Goal: Information Seeking & Learning: Learn about a topic

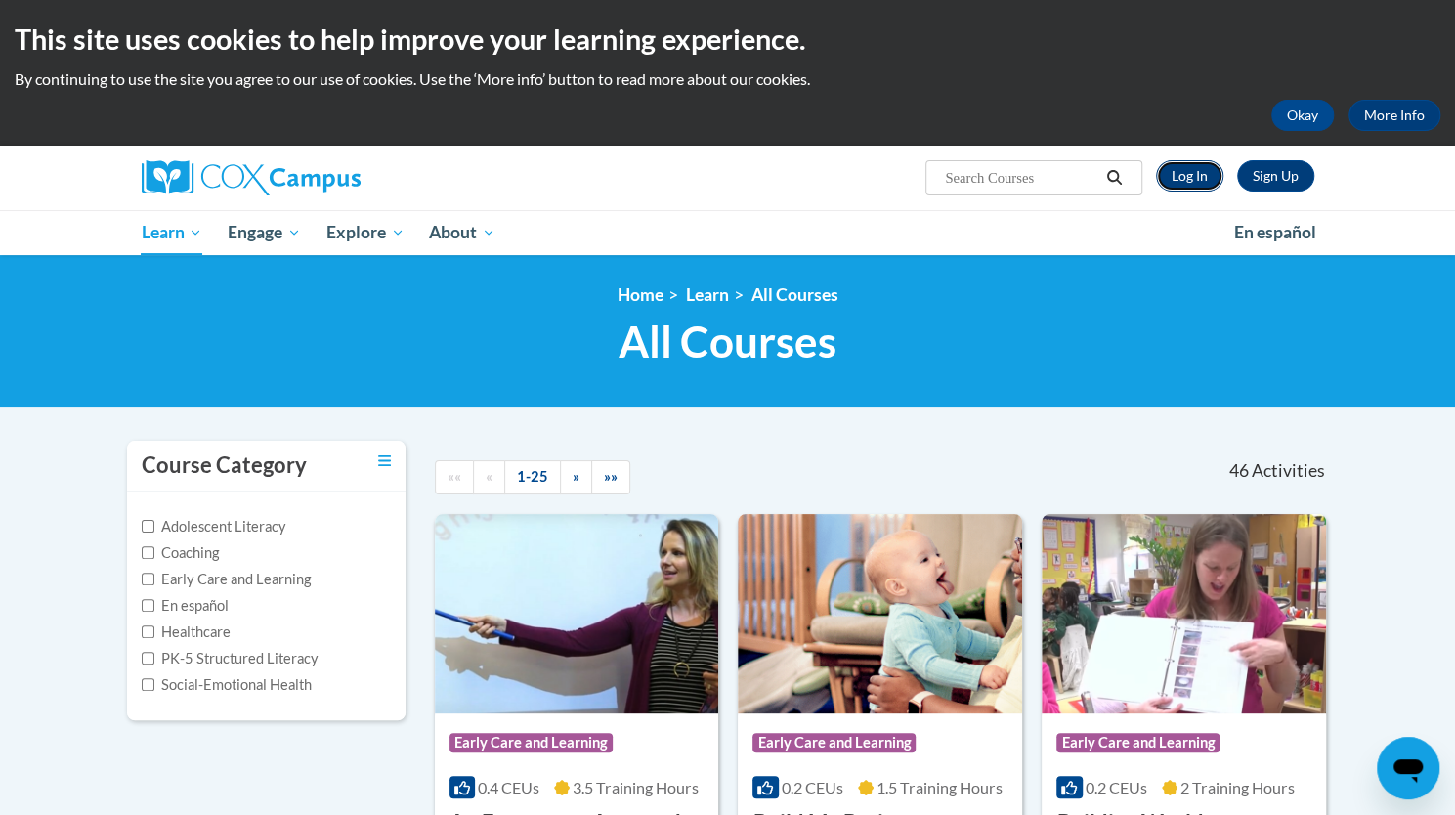
drag, startPoint x: 0, startPoint y: 0, endPoint x: 1185, endPoint y: 172, distance: 1197.1
click at [1185, 172] on link "Log In" at bounding box center [1189, 175] width 67 height 31
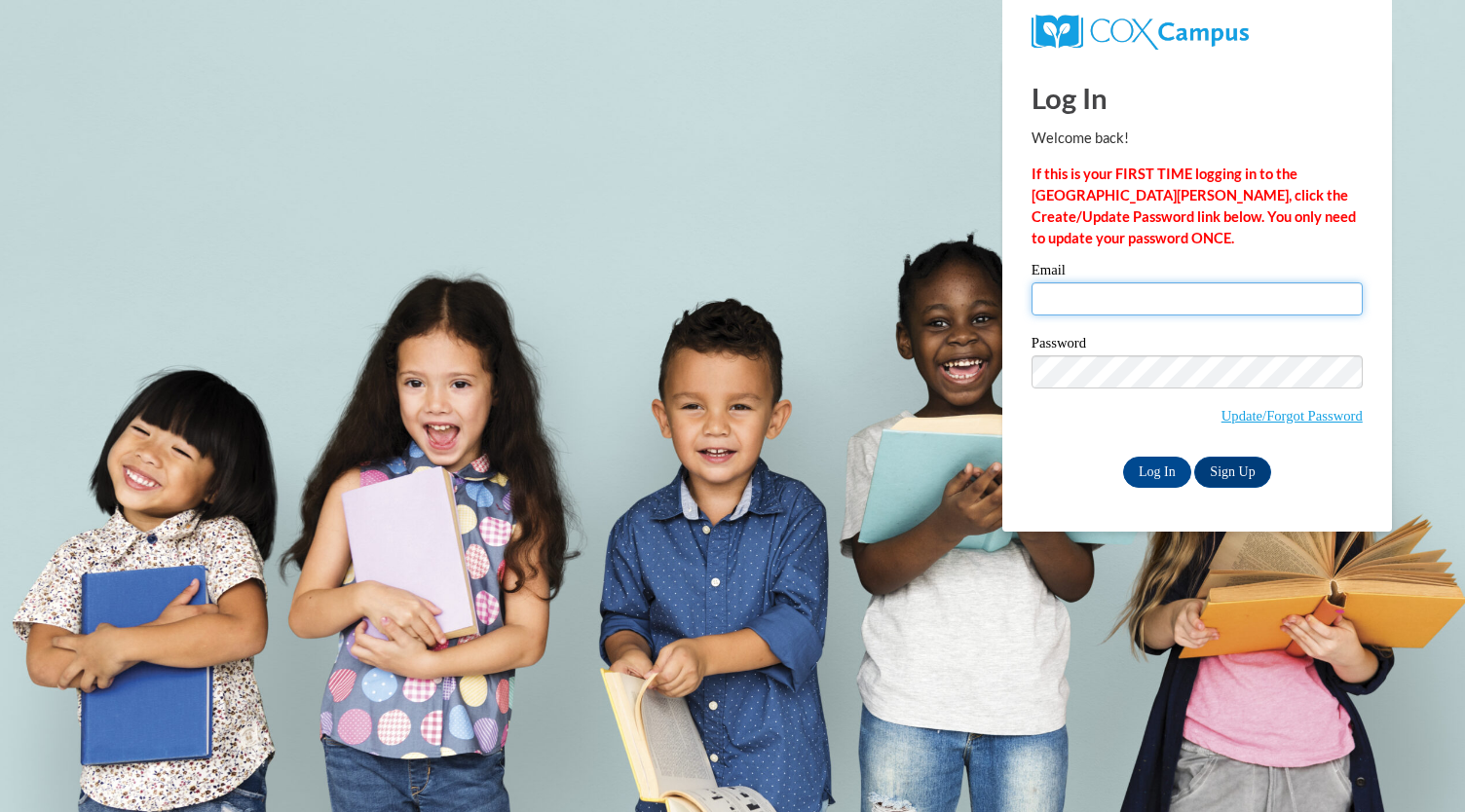
click at [1121, 305] on input "Email" at bounding box center [1197, 298] width 331 height 33
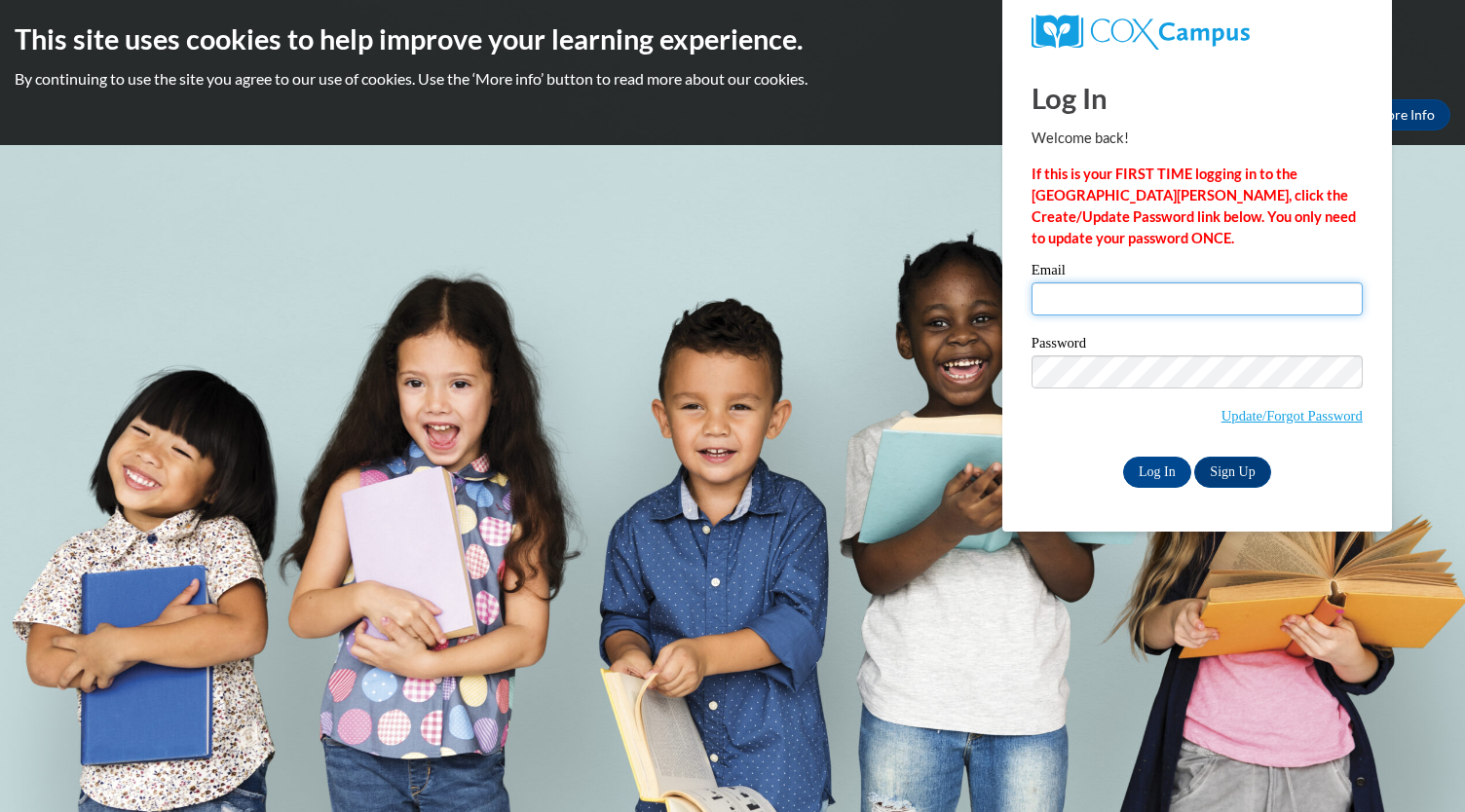
type input "jules.robus@gmail.com"
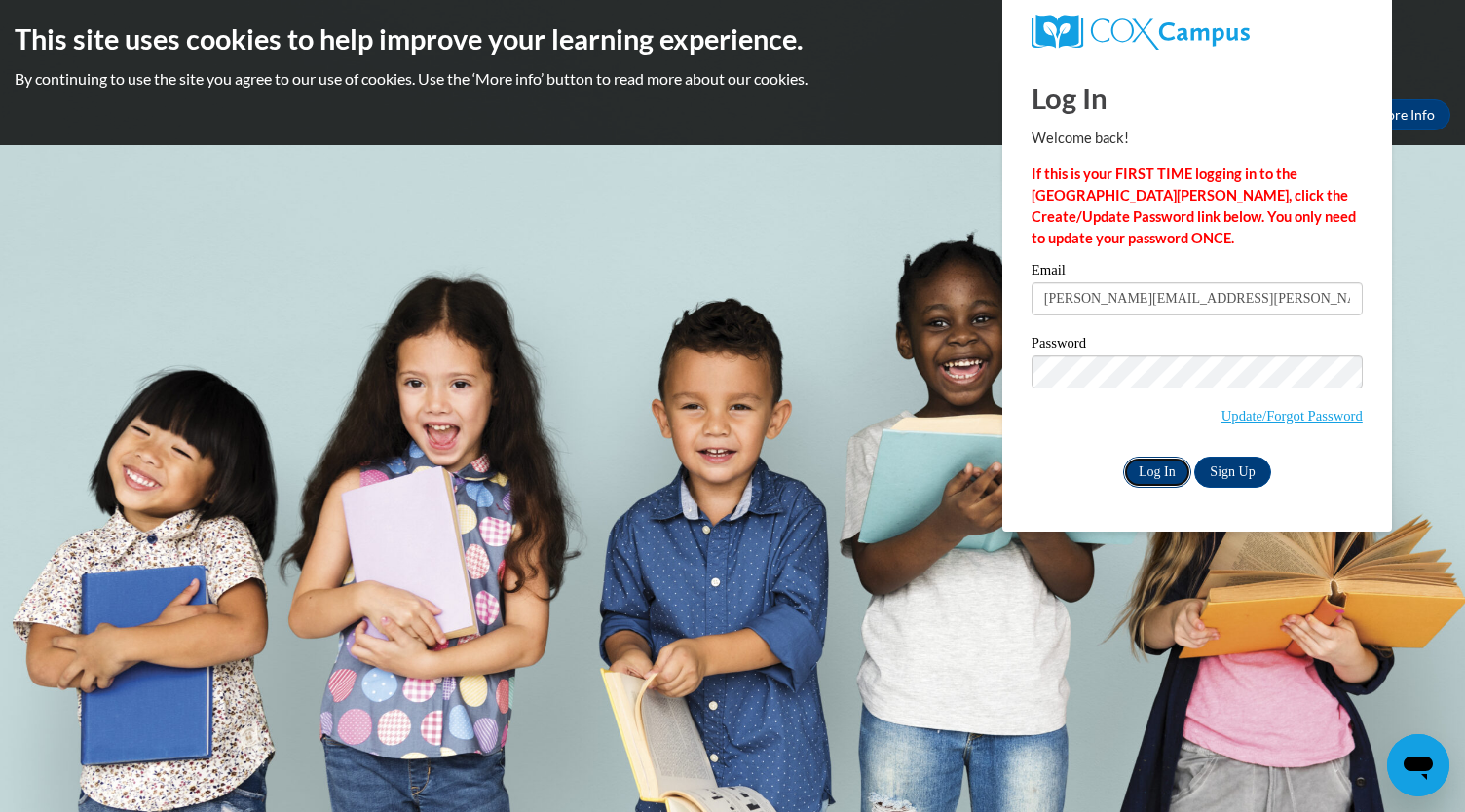
click at [1159, 471] on input "Log In" at bounding box center [1157, 471] width 68 height 31
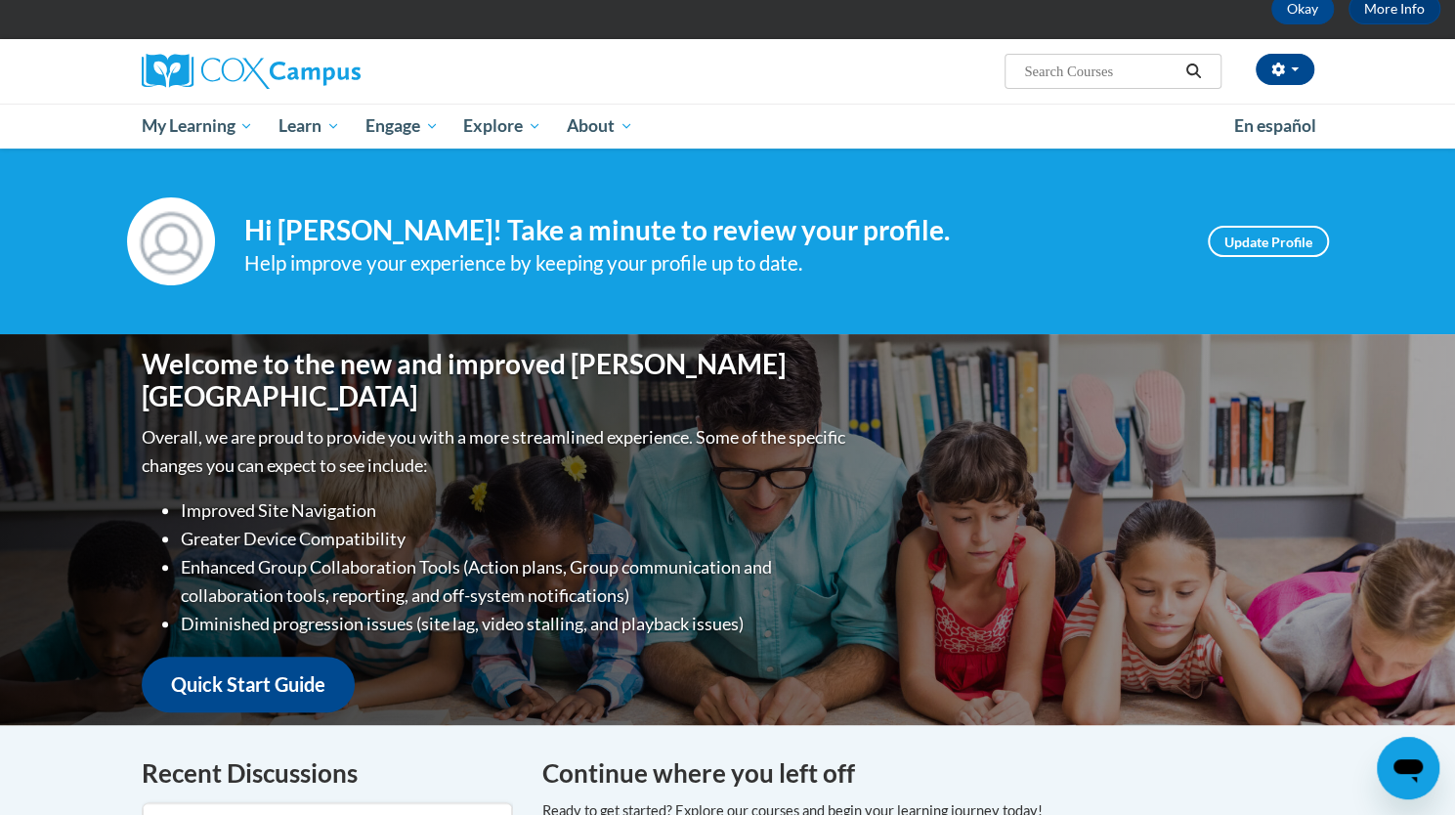
scroll to position [57, 0]
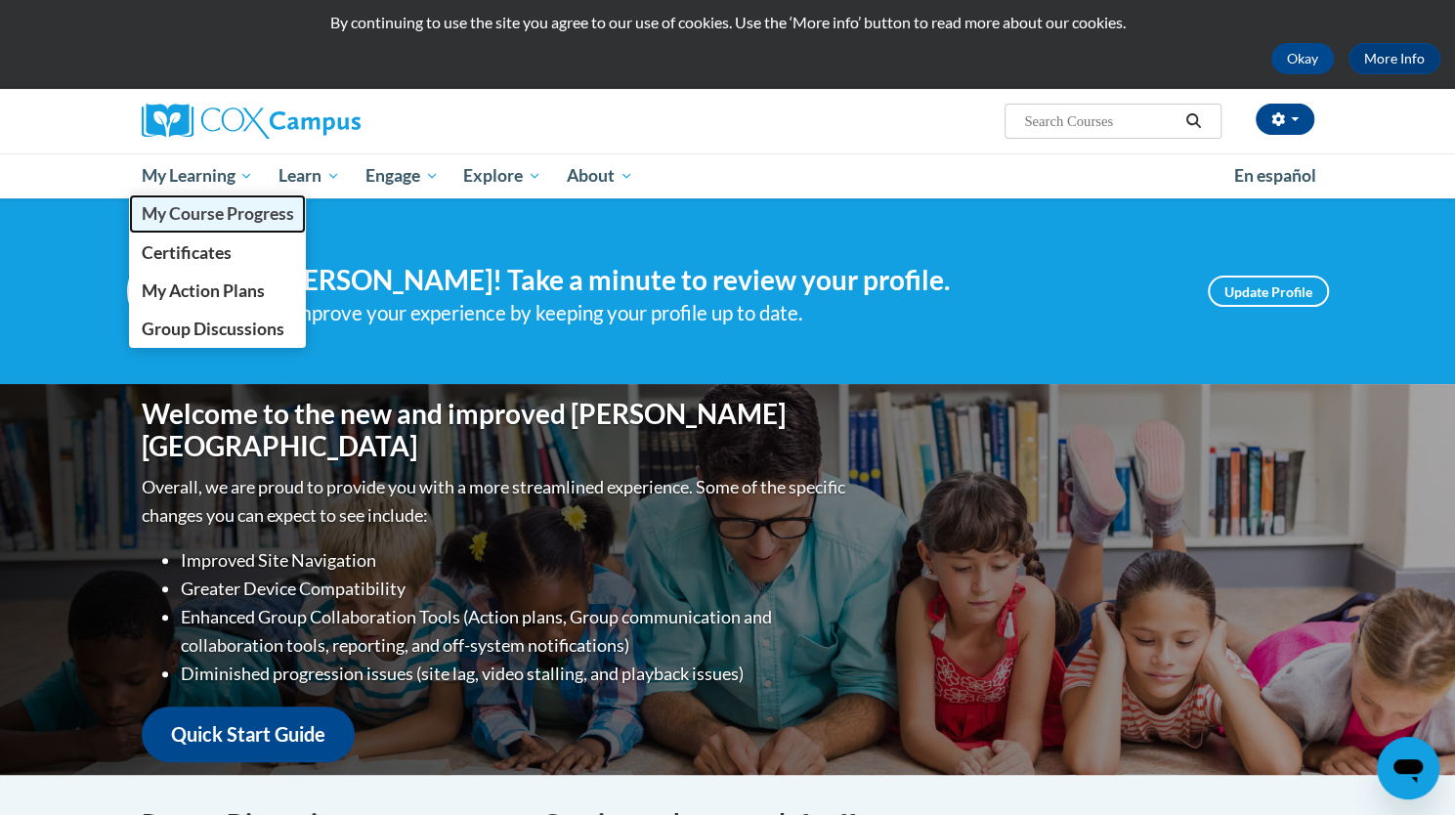
click at [184, 216] on span "My Course Progress" at bounding box center [217, 213] width 152 height 21
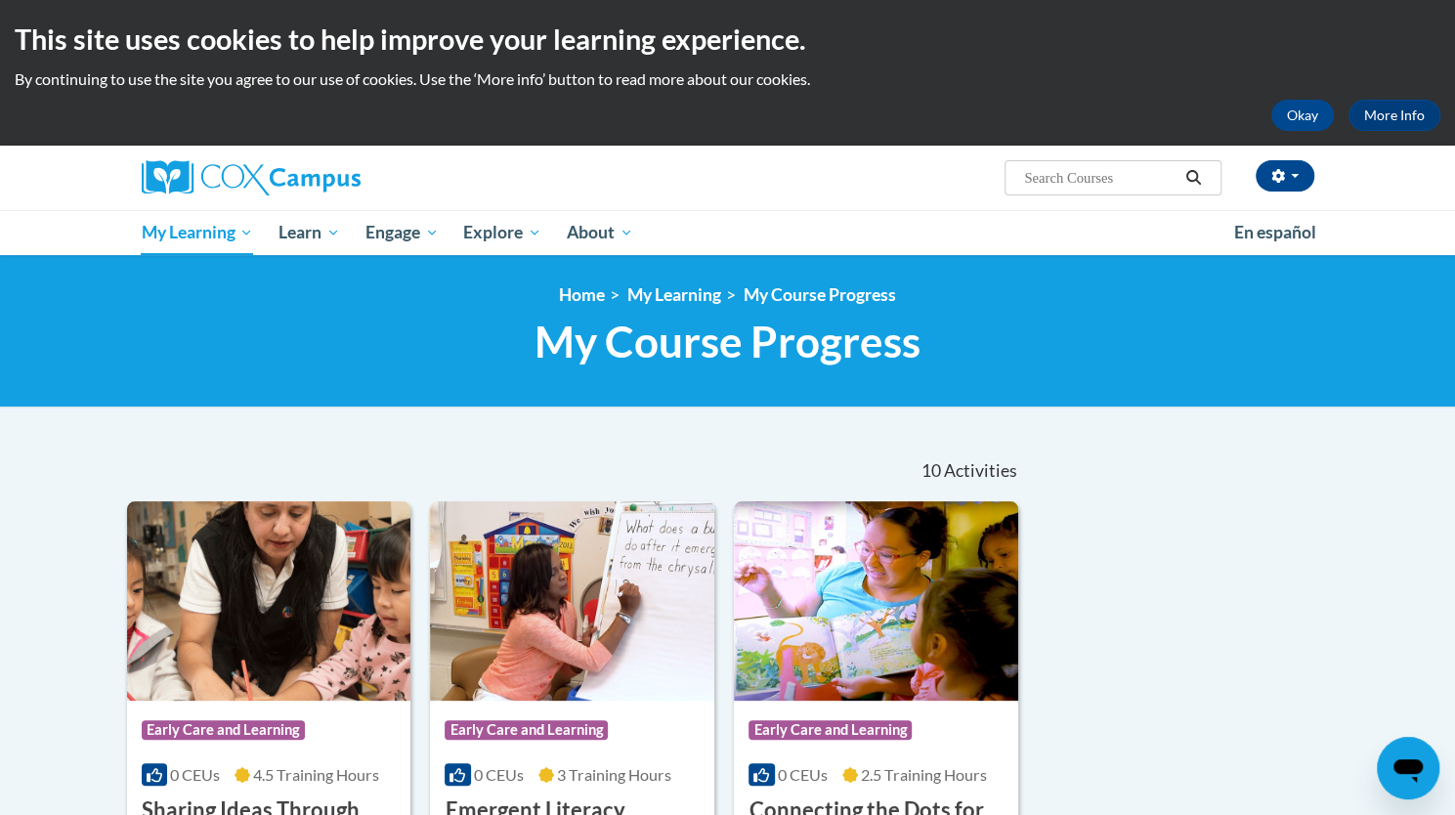
click at [1050, 172] on input "Search..." at bounding box center [1100, 177] width 156 height 23
type input "build my brain"
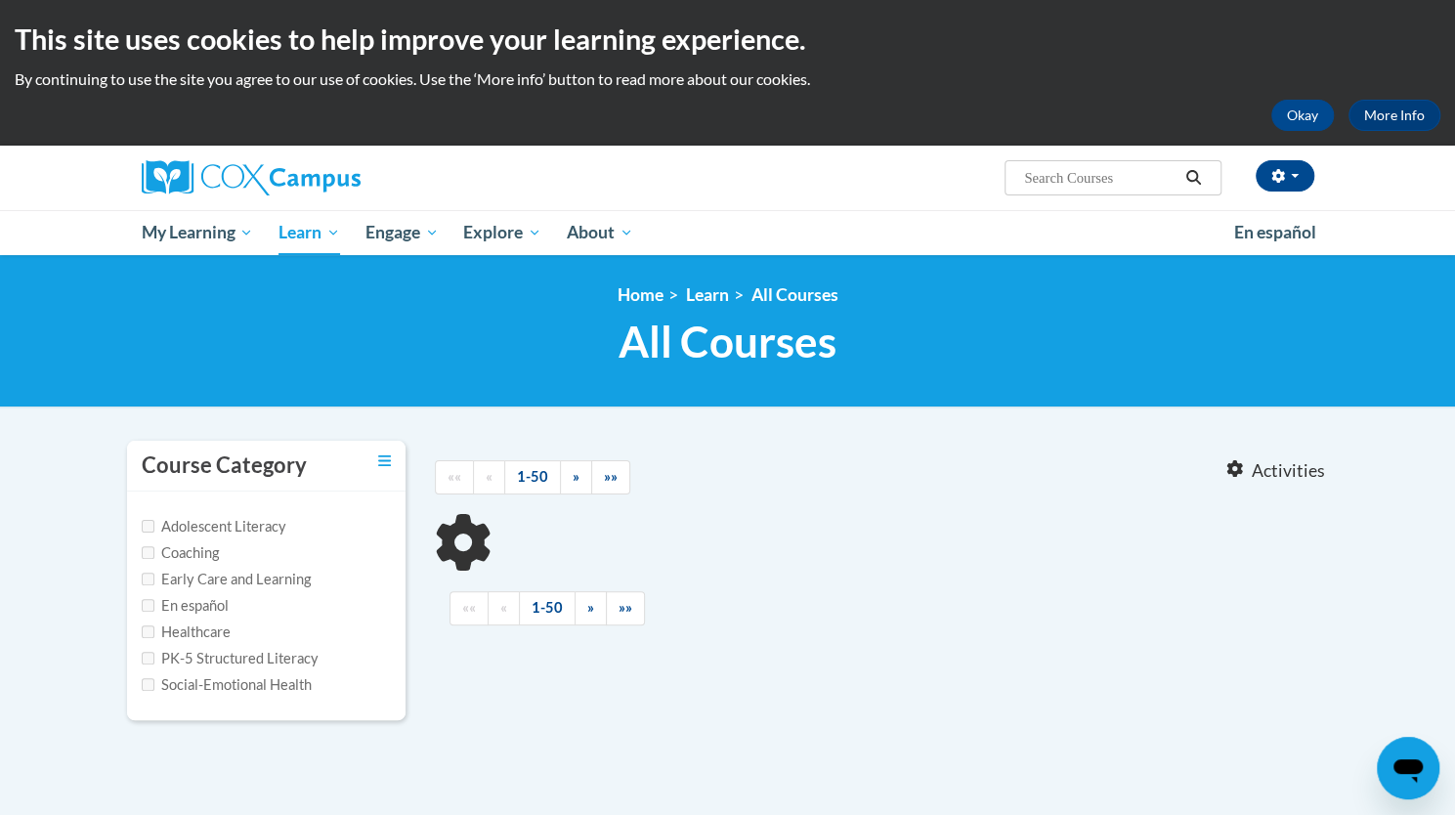
type input "build my brain"
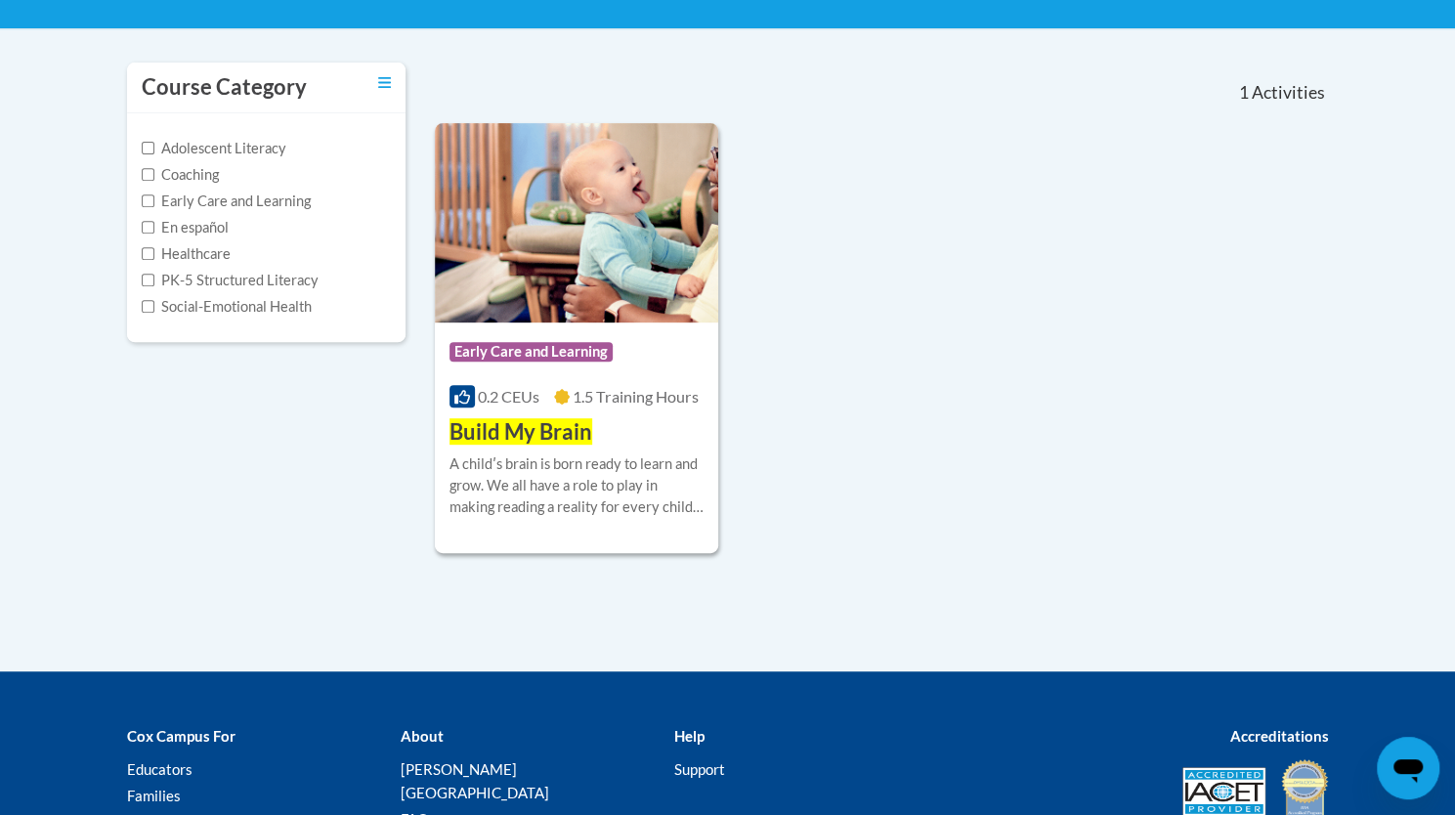
scroll to position [348, 0]
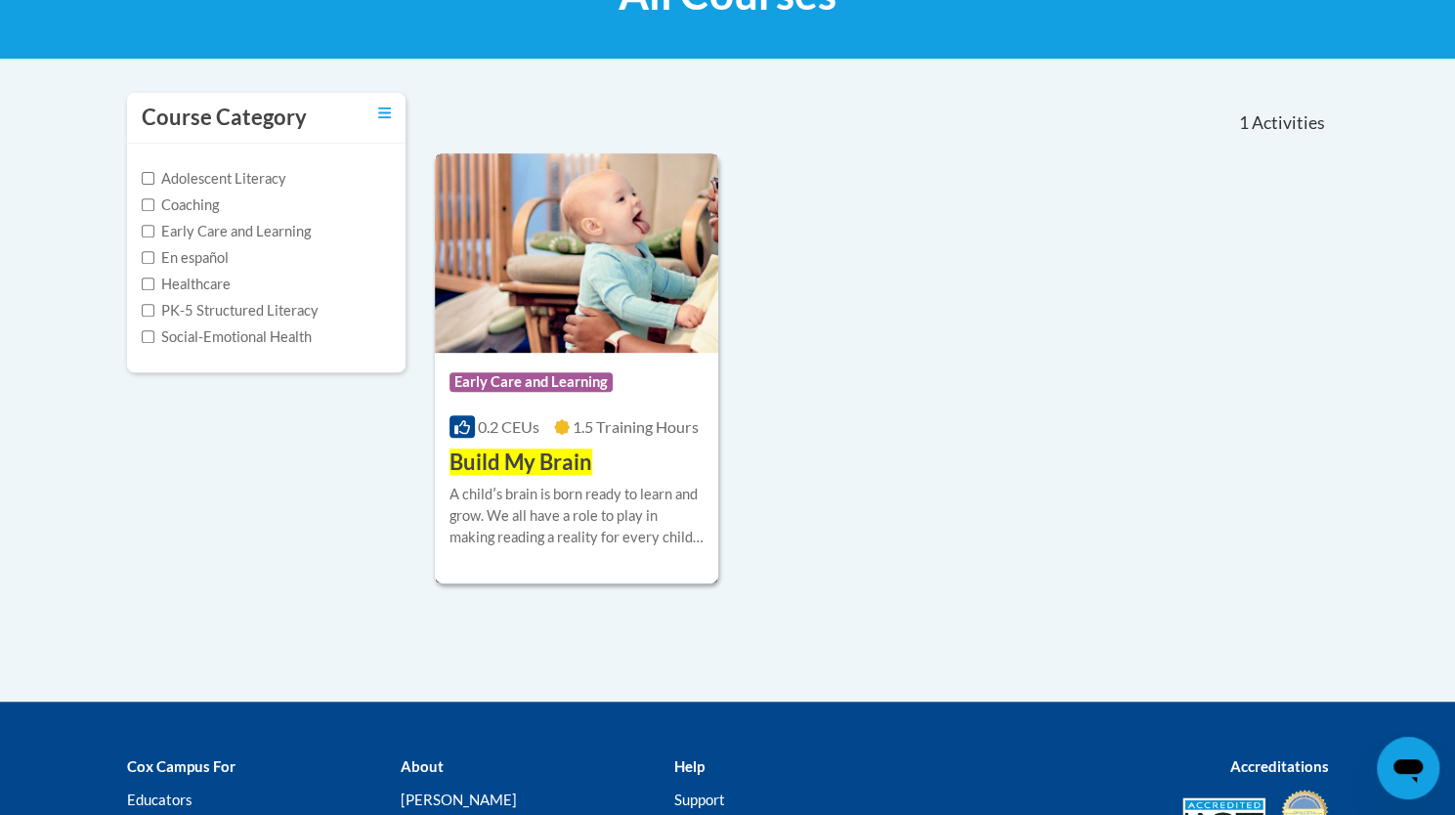
click at [614, 238] on img at bounding box center [577, 252] width 284 height 199
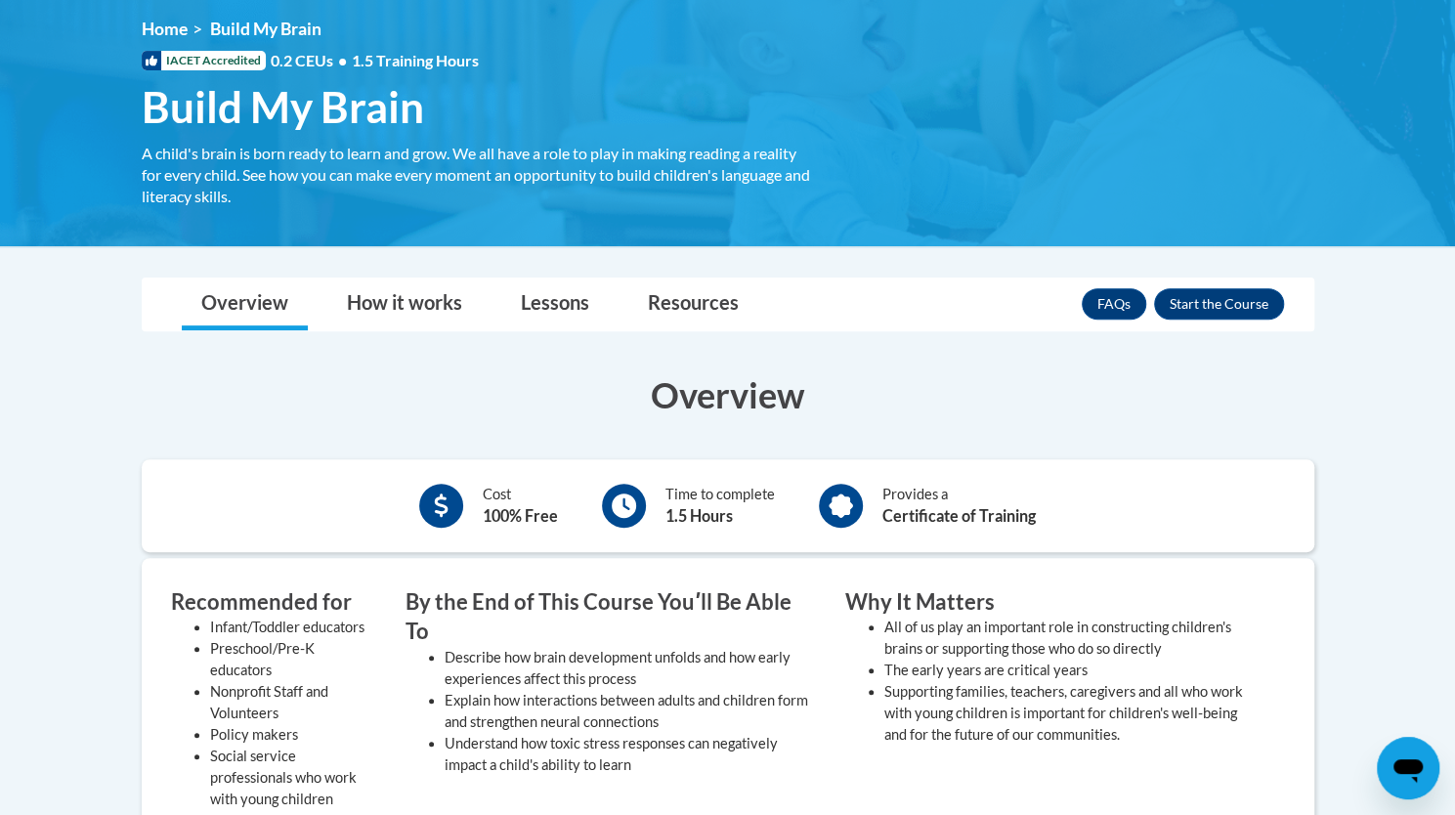
scroll to position [267, 0]
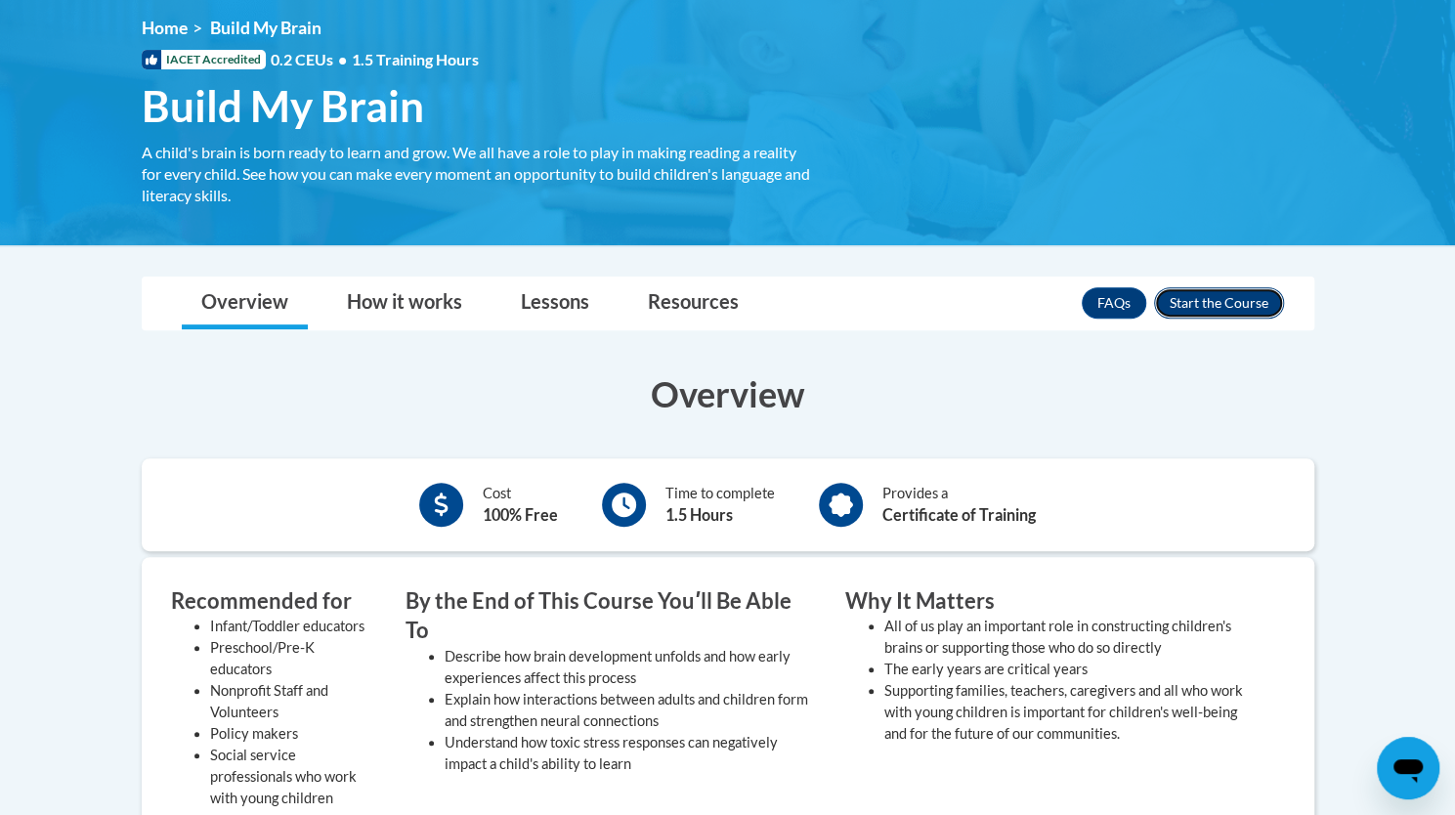
click at [1196, 297] on button "Enroll" at bounding box center [1219, 302] width 130 height 31
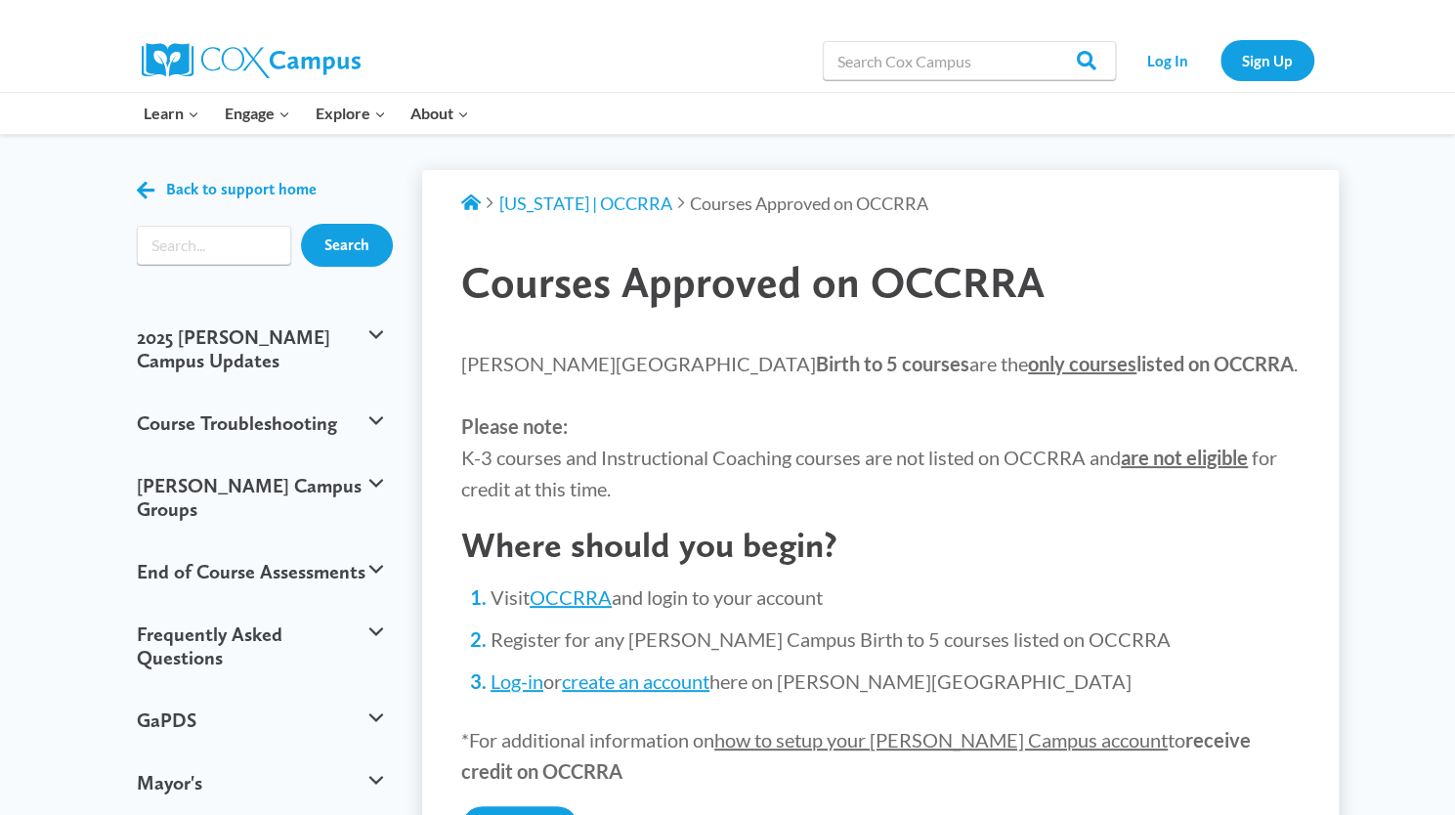
scroll to position [23, 0]
click at [379, 454] on button "Cox Campus Groups" at bounding box center [260, 497] width 267 height 86
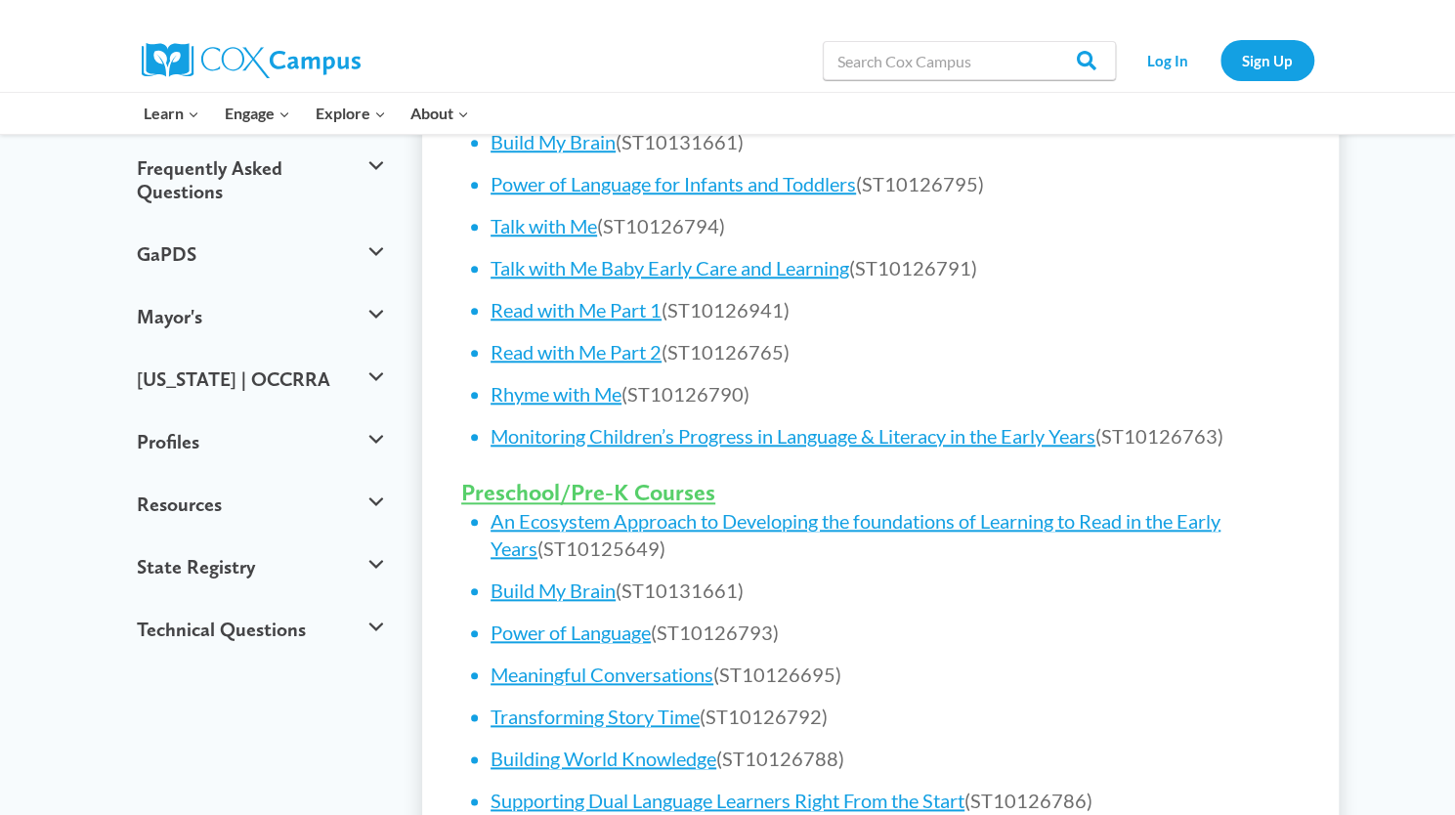
scroll to position [920, 0]
click at [536, 589] on link "Build My Brain" at bounding box center [553, 589] width 125 height 23
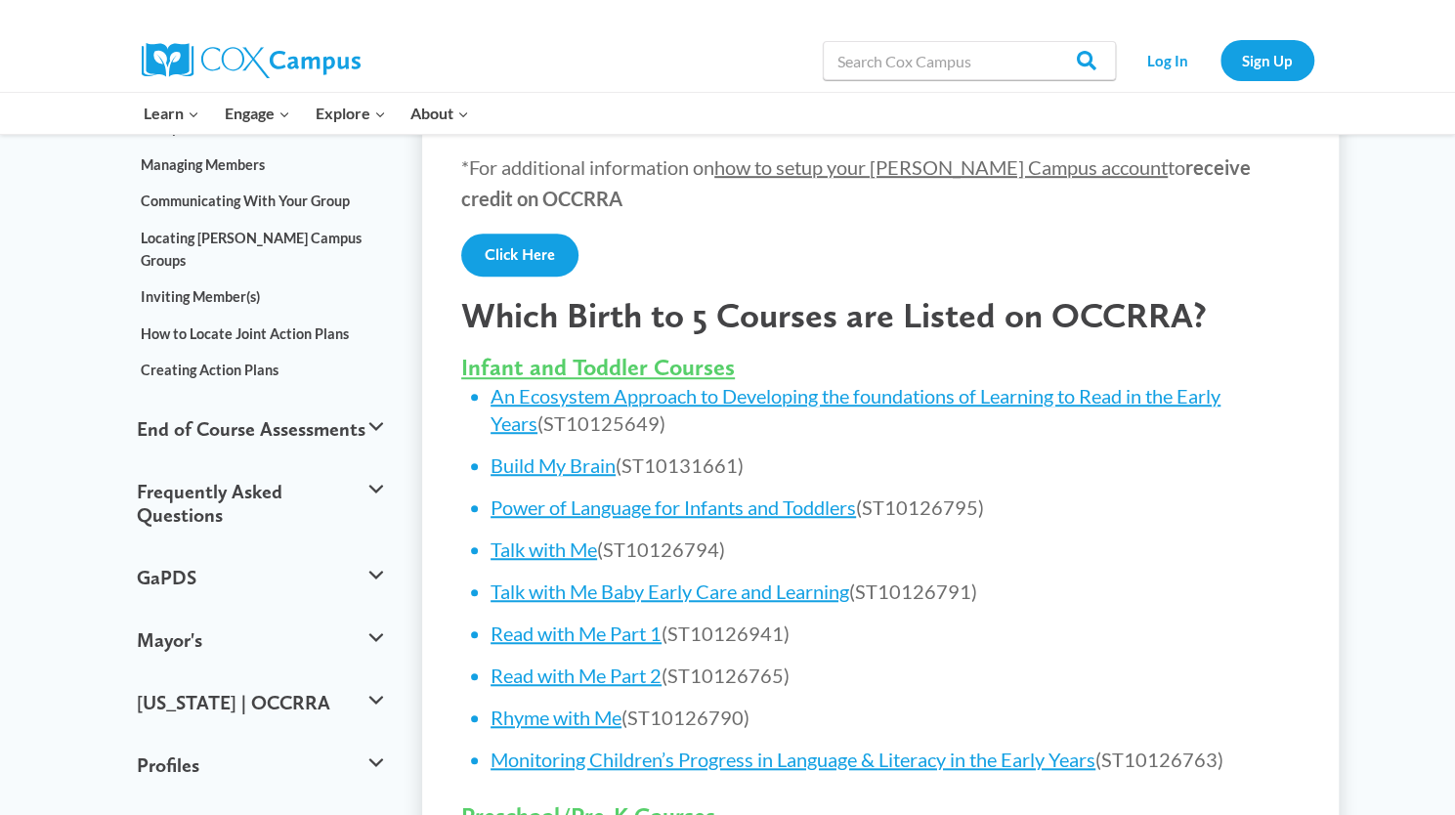
scroll to position [0, 0]
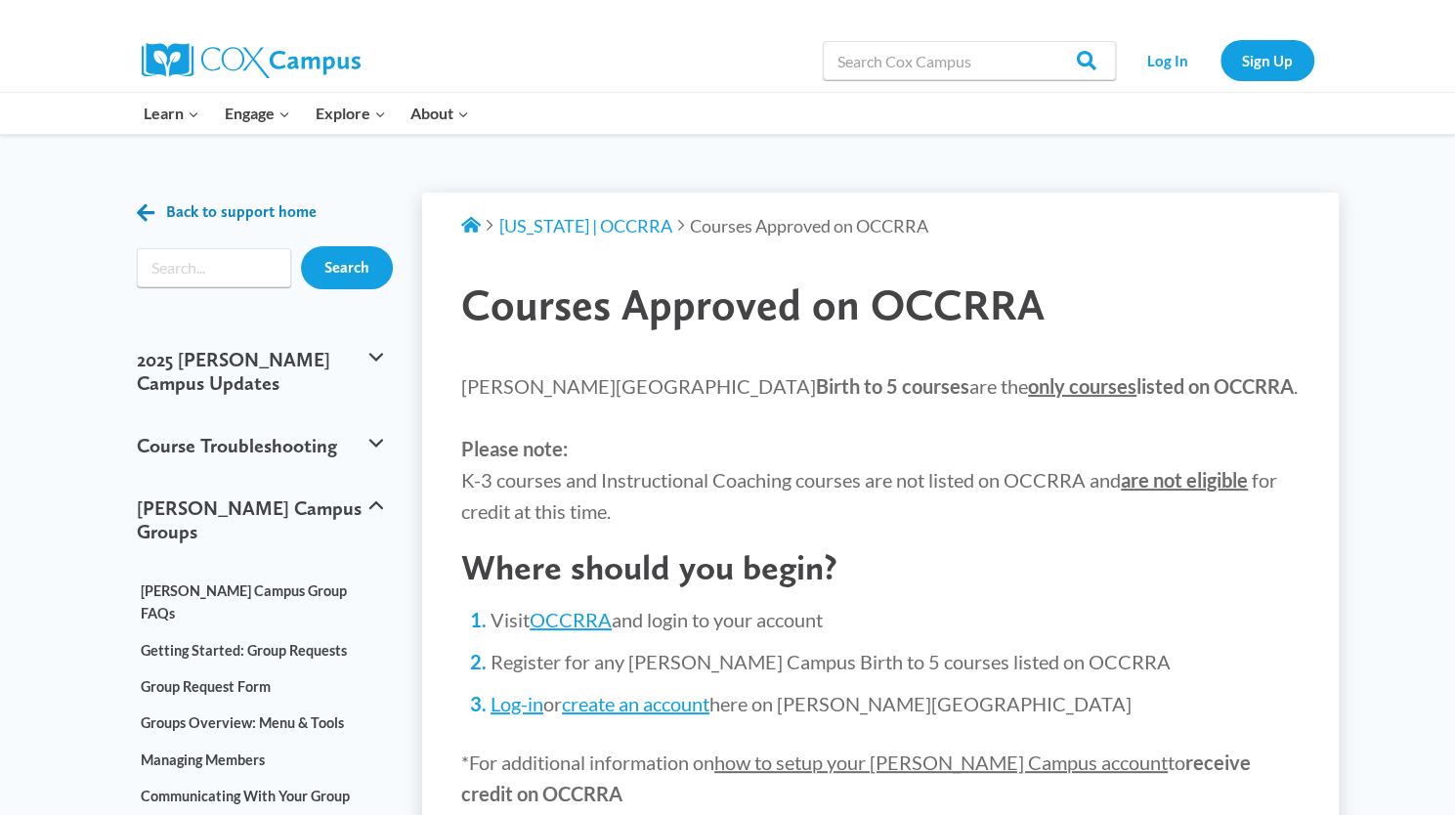
click at [206, 210] on span "Back to support home" at bounding box center [241, 211] width 151 height 19
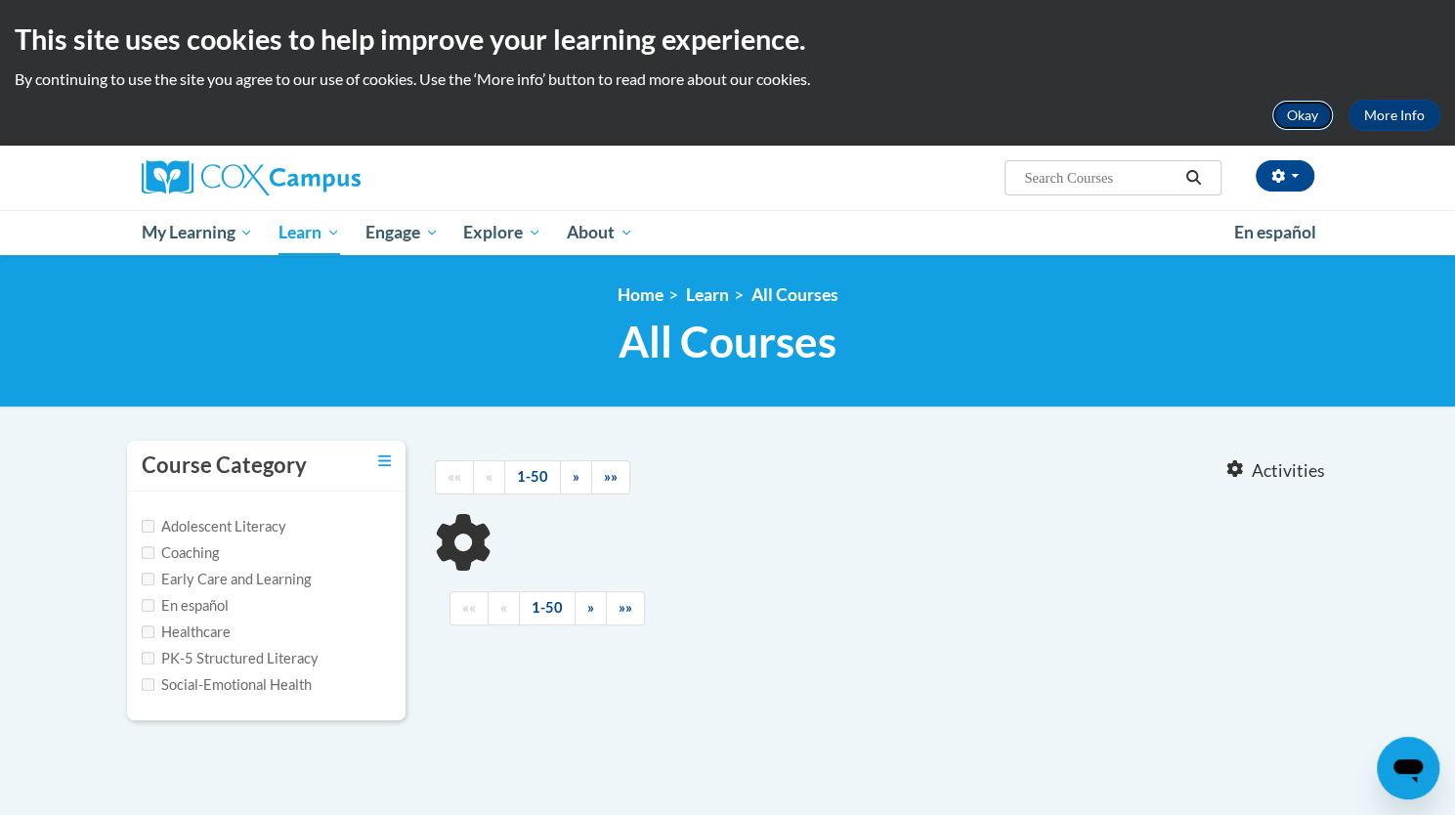
click at [1294, 118] on button "Okay" at bounding box center [1303, 115] width 63 height 31
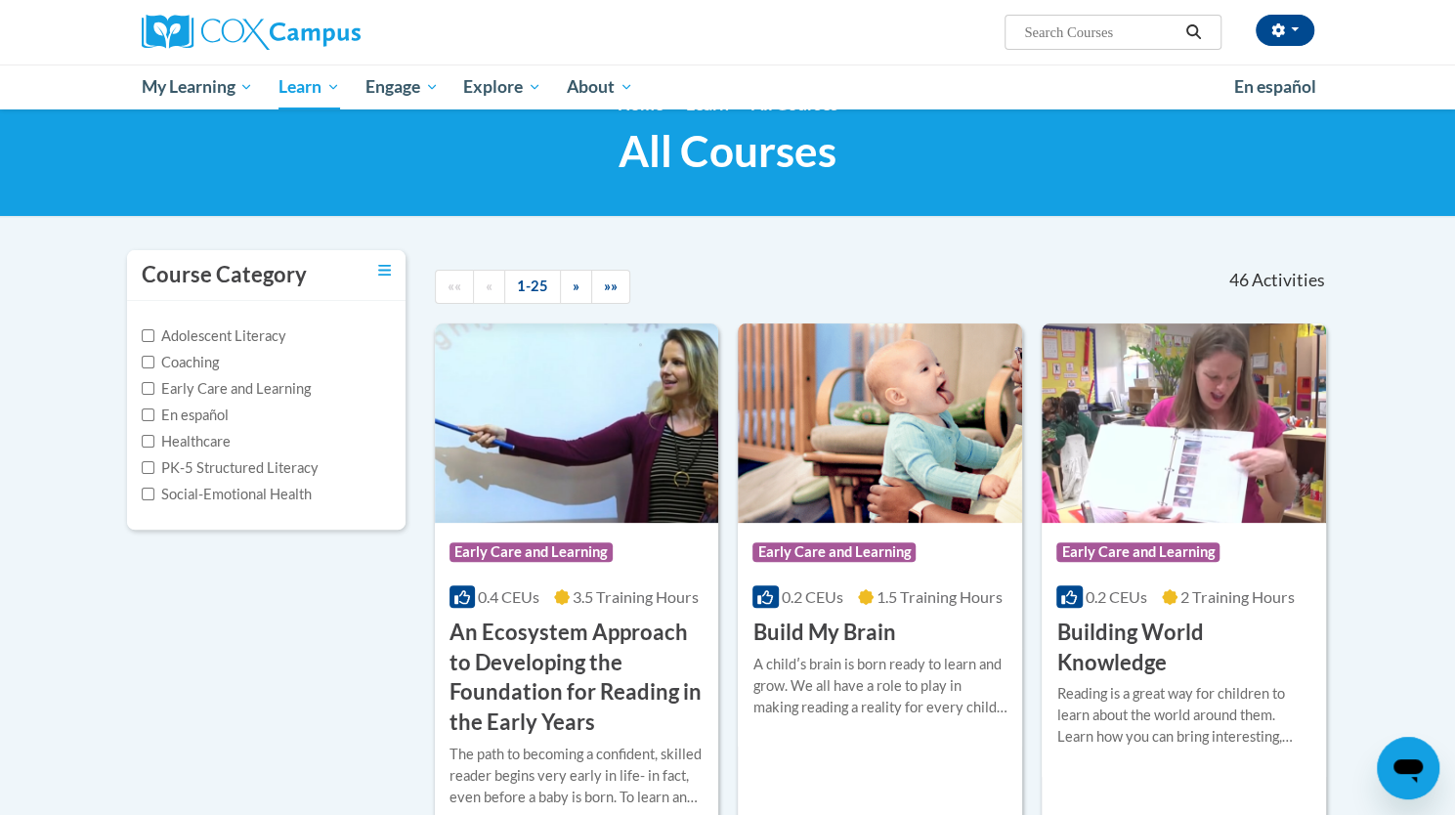
scroll to position [27, 0]
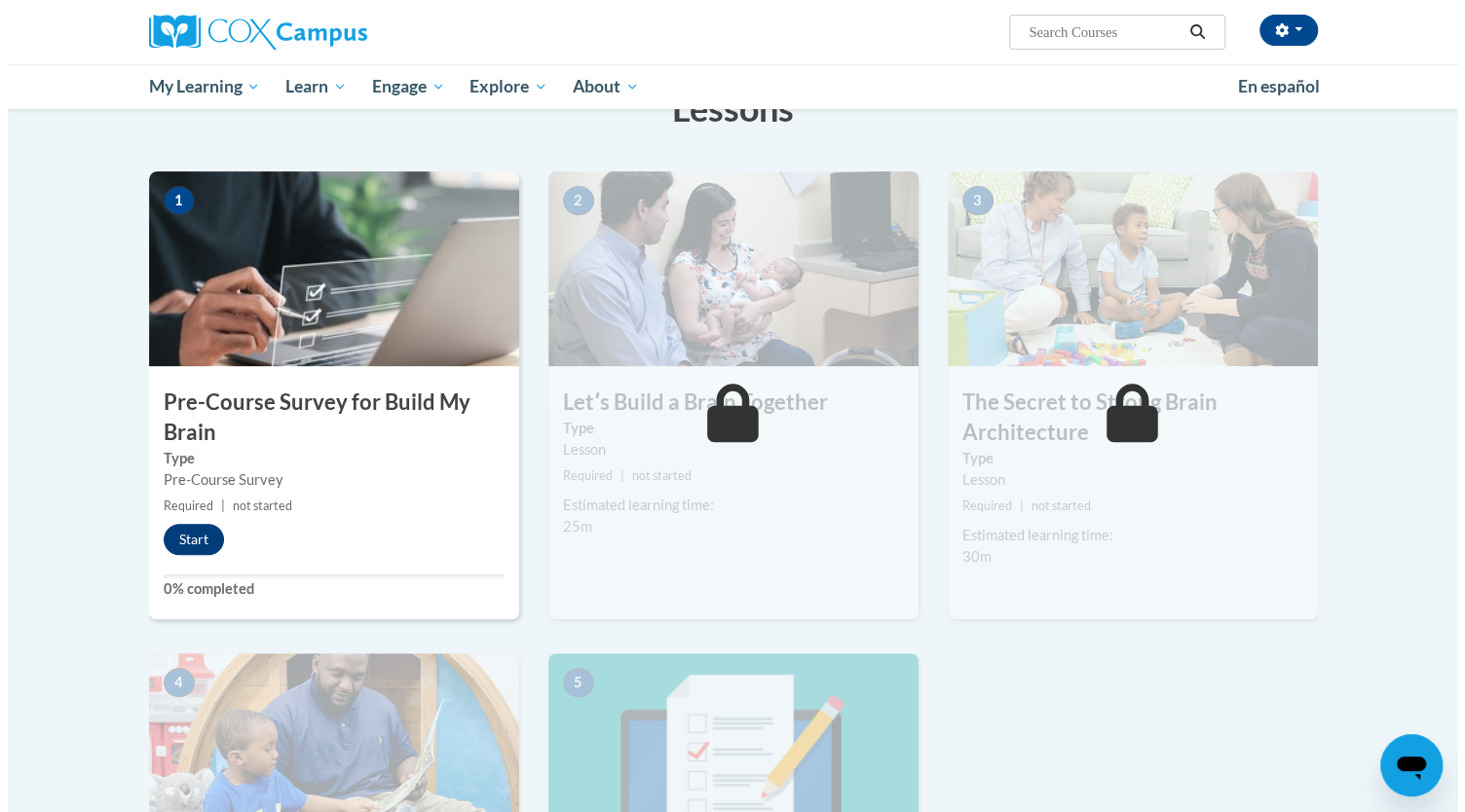
scroll to position [336, 0]
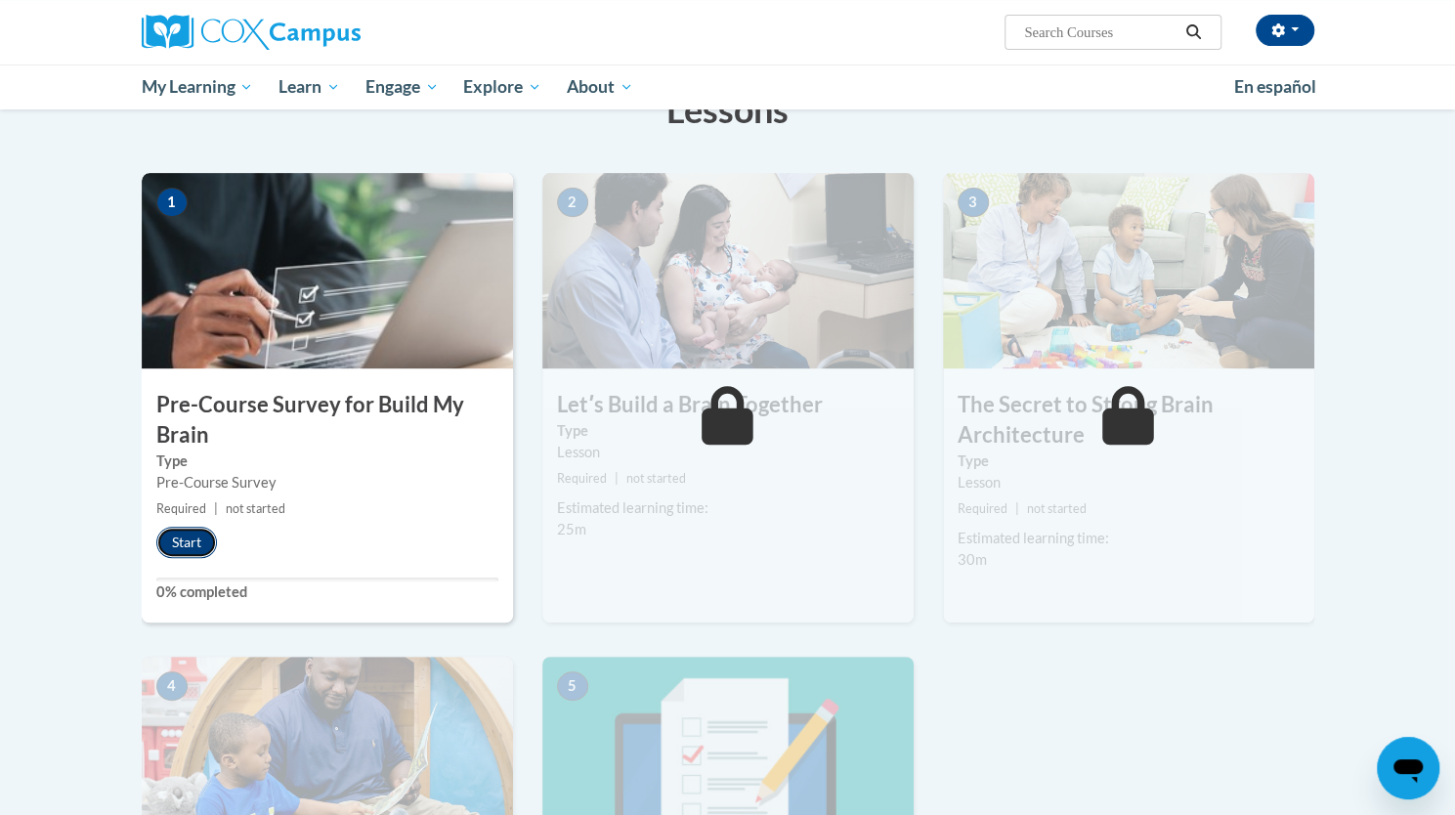
click at [179, 546] on button "Start" at bounding box center [186, 542] width 61 height 31
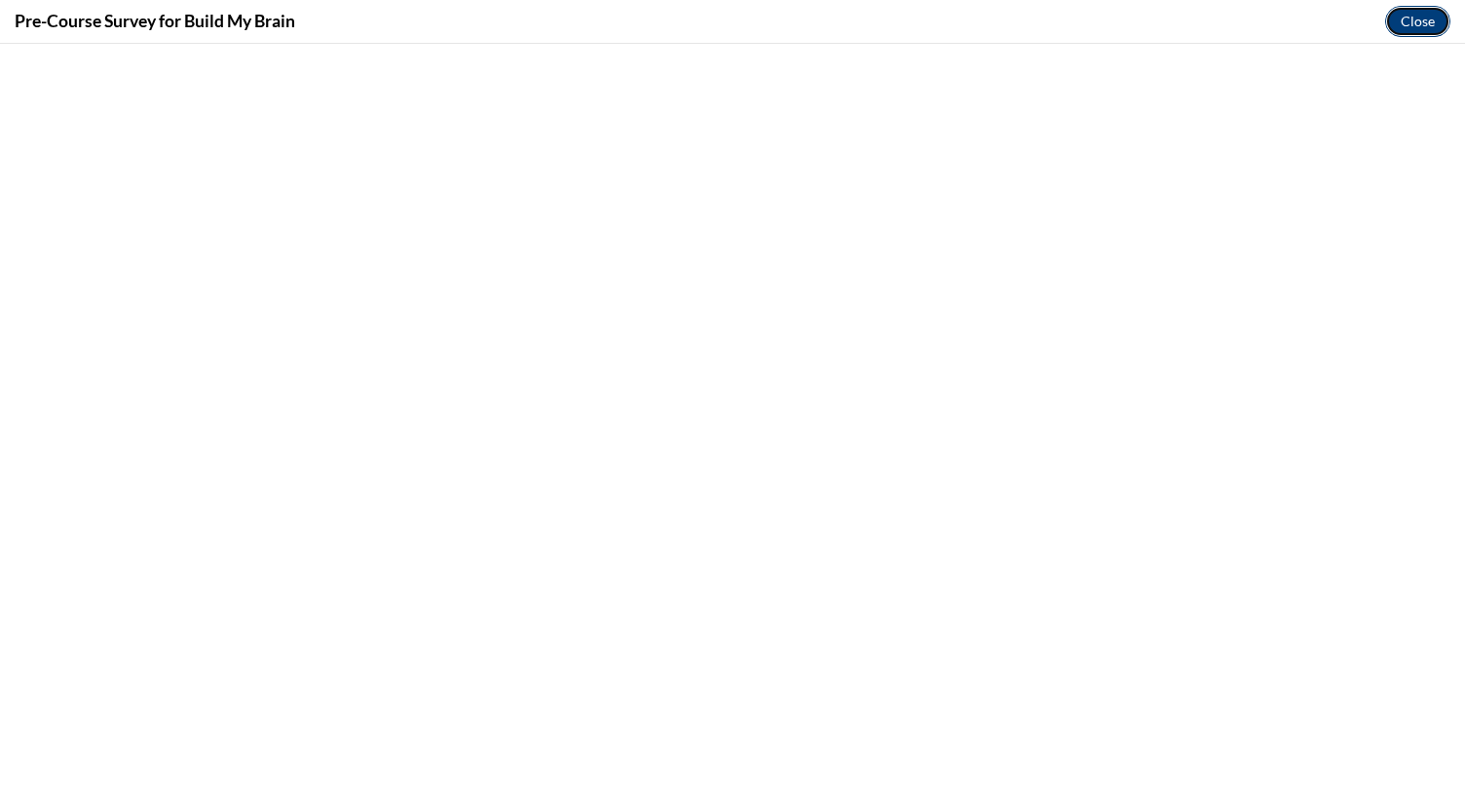
click at [1413, 30] on button "Close" at bounding box center [1417, 21] width 65 height 31
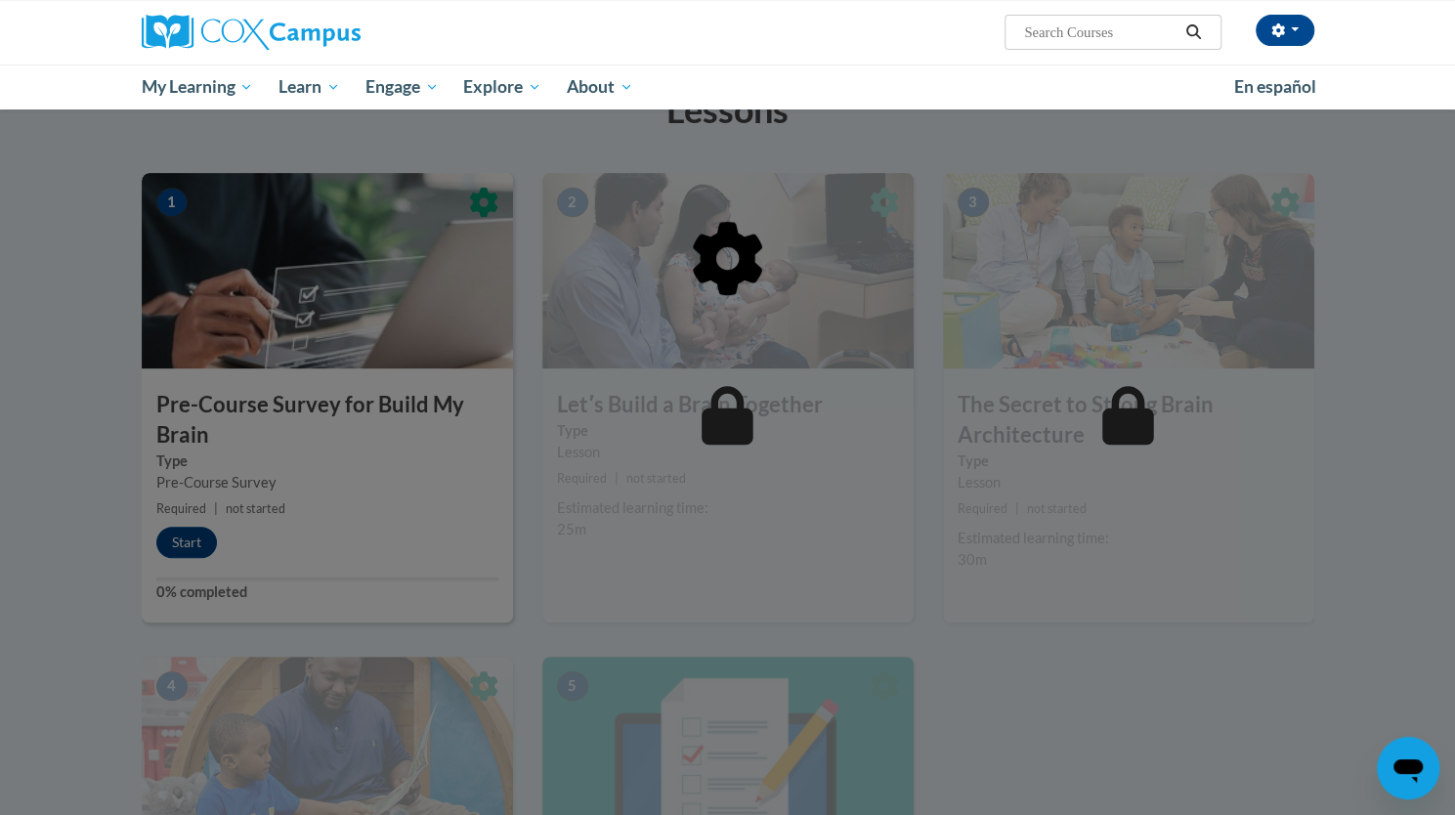
click at [182, 536] on div at bounding box center [728, 358] width 1173 height 371
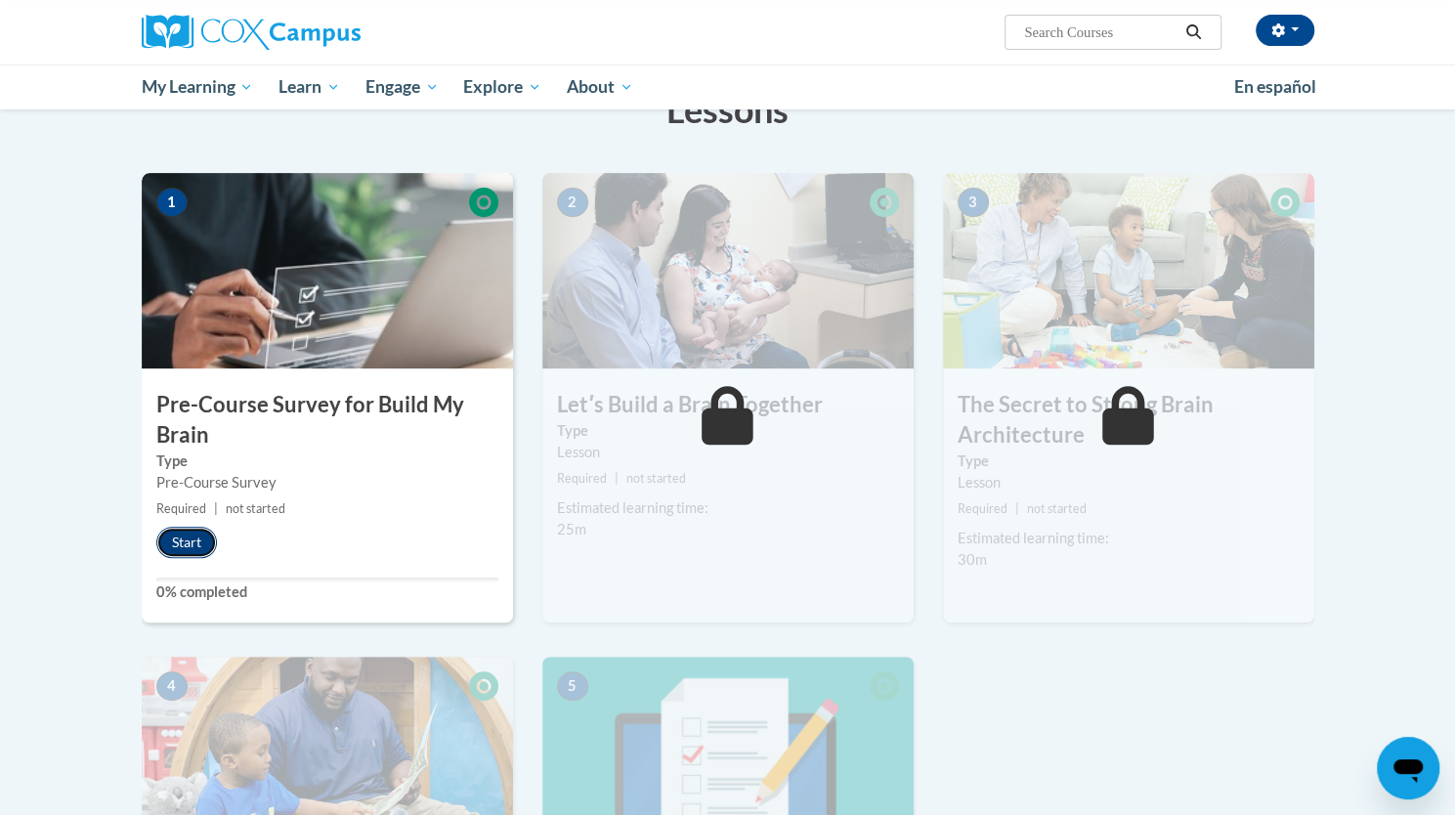
click at [185, 546] on button "Start" at bounding box center [186, 542] width 61 height 31
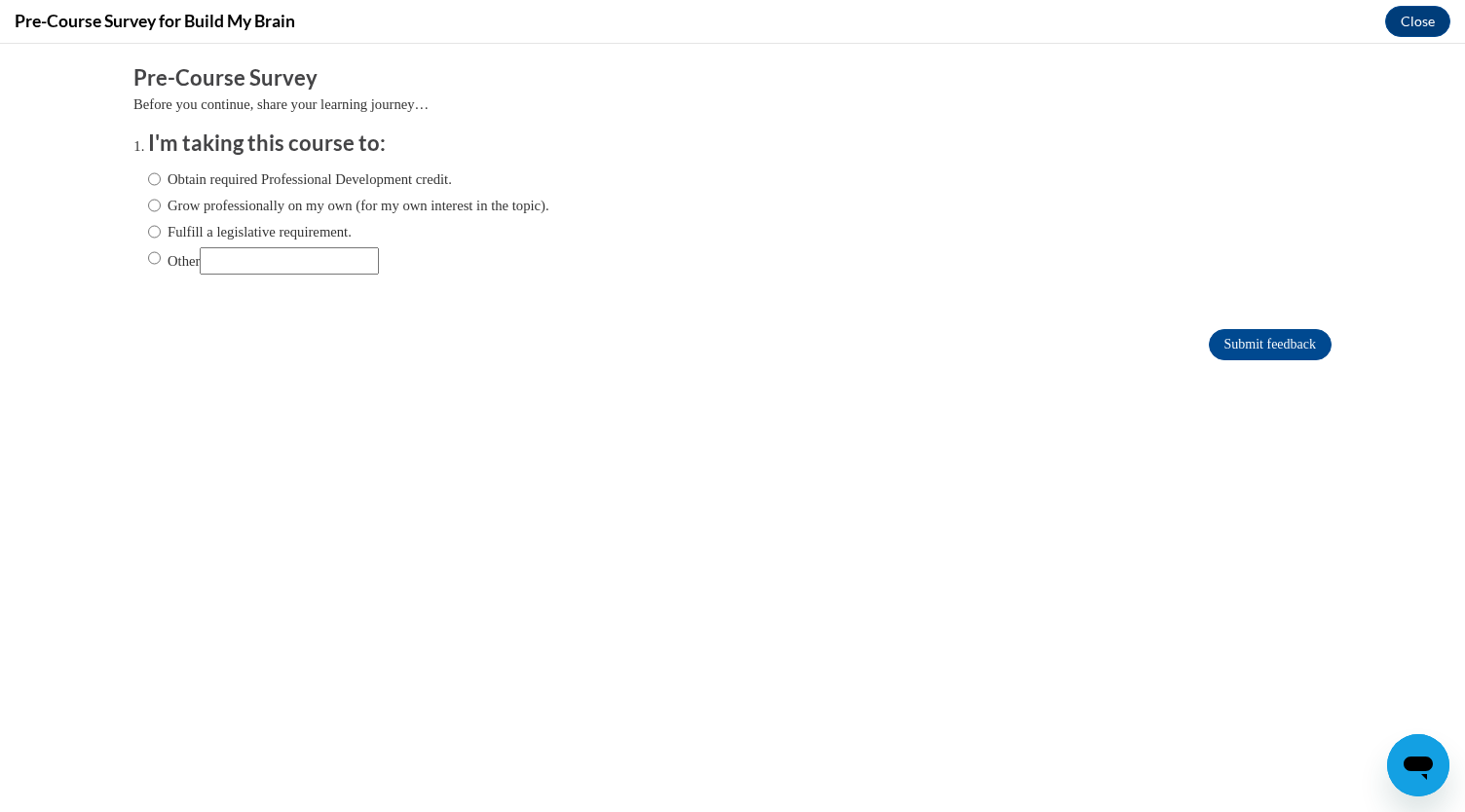
scroll to position [0, 0]
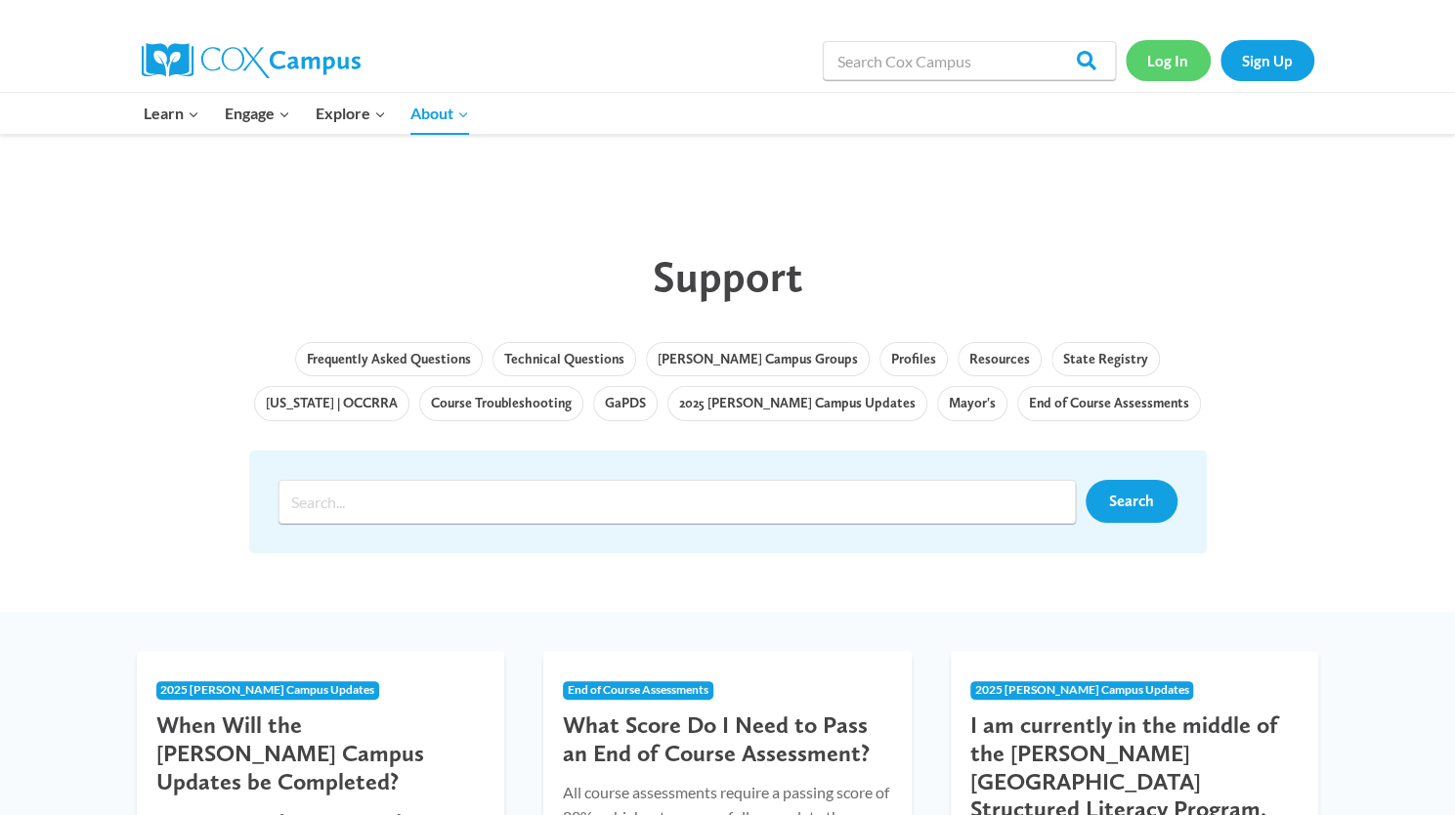
click at [1165, 62] on link "Log In" at bounding box center [1168, 60] width 85 height 40
click at [1161, 65] on link "Log In" at bounding box center [1168, 60] width 85 height 40
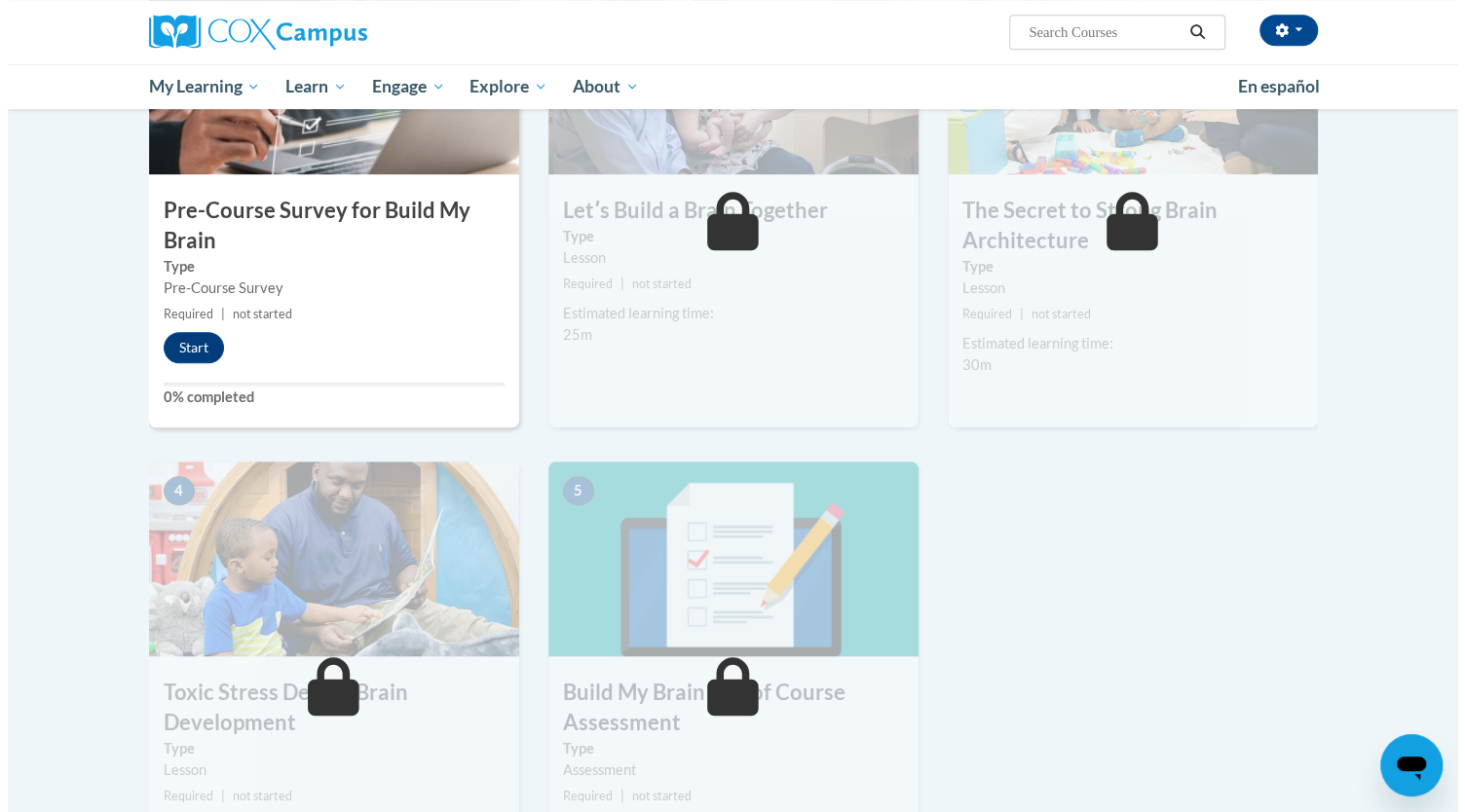
scroll to position [530, 0]
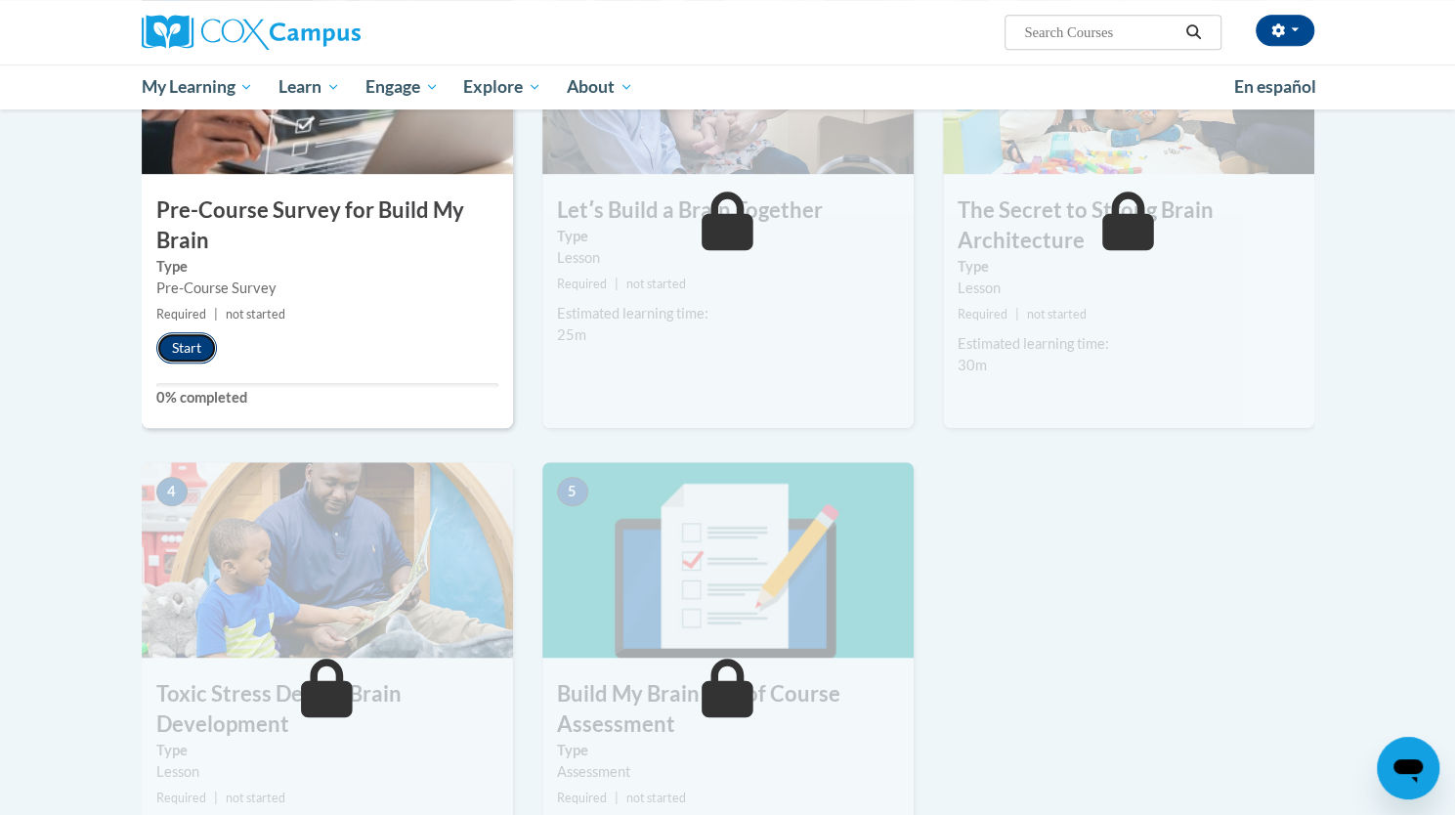
click at [180, 347] on button "Start" at bounding box center [186, 347] width 61 height 31
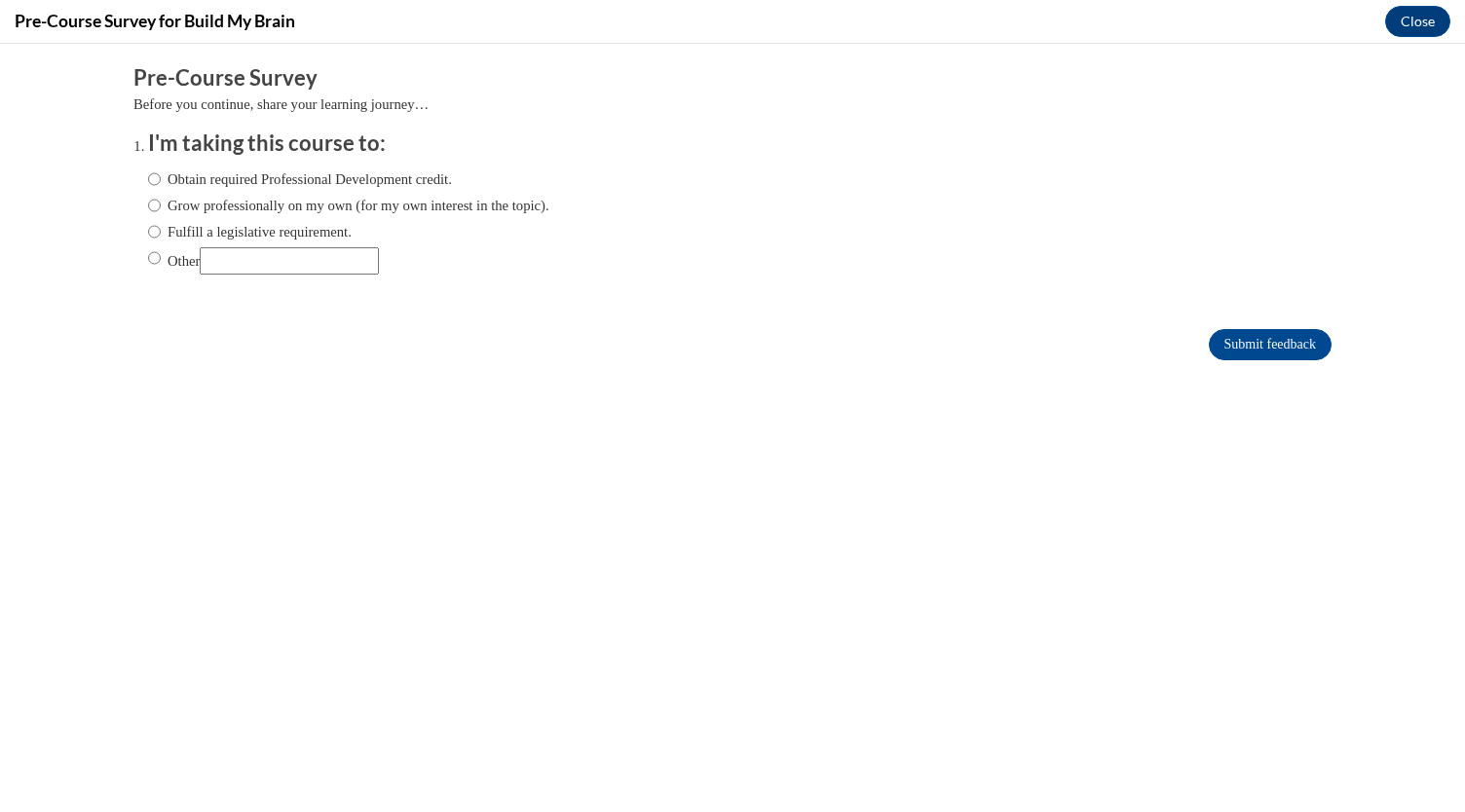
scroll to position [0, 0]
click at [148, 187] on input "Obtain required Professional Development credit." at bounding box center [154, 179] width 13 height 22
radio input "true"
click at [148, 240] on input "Fulfill a legislative requirement." at bounding box center [154, 232] width 13 height 22
radio input "true"
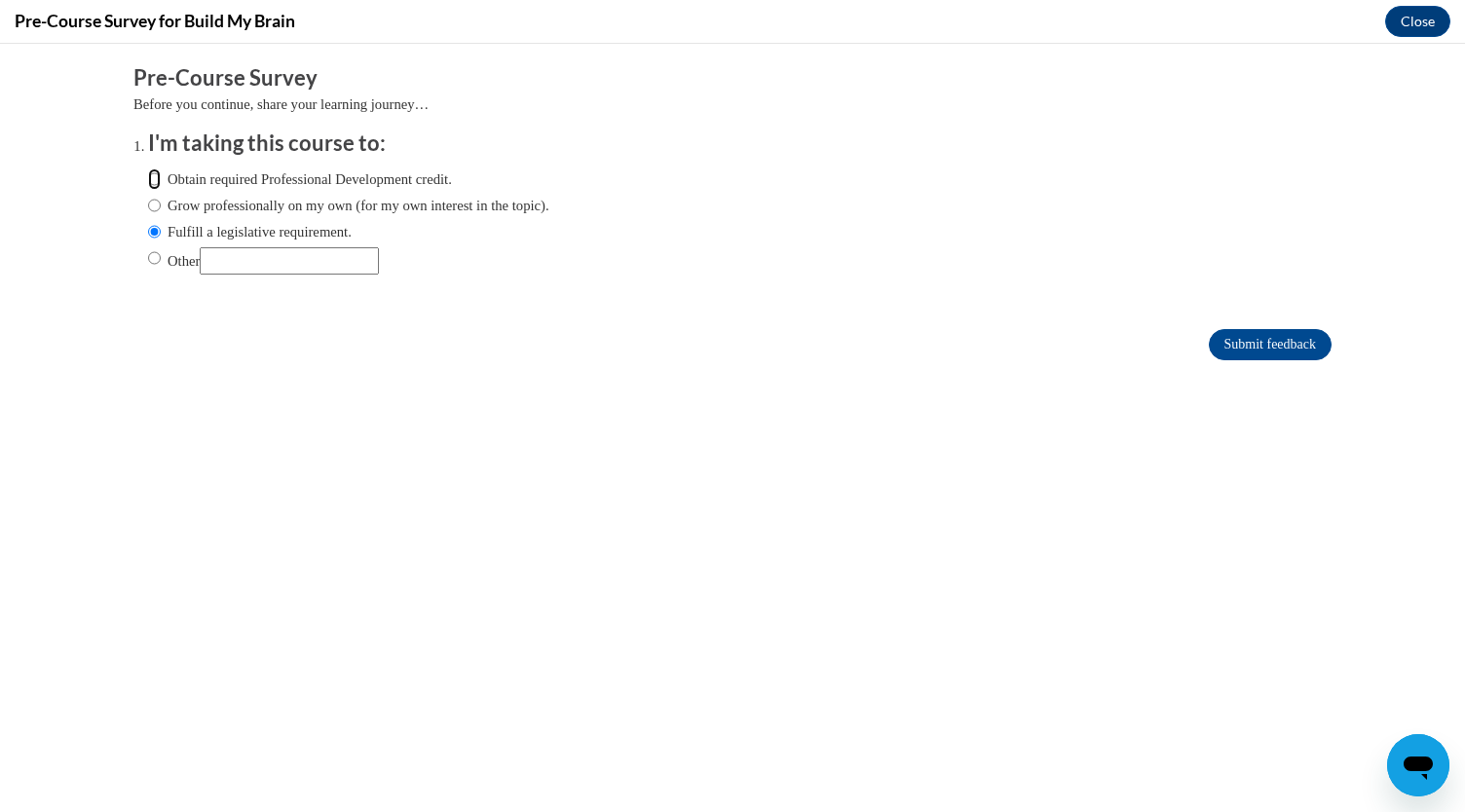
click at [148, 183] on input "Obtain required Professional Development credit." at bounding box center [154, 179] width 13 height 22
radio input "true"
click at [1250, 339] on input "Submit feedback" at bounding box center [1270, 344] width 123 height 31
click at [1265, 347] on input "Submit feedback" at bounding box center [1270, 344] width 123 height 31
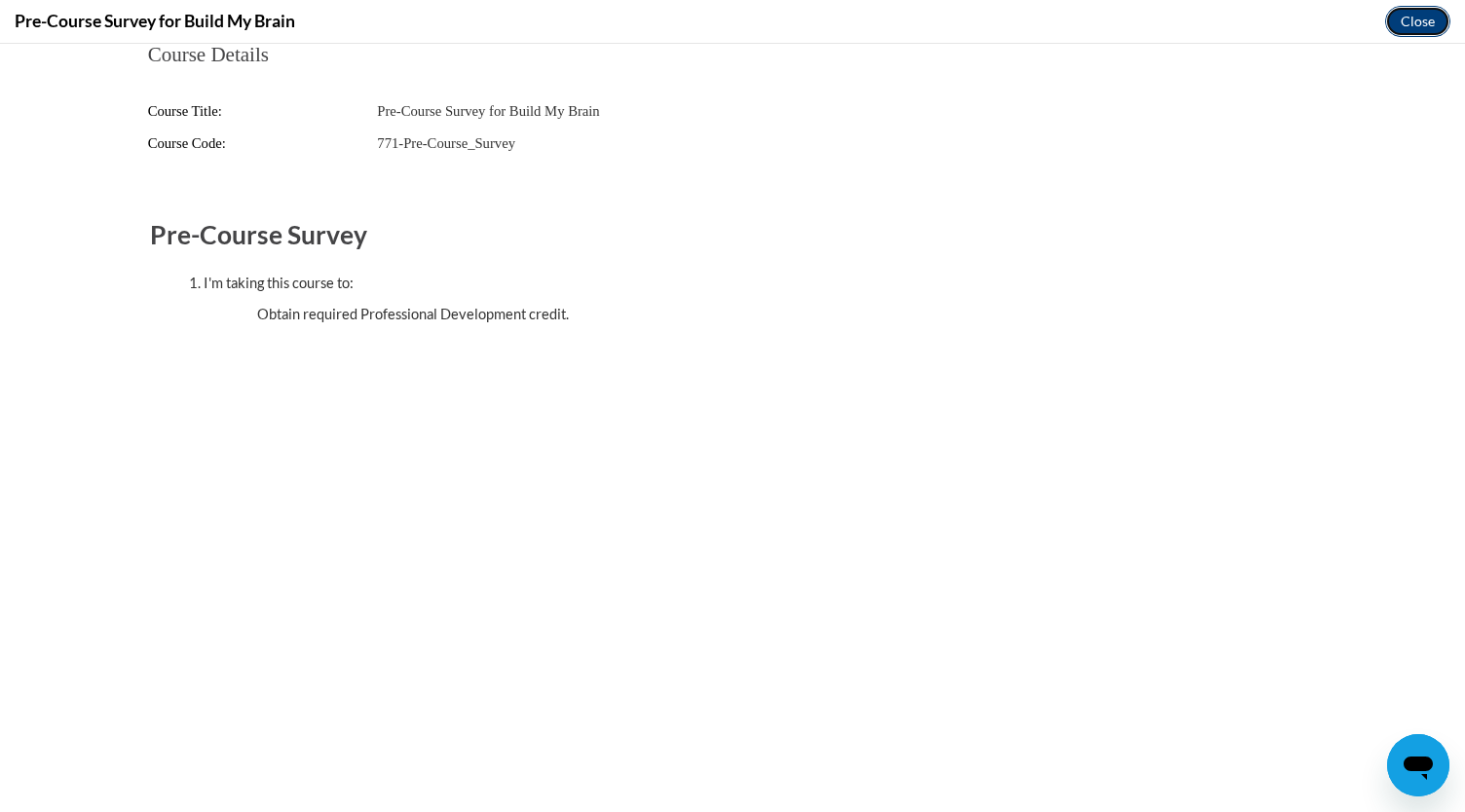
click at [1418, 29] on button "Close" at bounding box center [1417, 21] width 65 height 31
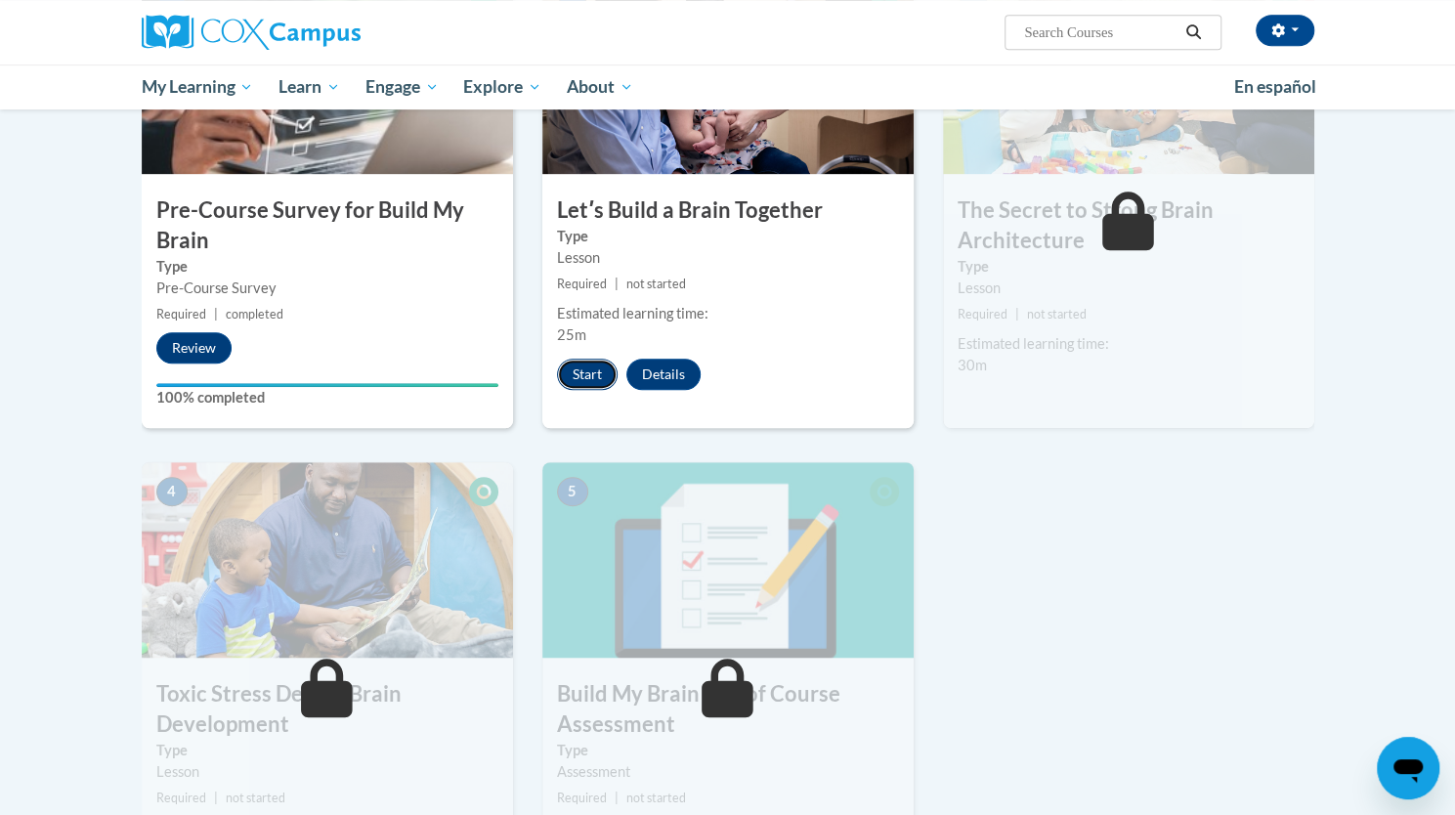
click at [569, 380] on button "Start" at bounding box center [587, 374] width 61 height 31
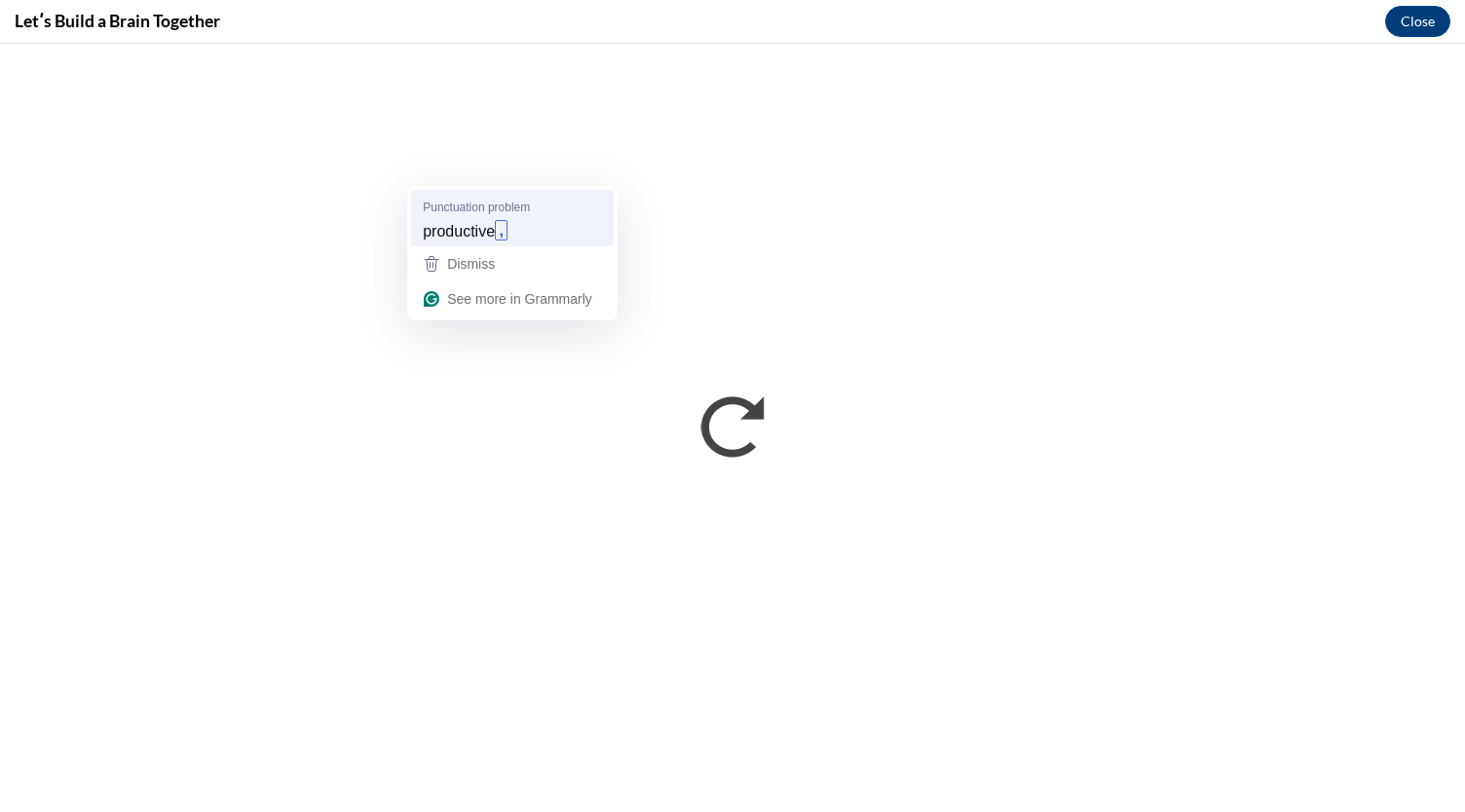
click at [504, 236] on strong "," at bounding box center [501, 230] width 13 height 21
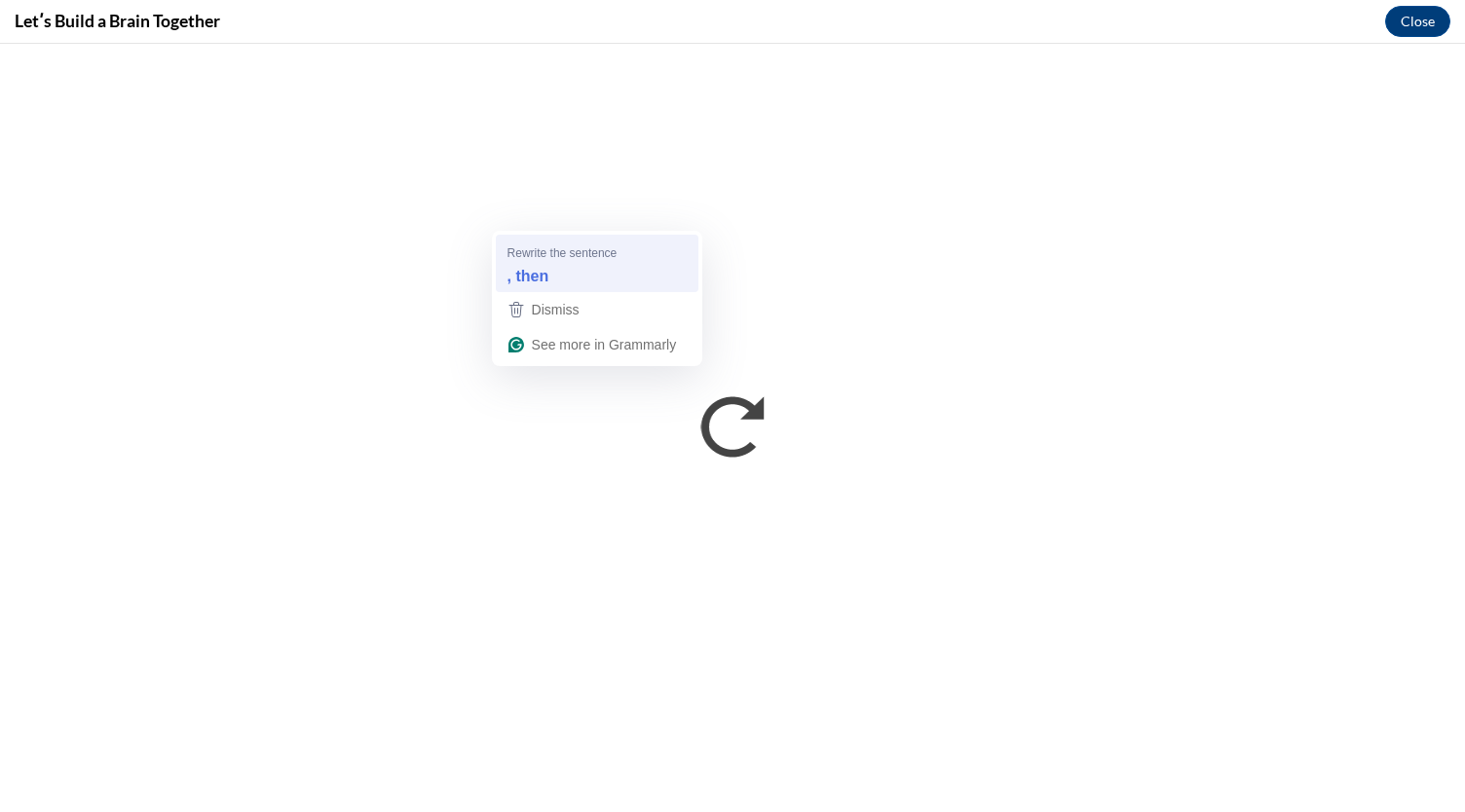
click at [526, 266] on strong ", then" at bounding box center [528, 276] width 42 height 22
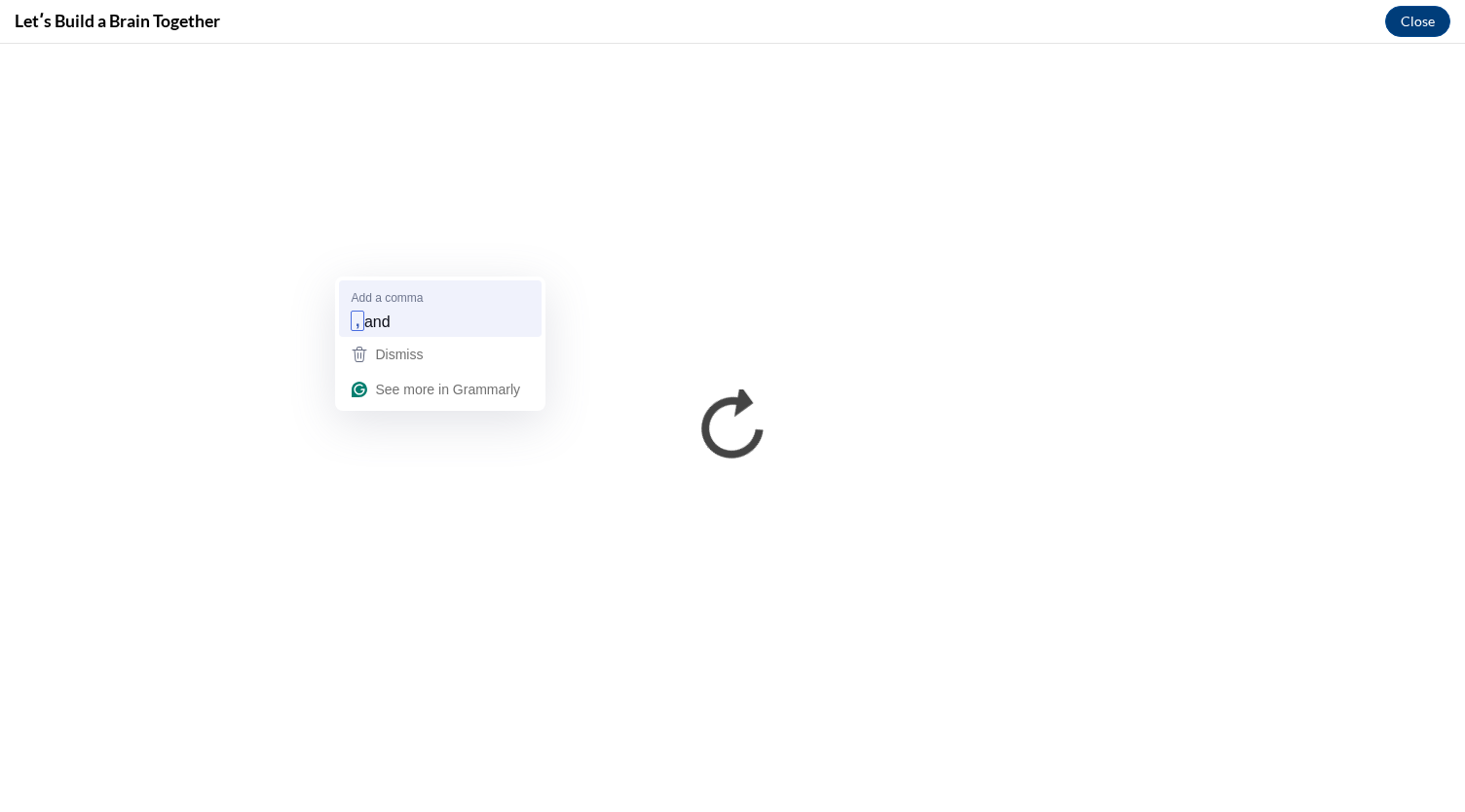
click at [464, 317] on div ", and" at bounding box center [440, 321] width 187 height 31
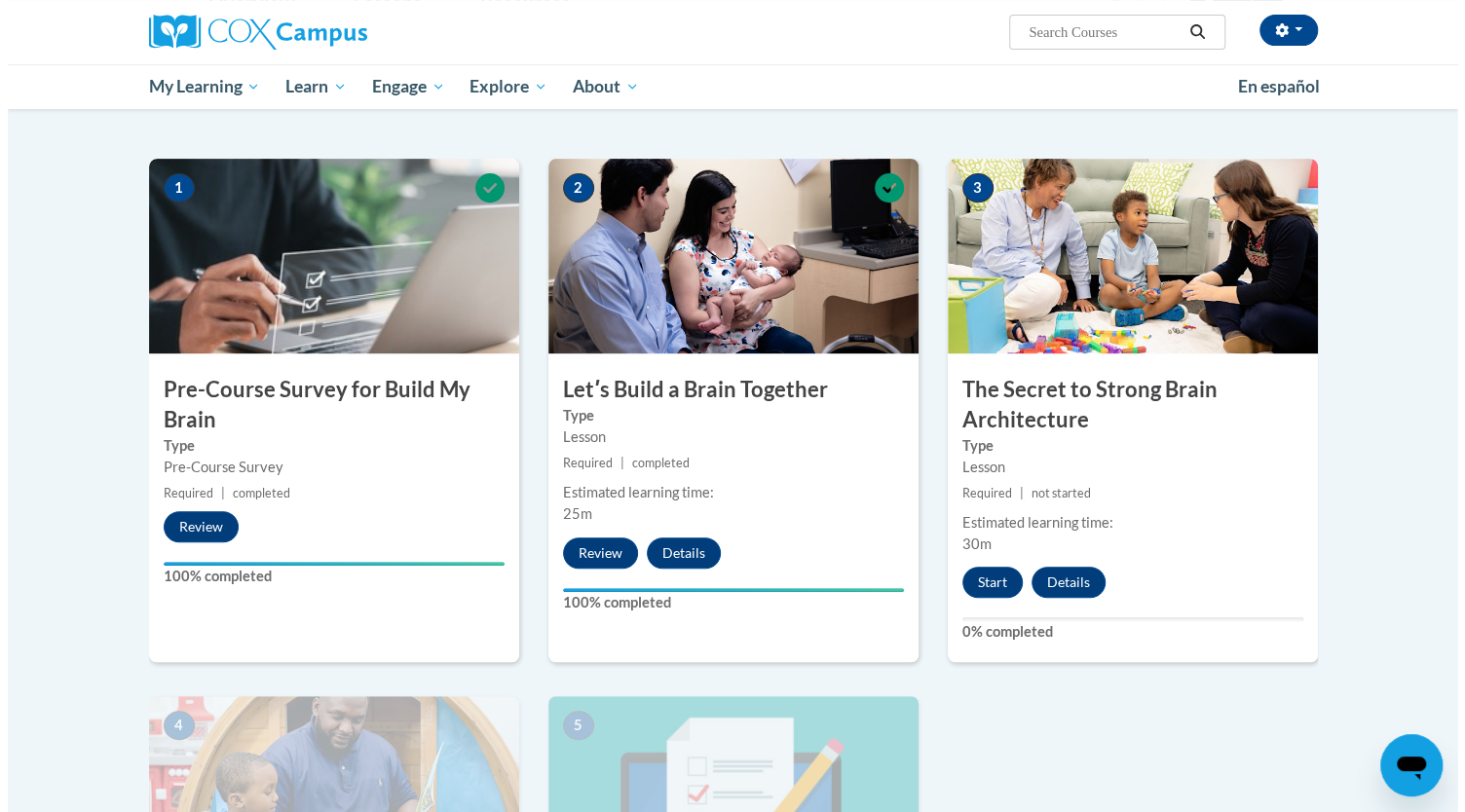
scroll to position [382, 0]
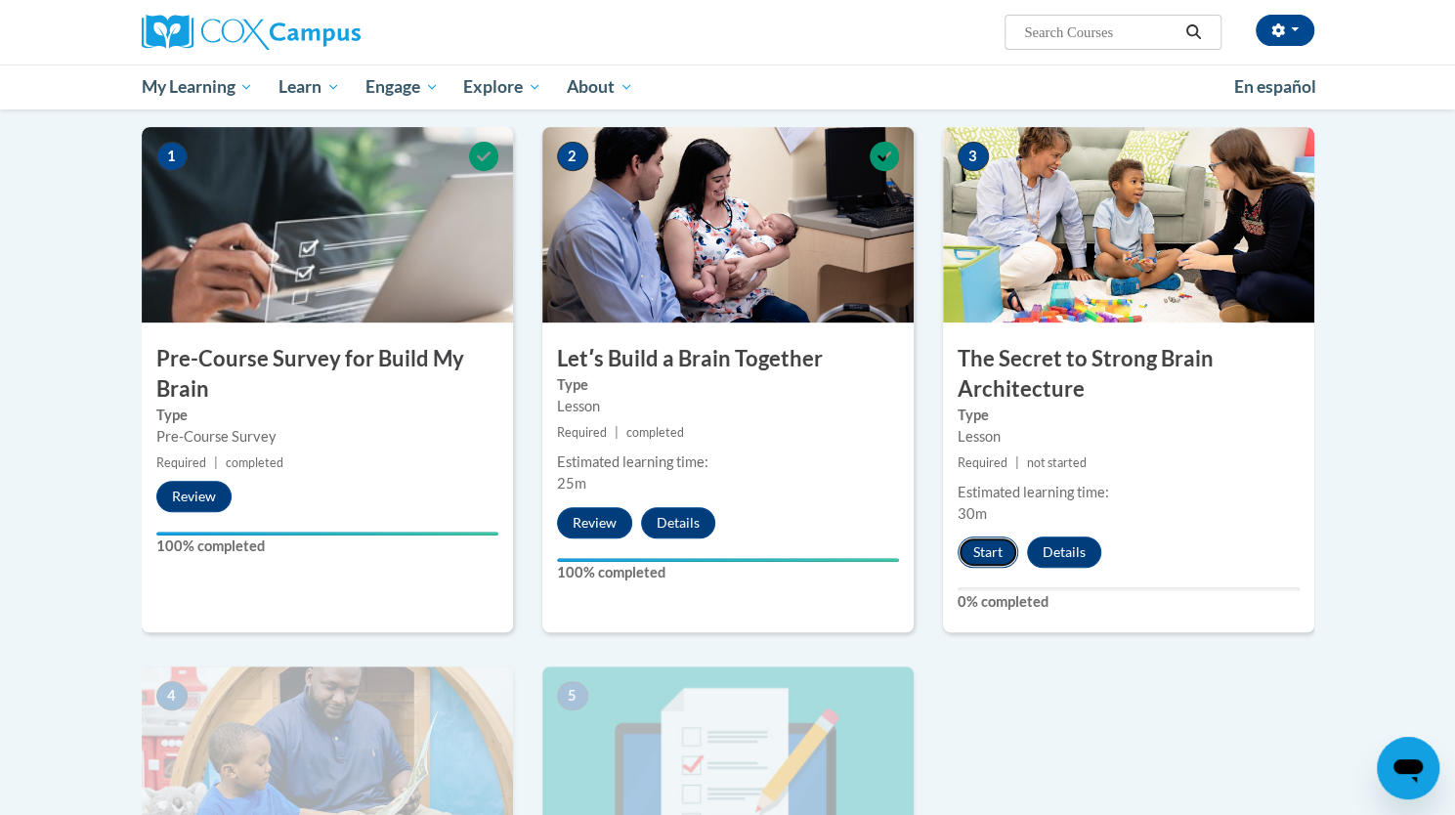
click at [979, 550] on button "Start" at bounding box center [988, 552] width 61 height 31
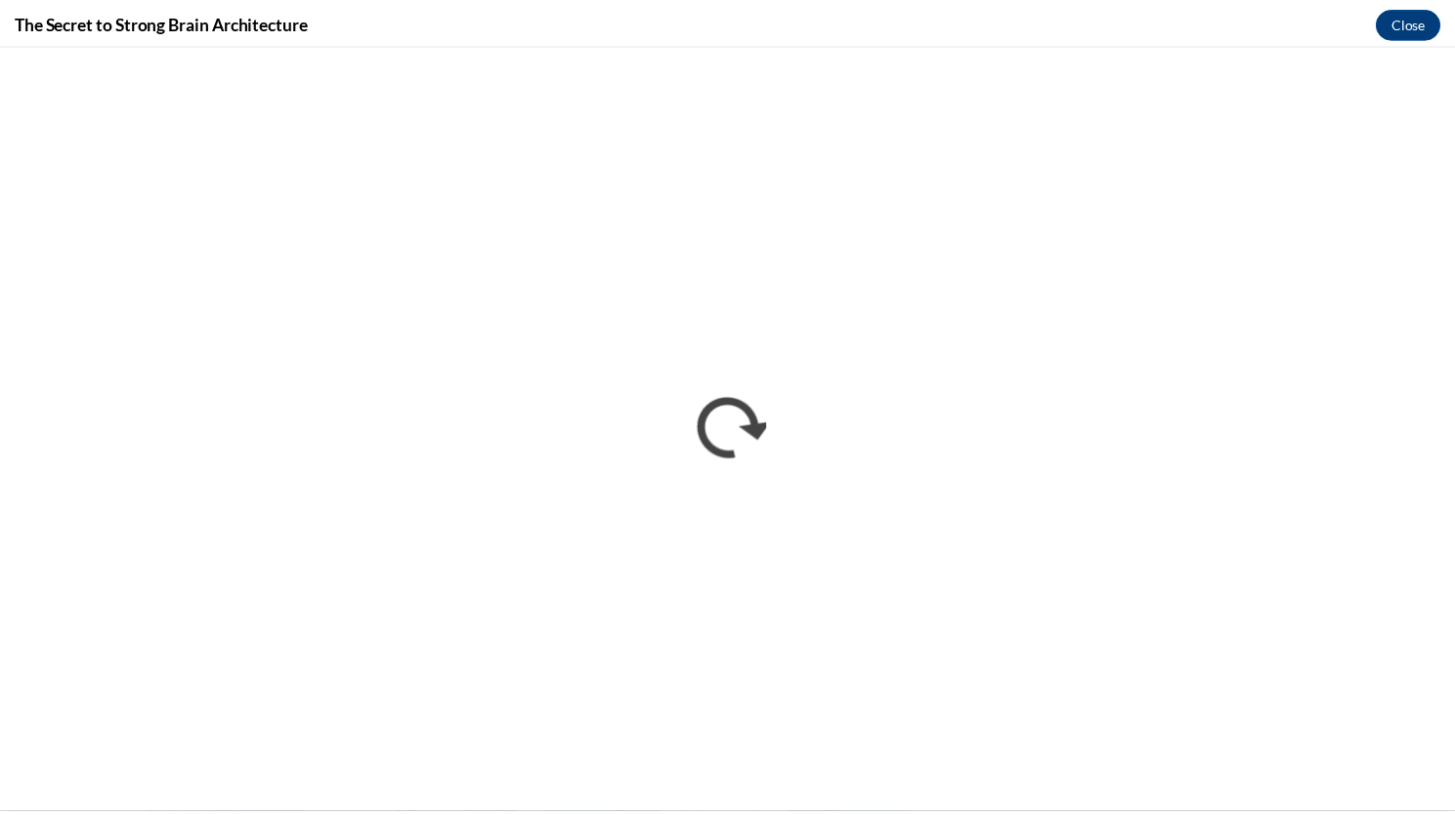
scroll to position [0, 0]
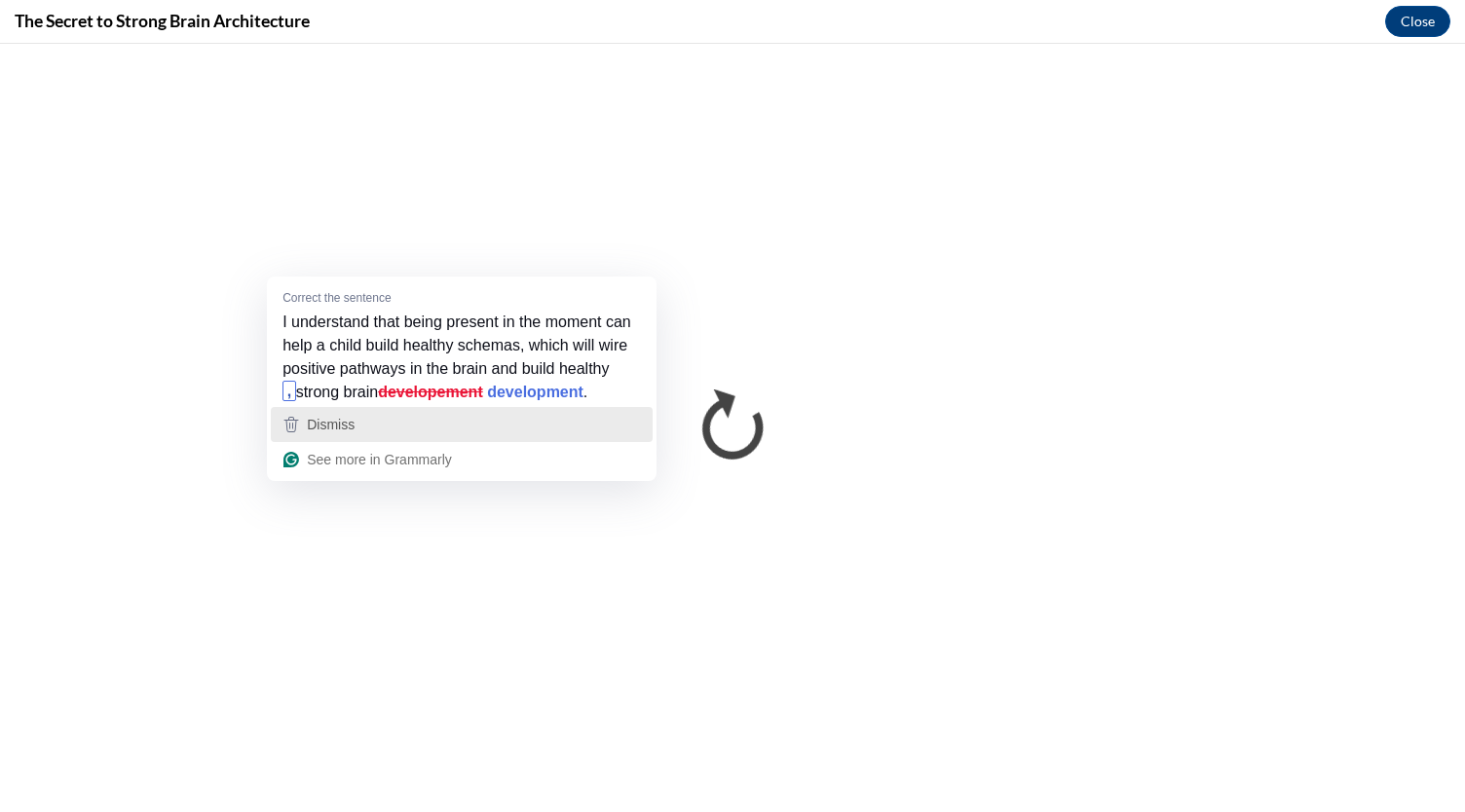
click at [331, 432] on span "Dismiss" at bounding box center [331, 424] width 48 height 16
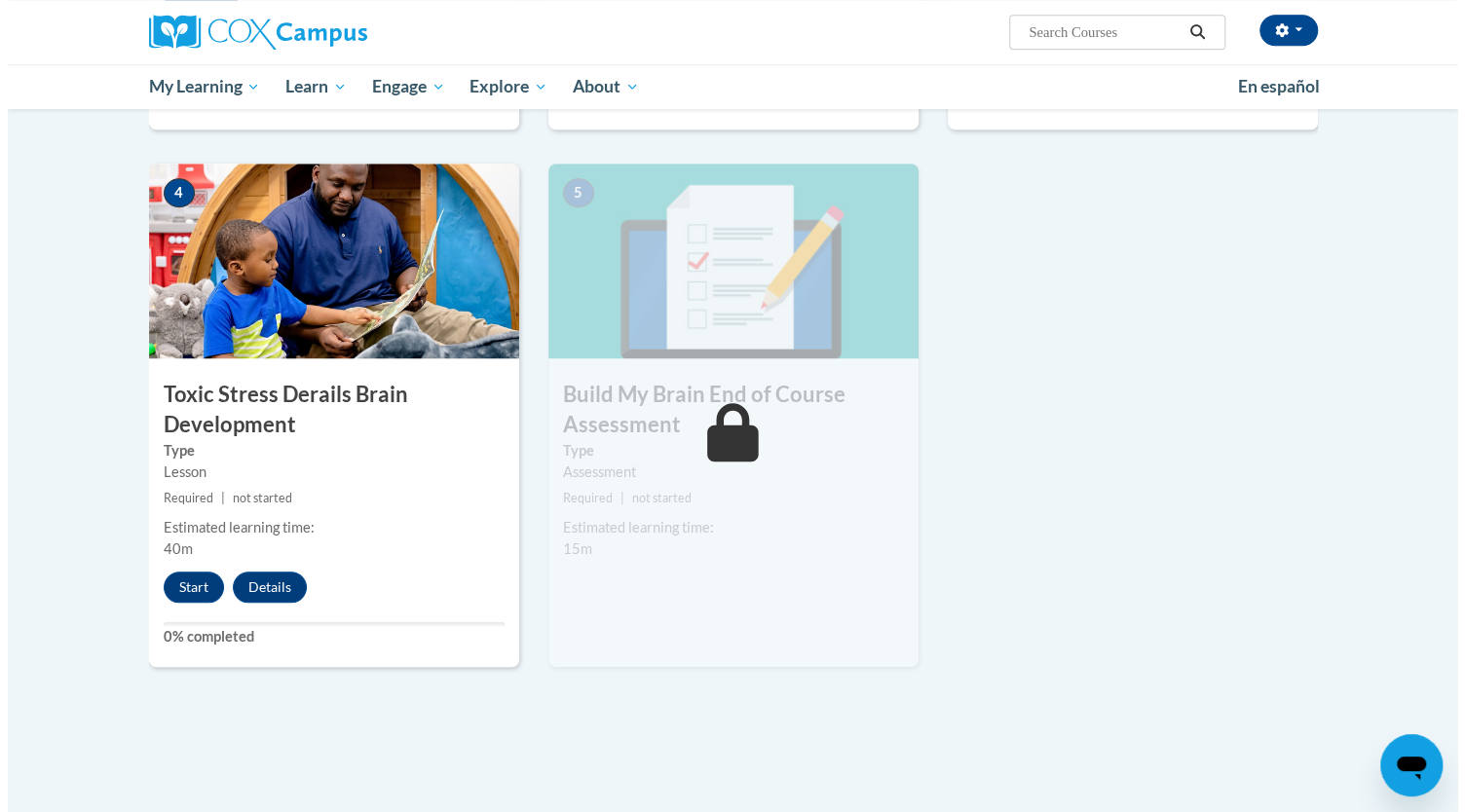
scroll to position [921, 0]
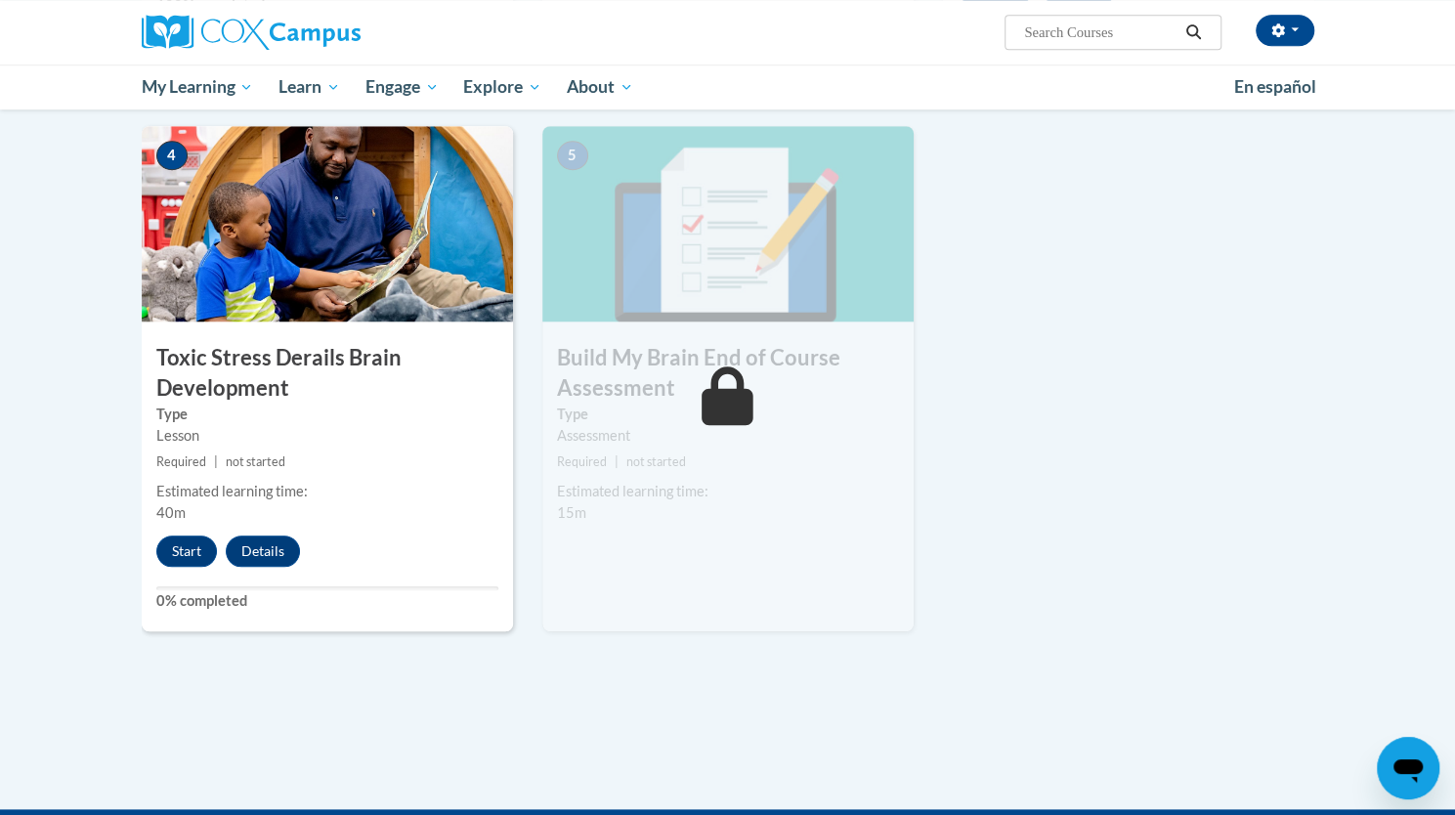
click at [381, 499] on div "Estimated learning time:" at bounding box center [327, 492] width 342 height 22
click at [188, 554] on button "Start" at bounding box center [186, 551] width 61 height 31
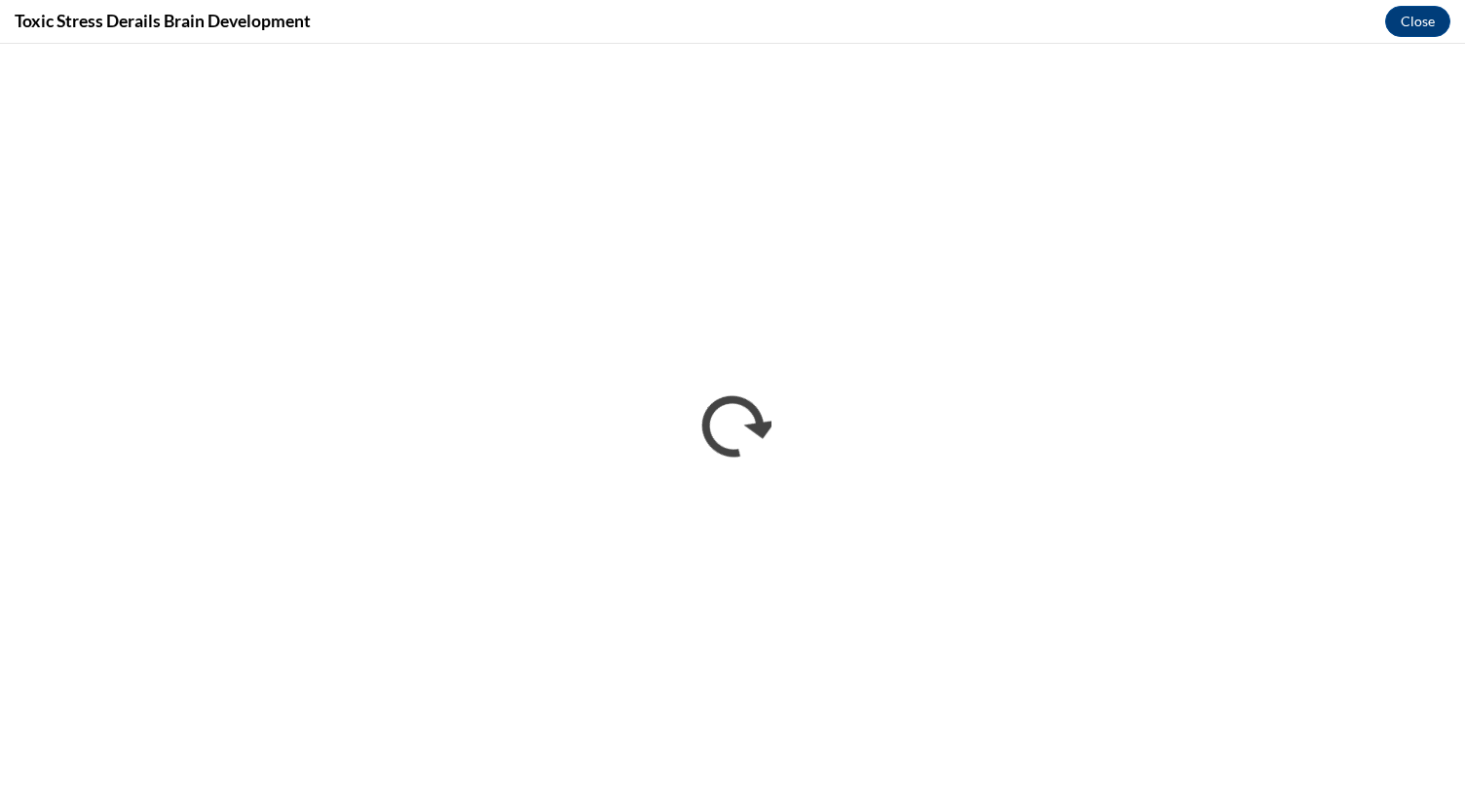
scroll to position [0, 0]
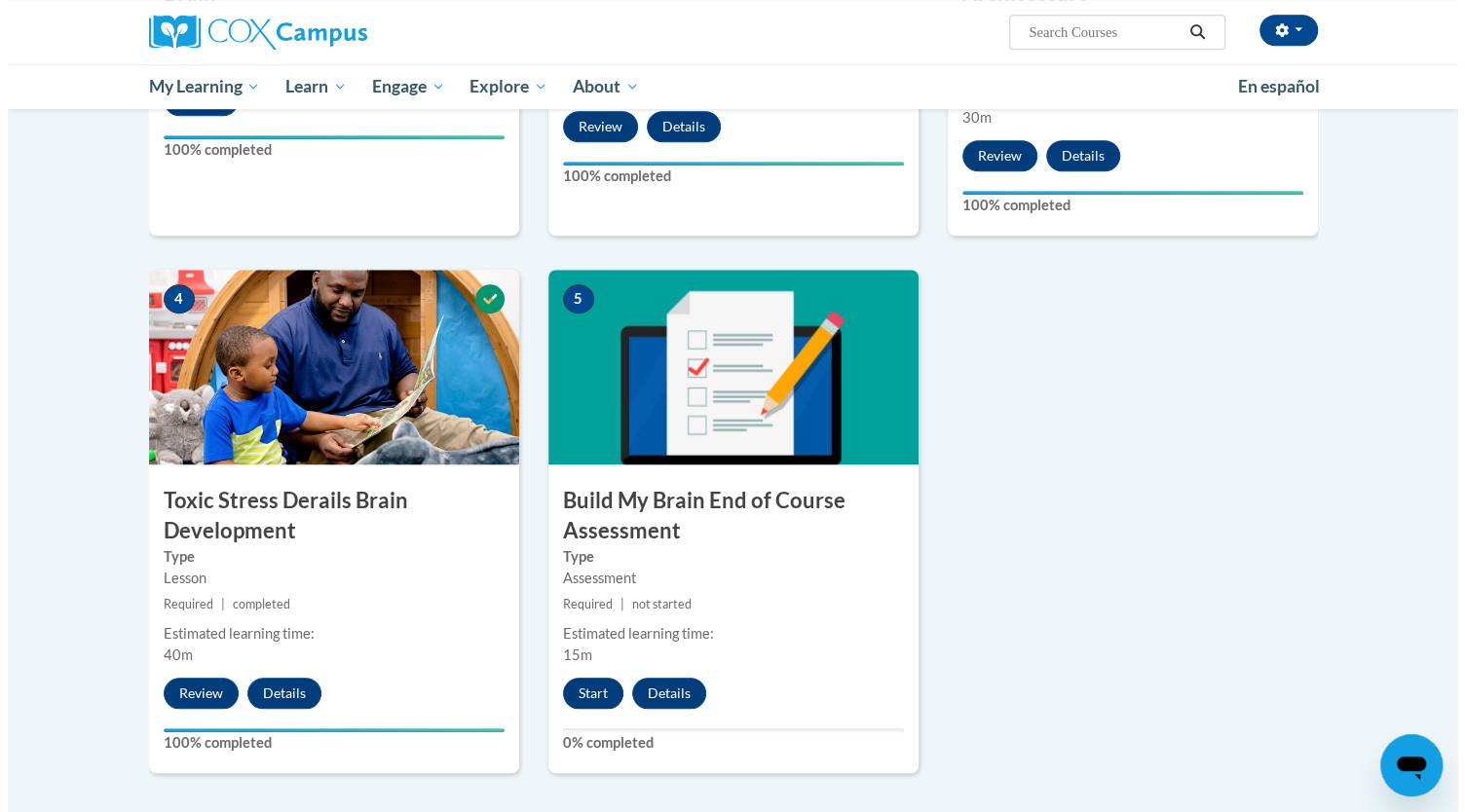
scroll to position [782, 0]
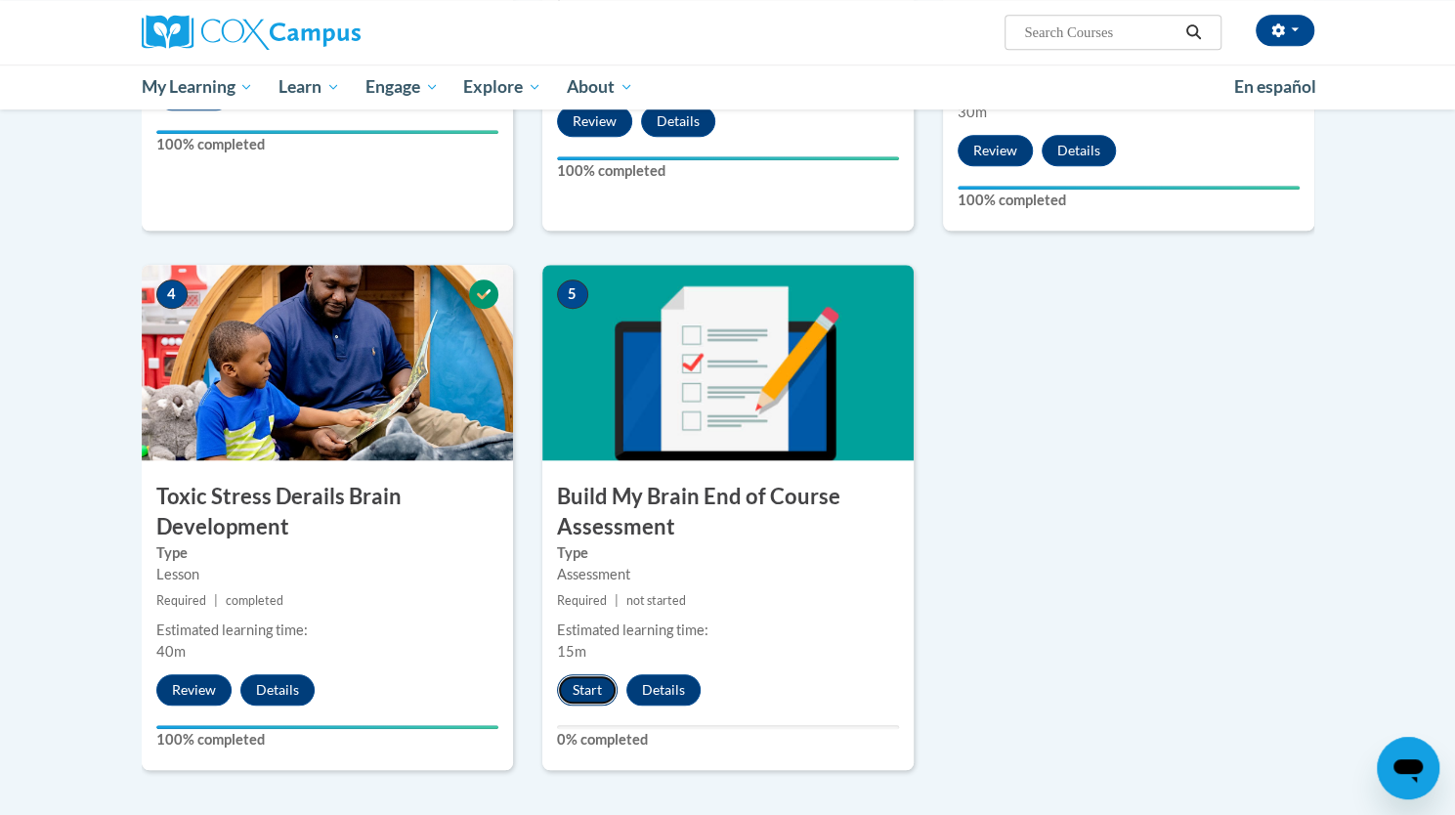
click at [583, 697] on button "Start" at bounding box center [587, 689] width 61 height 31
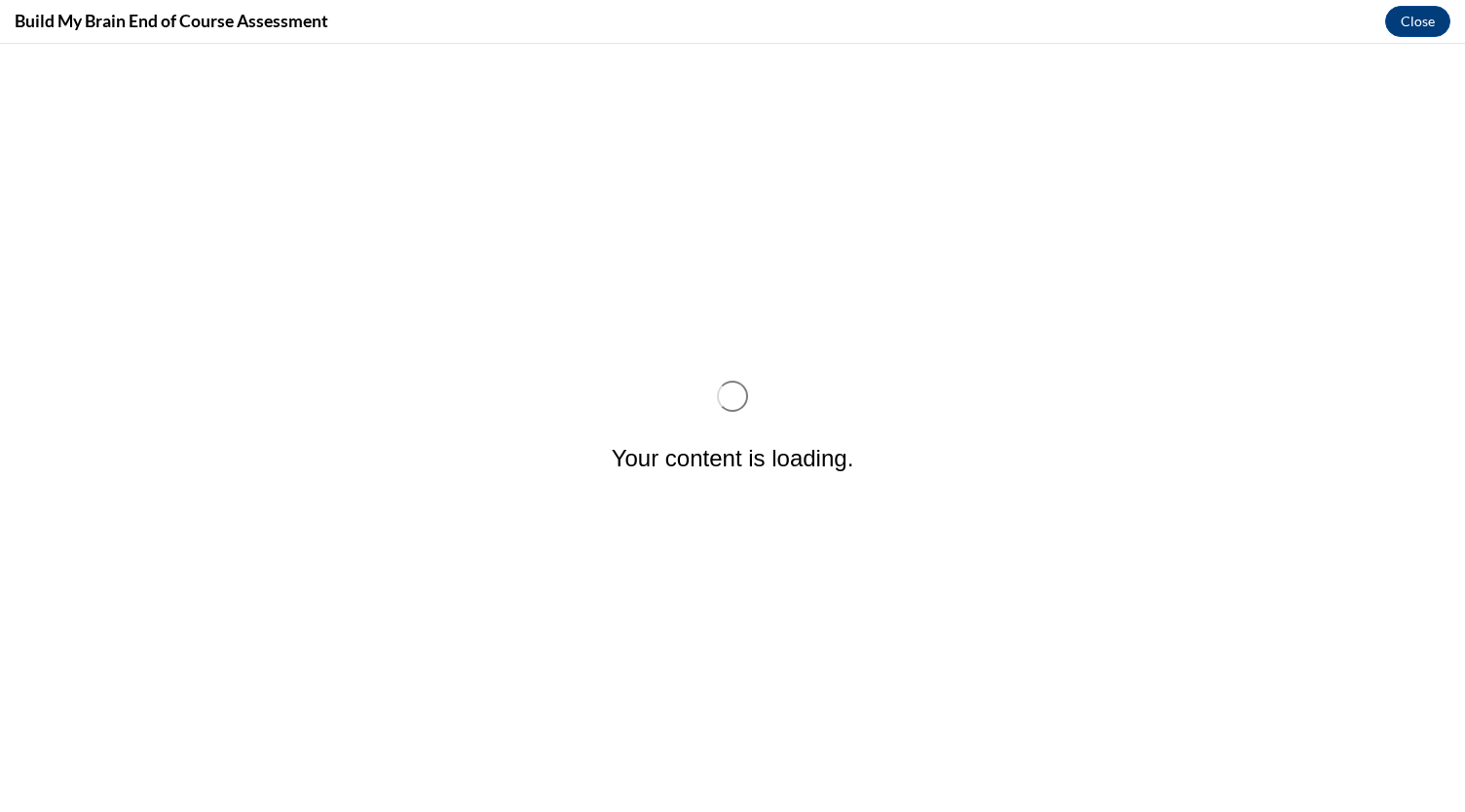
scroll to position [0, 0]
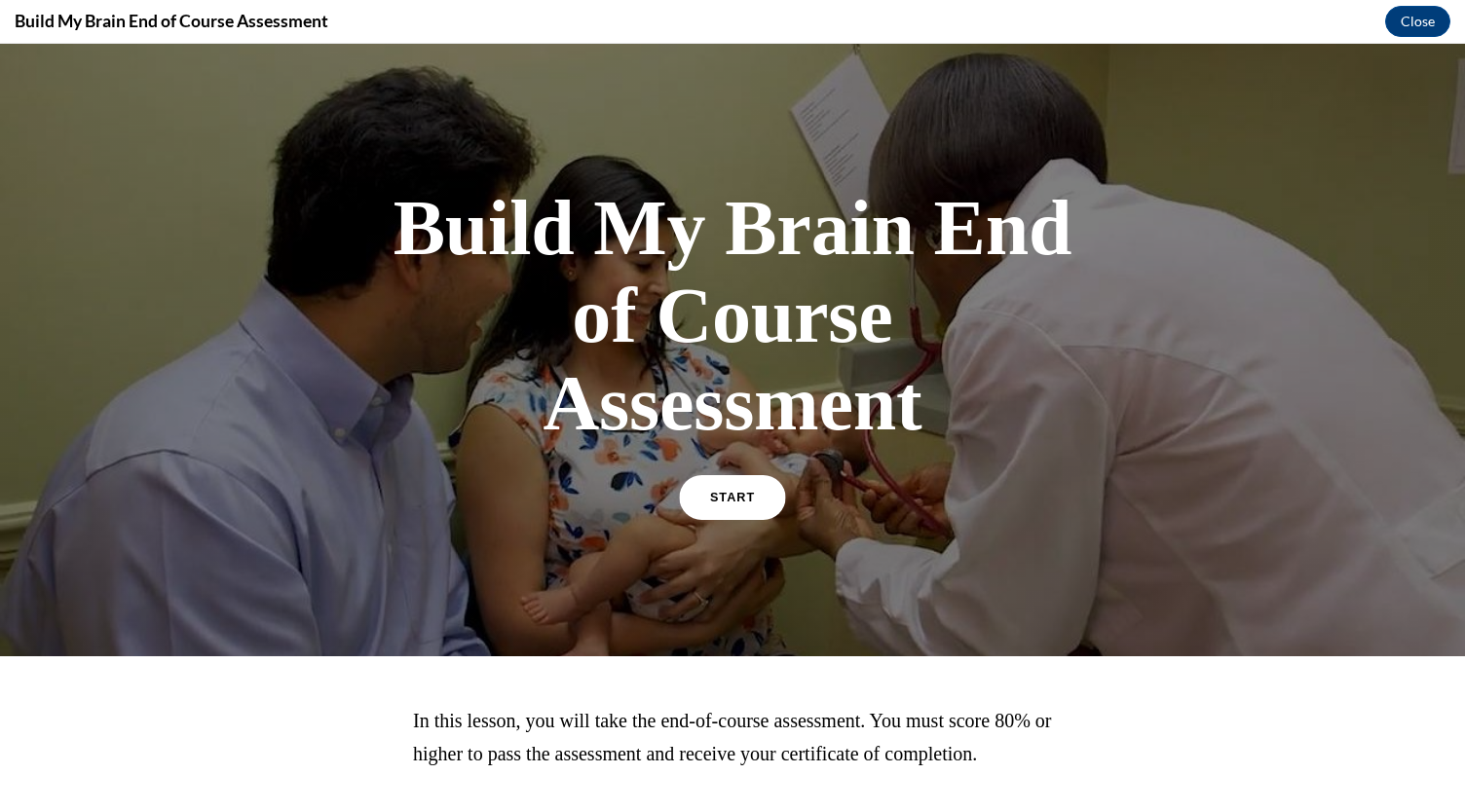
click at [724, 496] on span "START" at bounding box center [732, 498] width 45 height 15
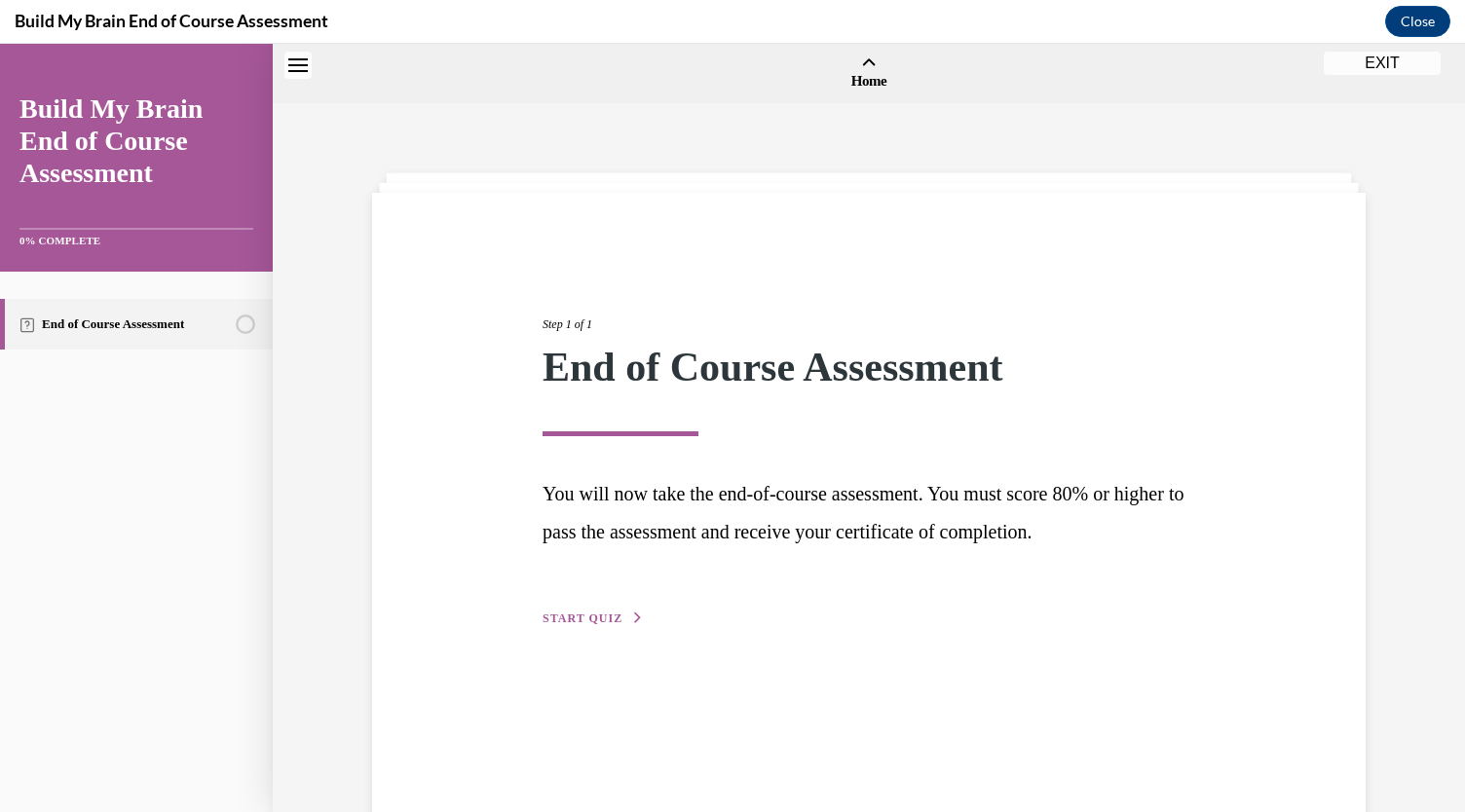
scroll to position [61, 0]
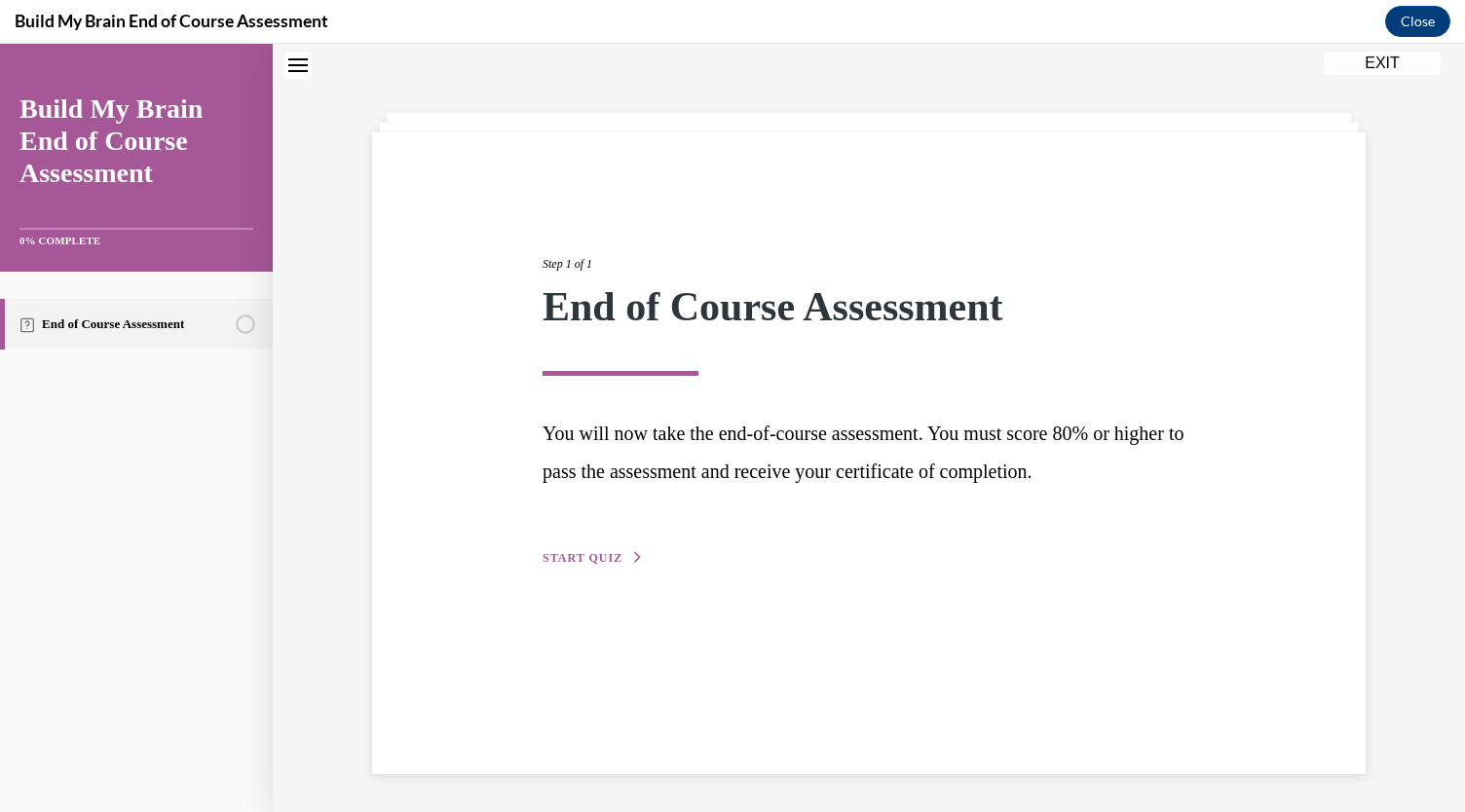
click at [561, 559] on span "START QUIZ" at bounding box center [582, 558] width 80 height 14
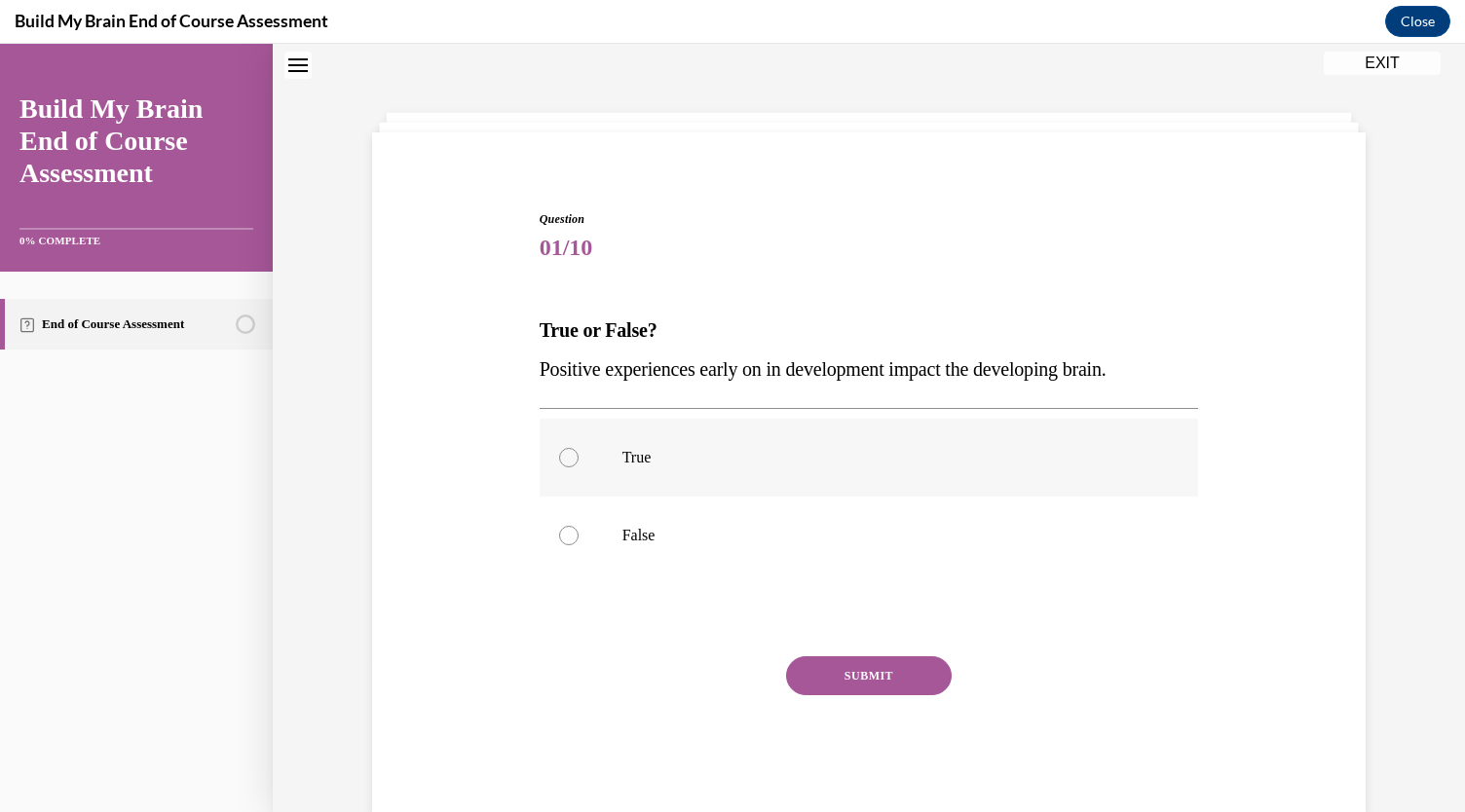
click at [559, 458] on div at bounding box center [569, 458] width 20 height 20
click at [559, 458] on input "True" at bounding box center [569, 458] width 20 height 20
radio input "true"
click at [842, 678] on button "SUBMIT" at bounding box center [869, 676] width 165 height 39
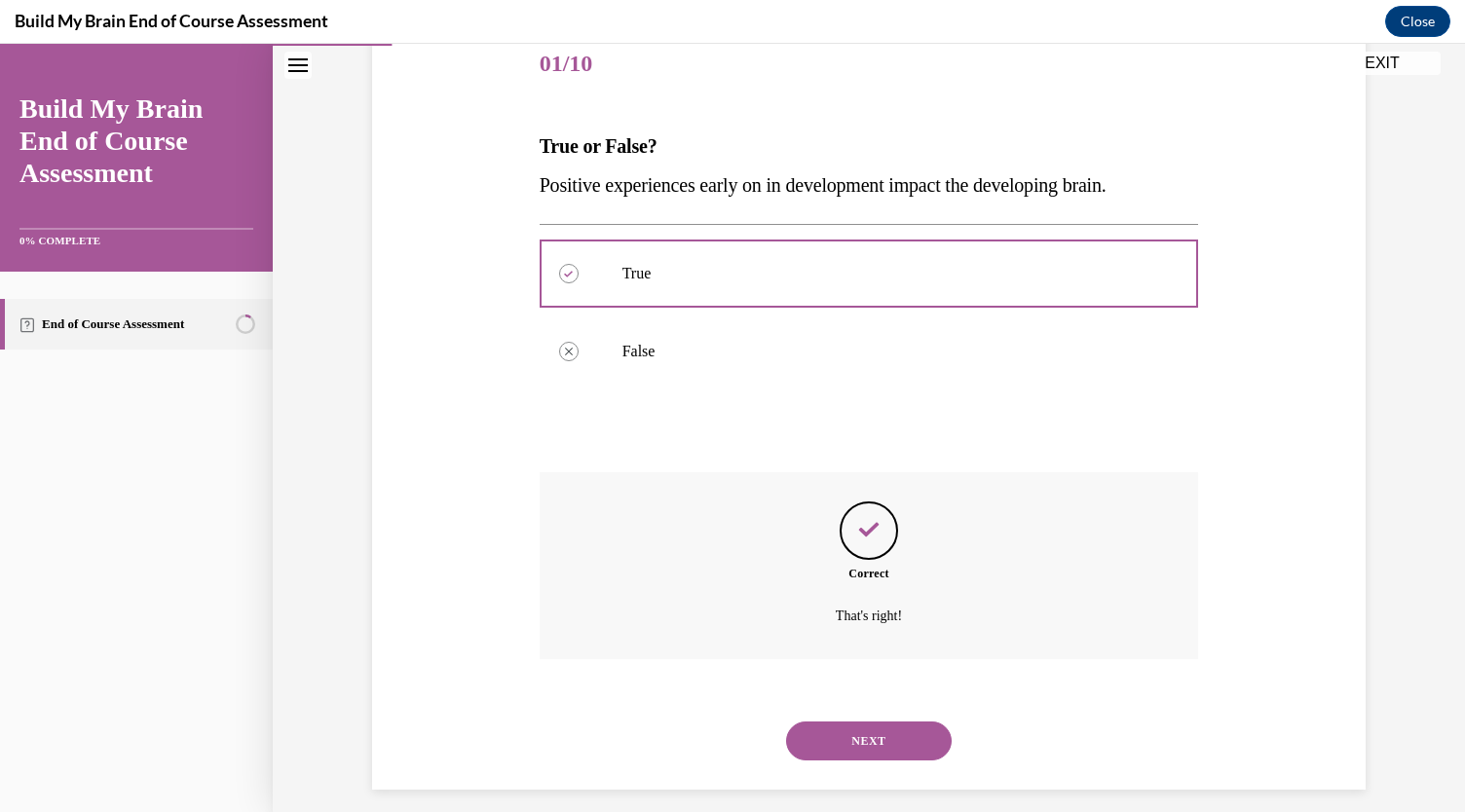
scroll to position [260, 0]
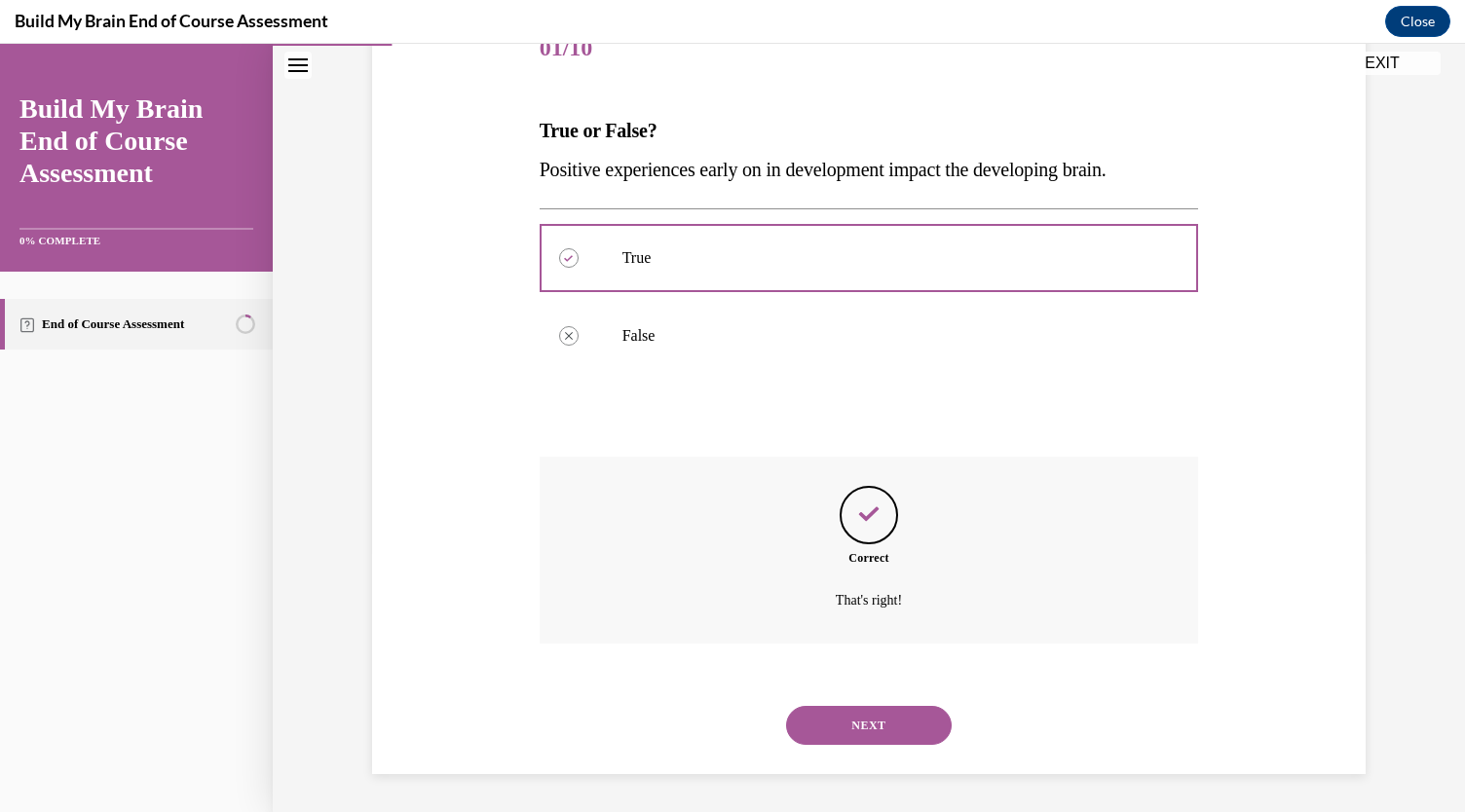
click at [834, 720] on button "NEXT" at bounding box center [869, 725] width 165 height 39
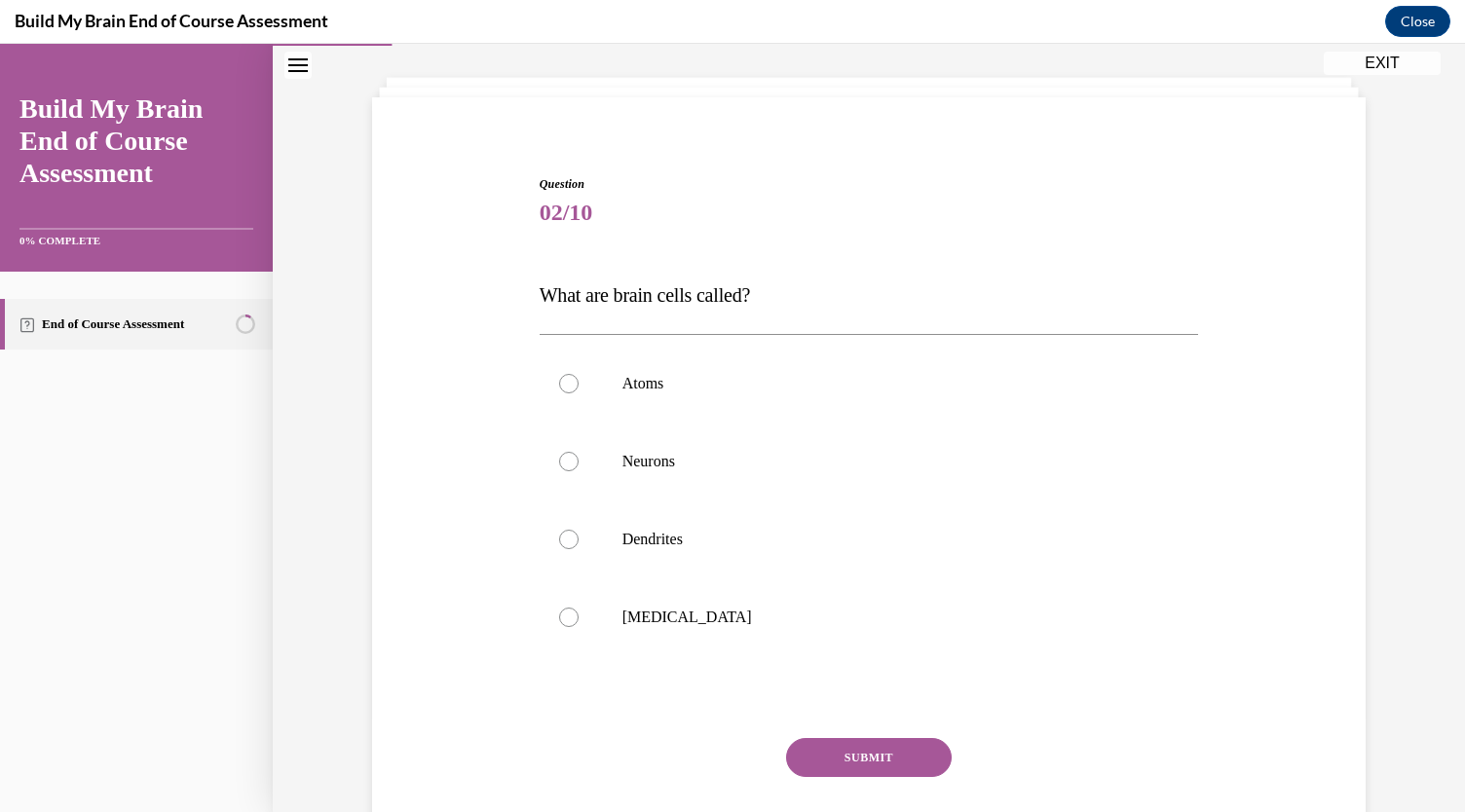
scroll to position [100, 0]
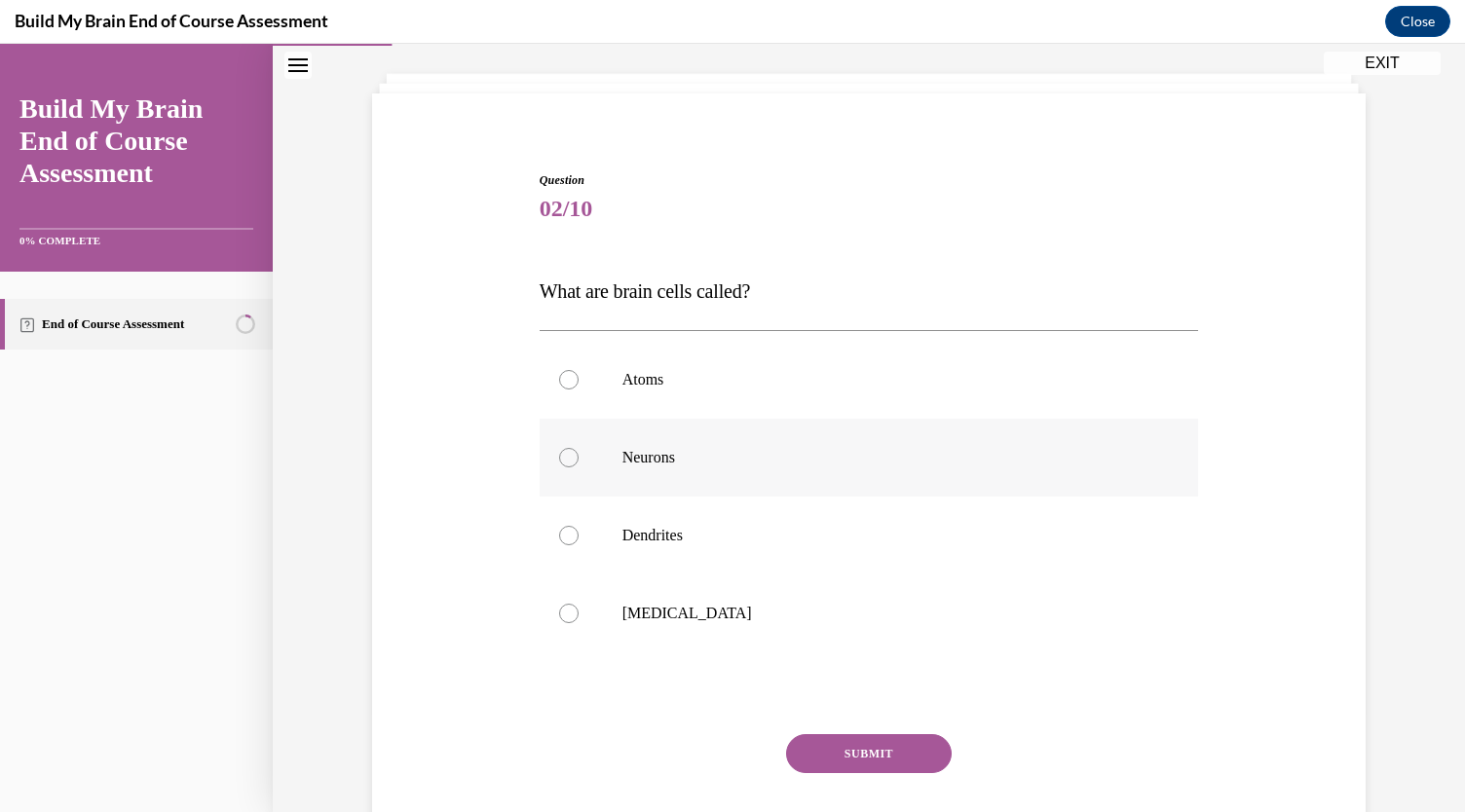
click at [623, 456] on p "Neurons" at bounding box center [887, 458] width 528 height 20
click at [579, 456] on input "Neurons" at bounding box center [569, 458] width 20 height 20
radio input "true"
click at [835, 737] on button "SUBMIT" at bounding box center [869, 753] width 165 height 39
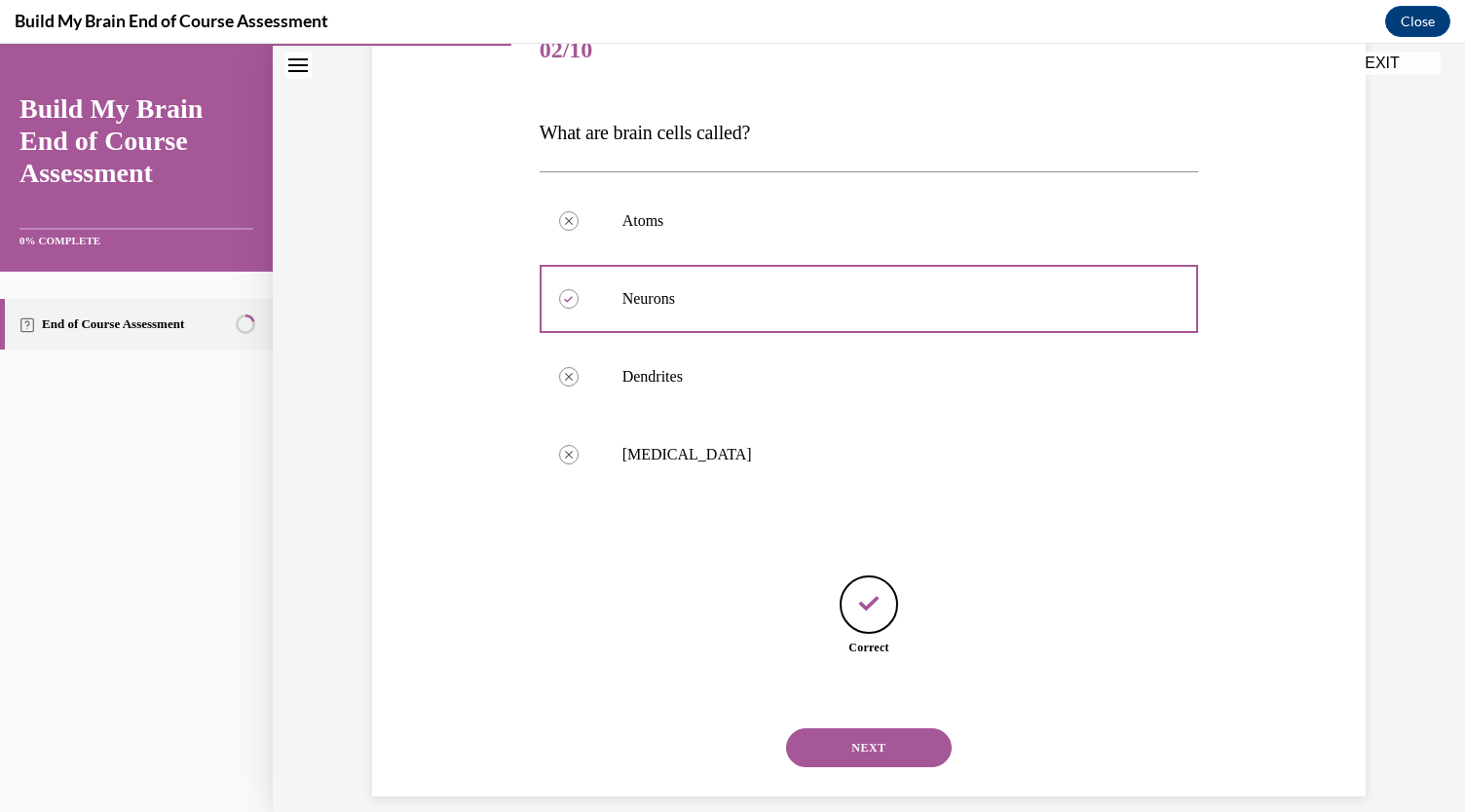
scroll to position [281, 0]
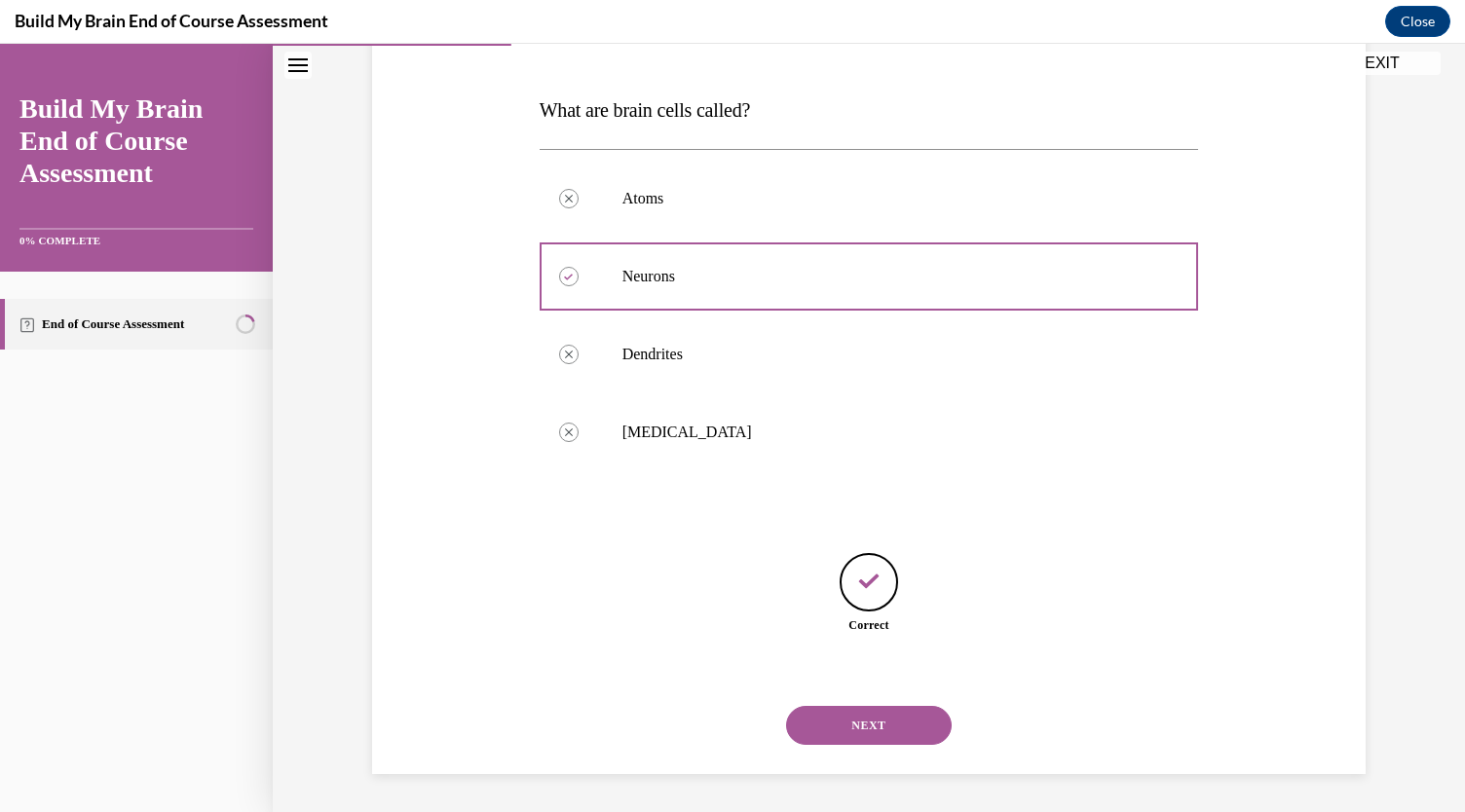
click at [835, 737] on button "NEXT" at bounding box center [869, 725] width 165 height 39
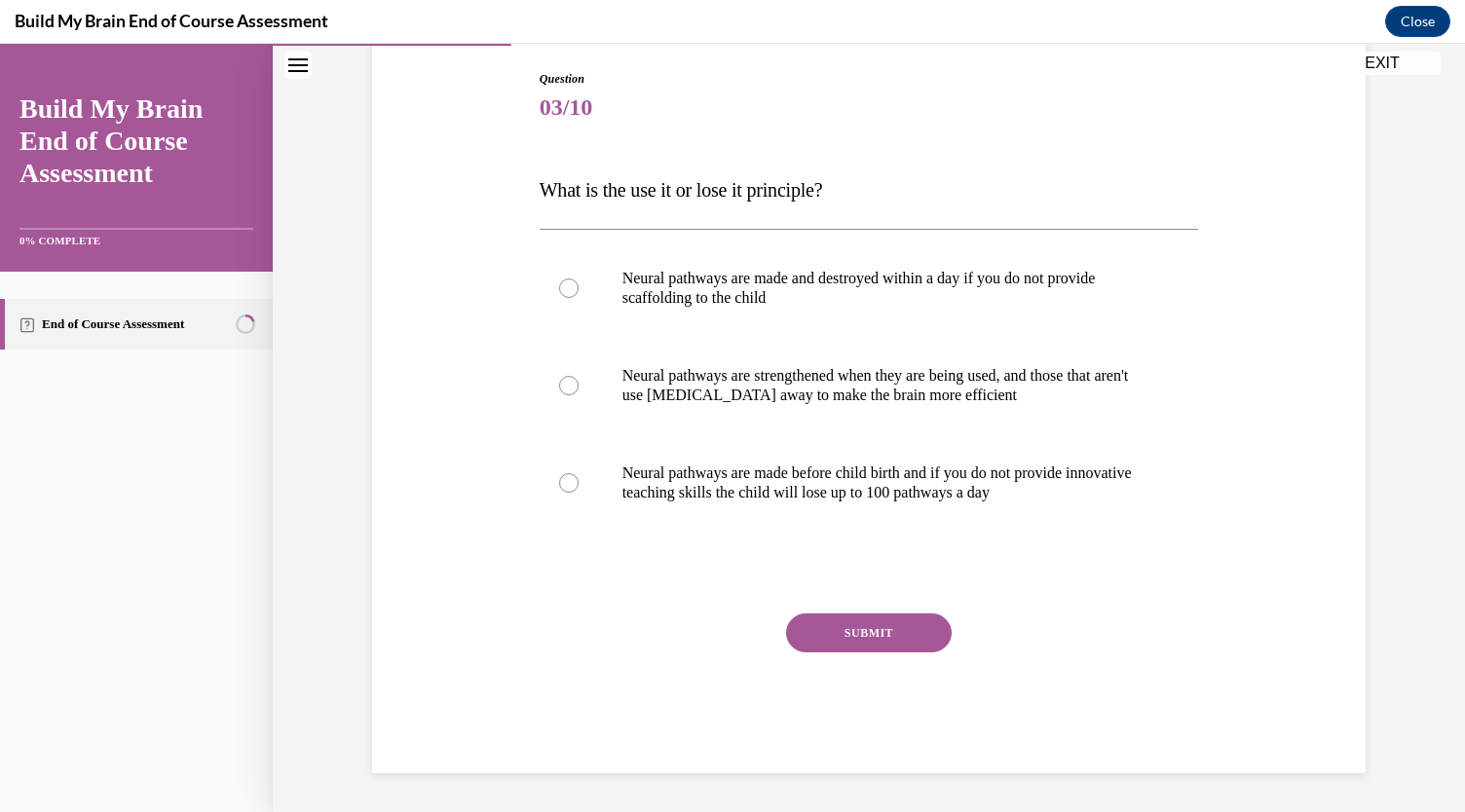
scroll to position [199, 0]
click at [559, 378] on div at bounding box center [569, 387] width 20 height 20
click at [559, 378] on input "Neural pathways are strengthened when they are being used, and those that aren'…" at bounding box center [569, 387] width 20 height 20
radio input "true"
click at [892, 635] on button "SUBMIT" at bounding box center [869, 634] width 165 height 39
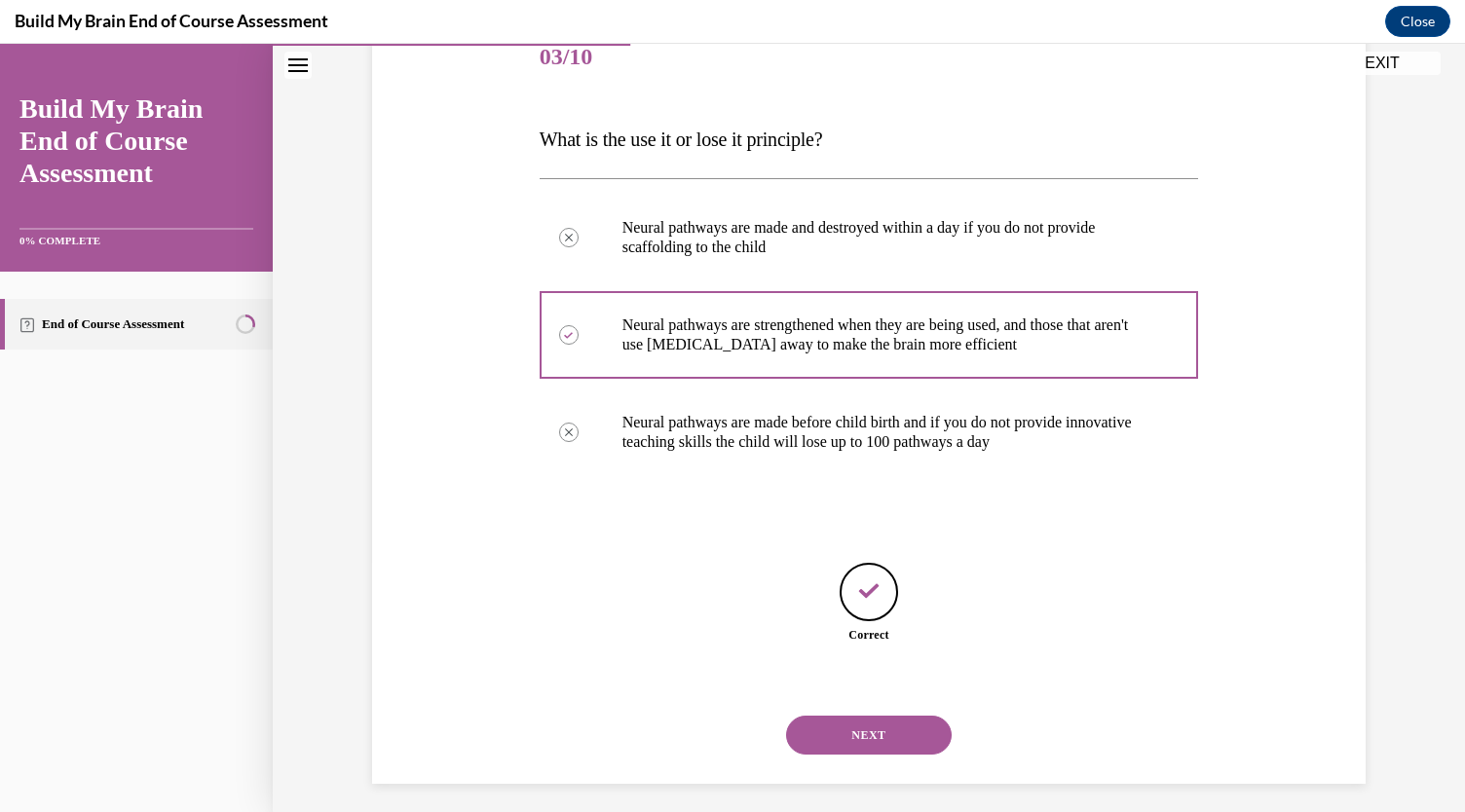
scroll to position [261, 0]
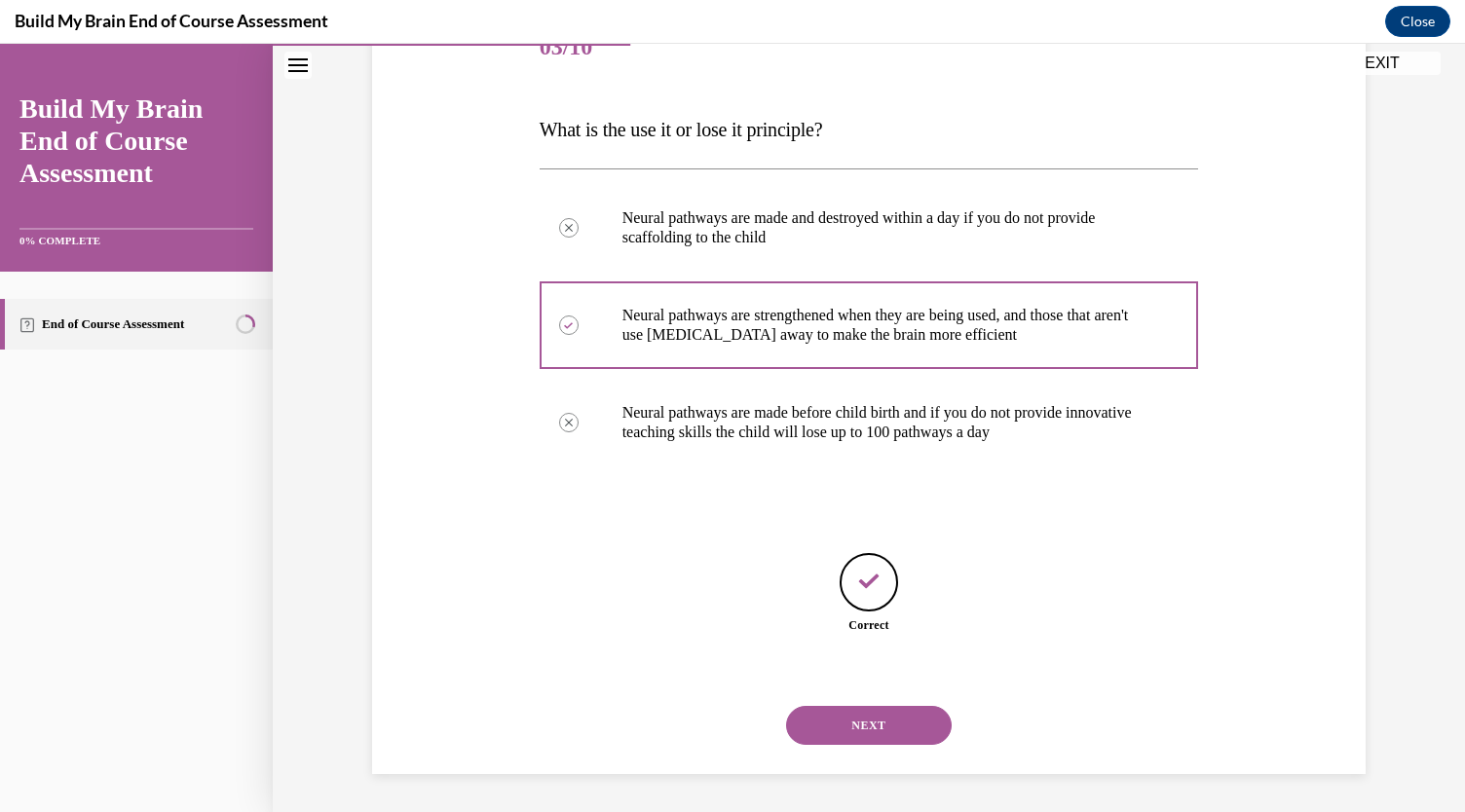
click at [885, 712] on button "NEXT" at bounding box center [869, 725] width 165 height 39
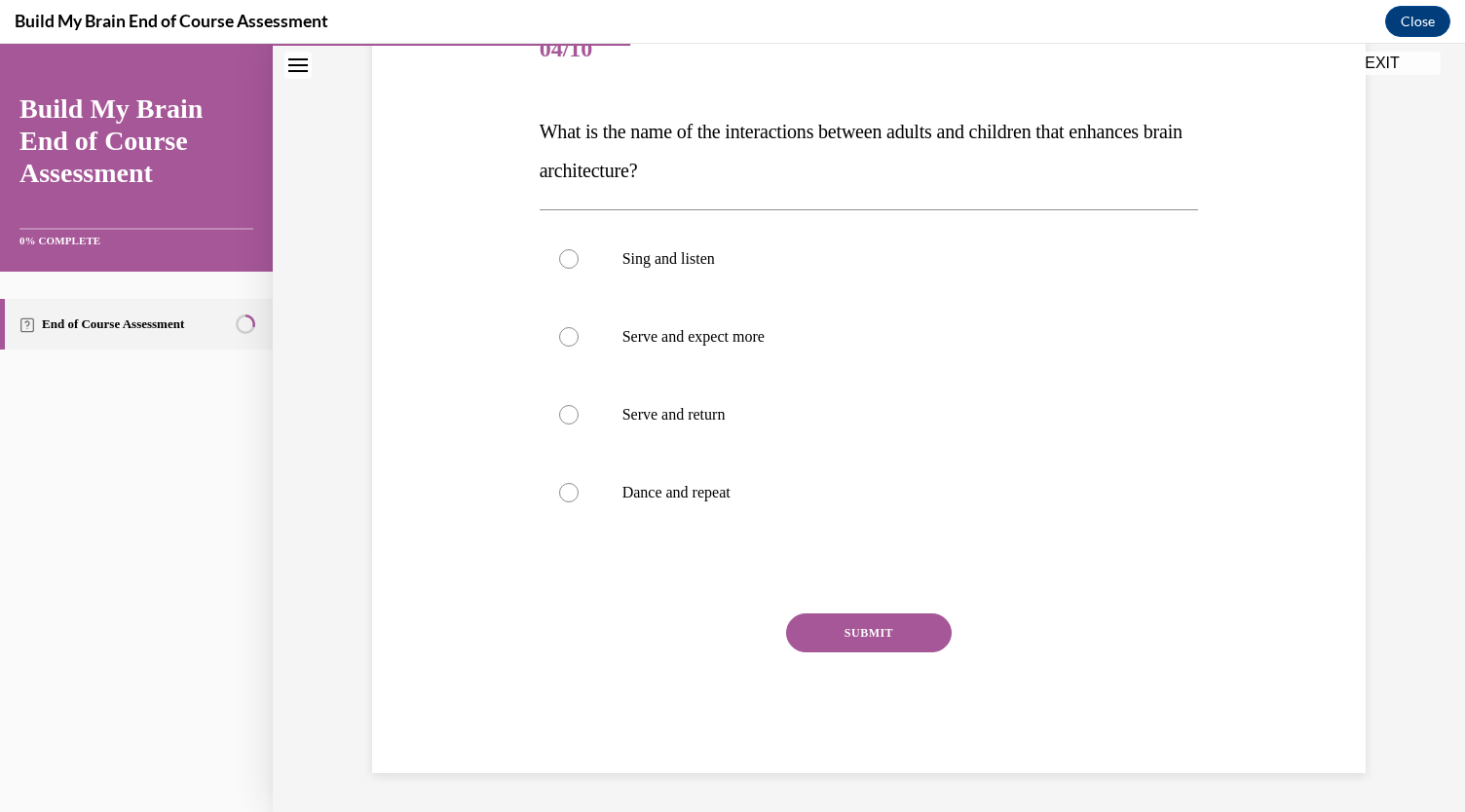
scroll to position [217, 0]
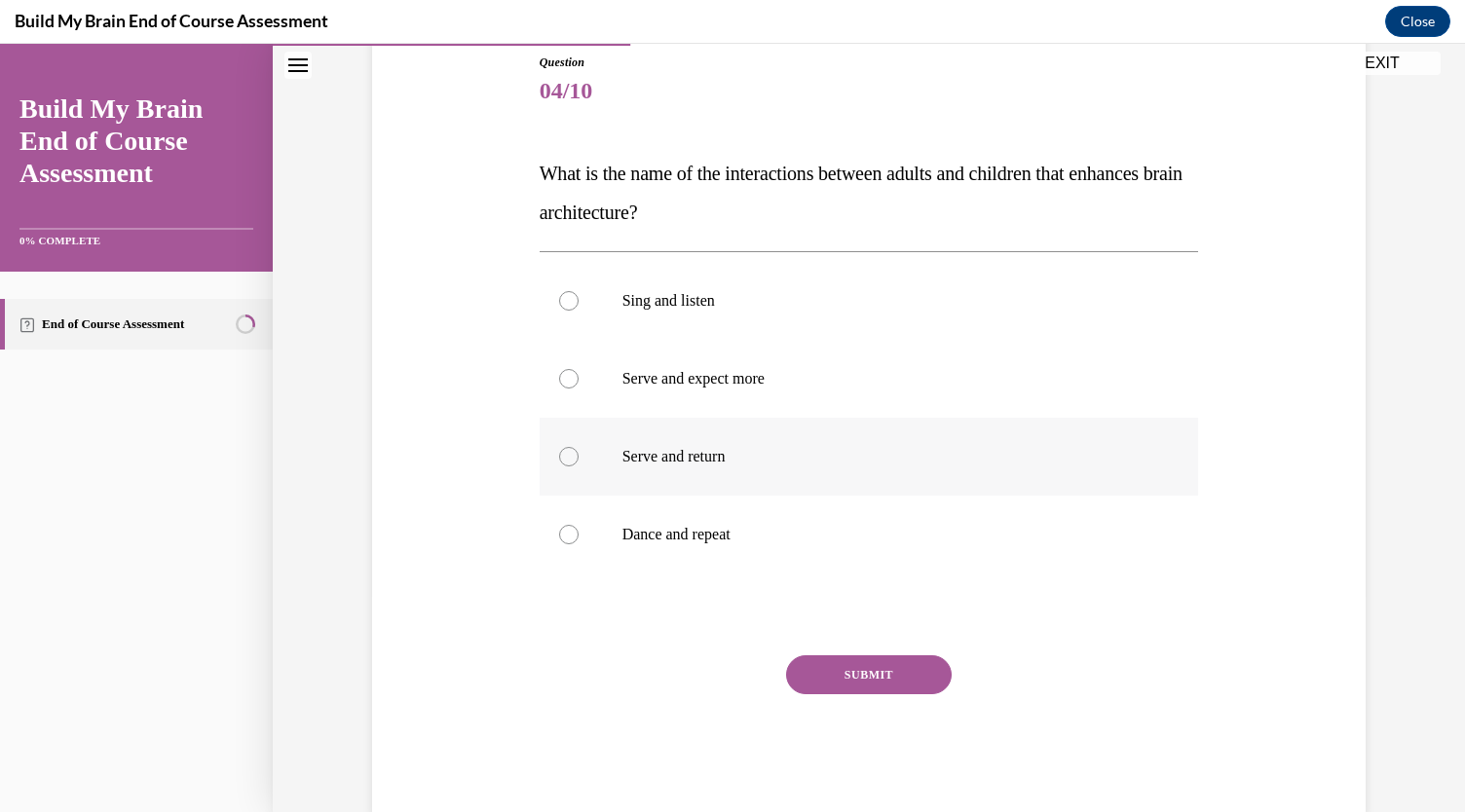
click at [647, 459] on p "Serve and return" at bounding box center [887, 457] width 528 height 20
click at [579, 459] on input "Serve and return" at bounding box center [569, 457] width 20 height 20
radio input "true"
click at [822, 671] on button "SUBMIT" at bounding box center [869, 675] width 165 height 39
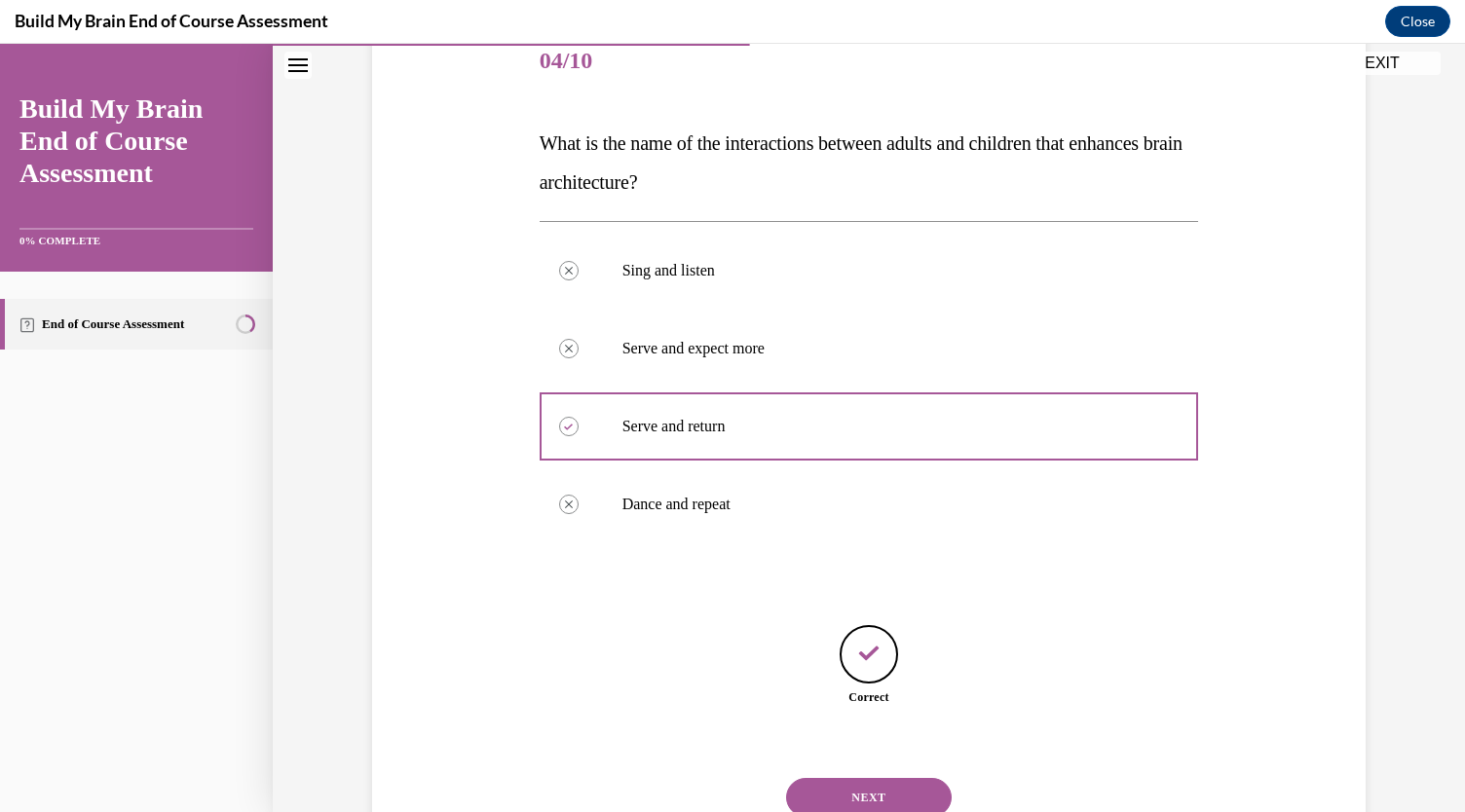
scroll to position [320, 0]
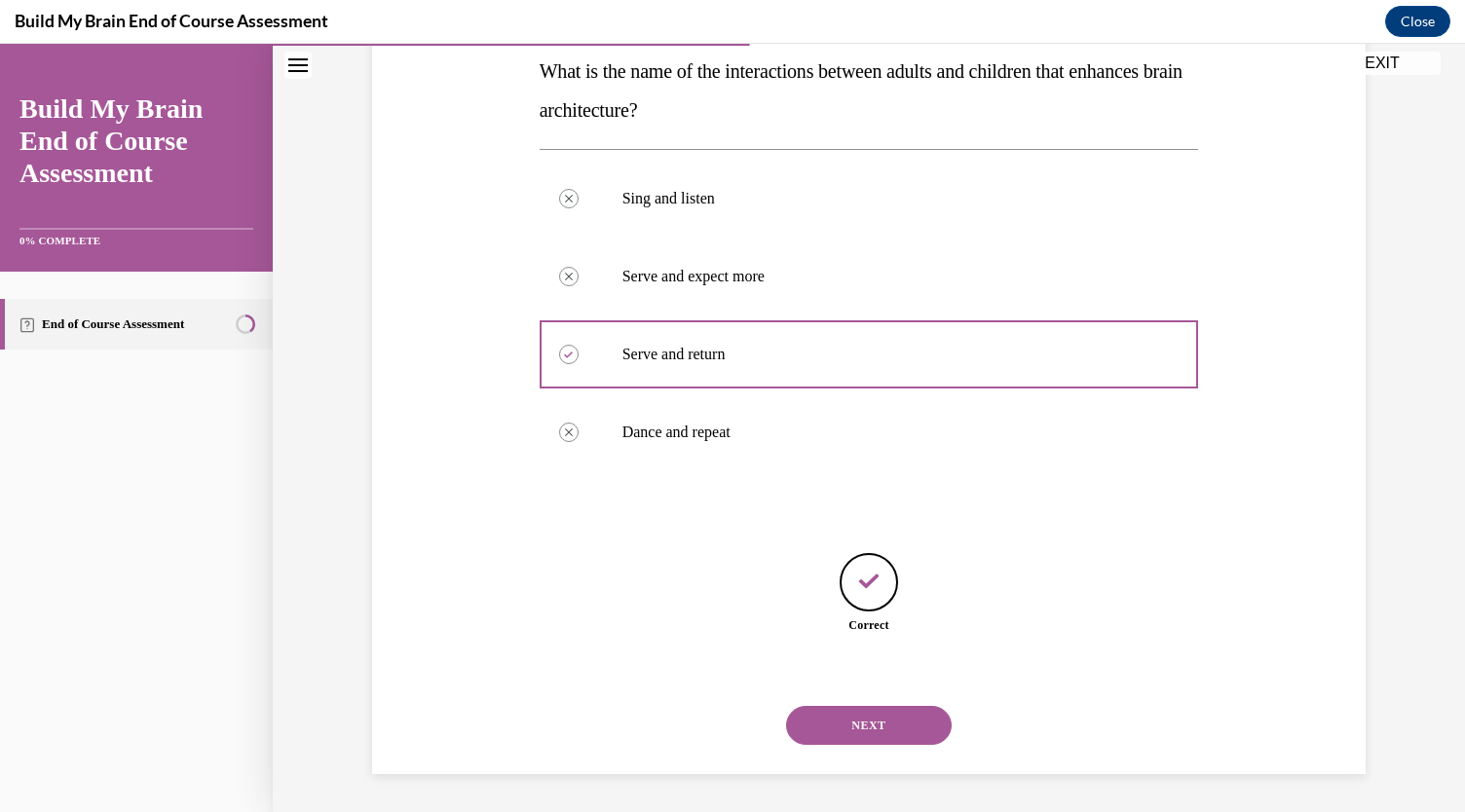
click at [808, 724] on button "NEXT" at bounding box center [869, 725] width 165 height 39
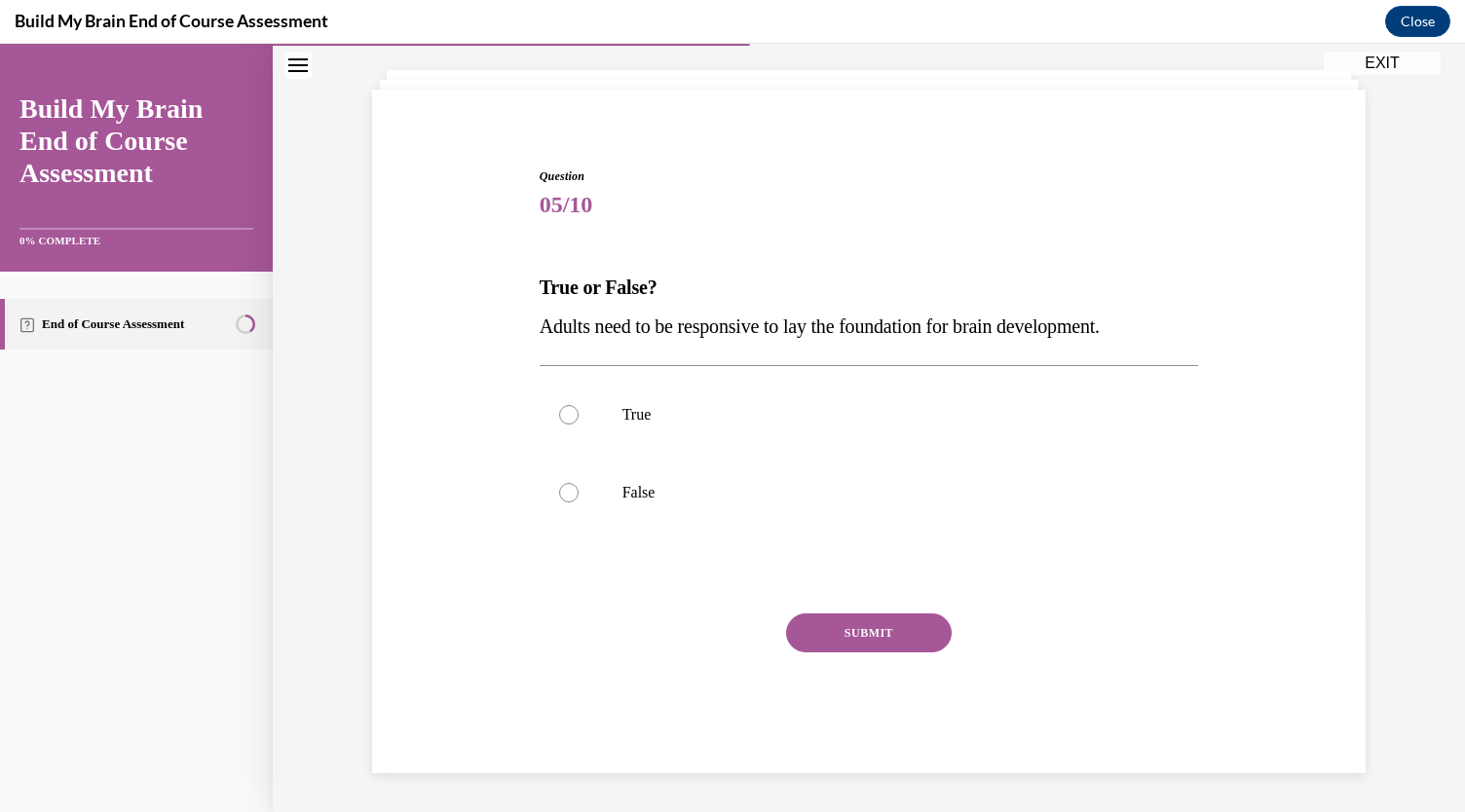
scroll to position [103, 0]
click at [742, 442] on label "True" at bounding box center [870, 415] width 660 height 78
click at [579, 425] on input "True" at bounding box center [569, 416] width 20 height 20
radio input "true"
click at [828, 636] on button "SUBMIT" at bounding box center [869, 634] width 165 height 39
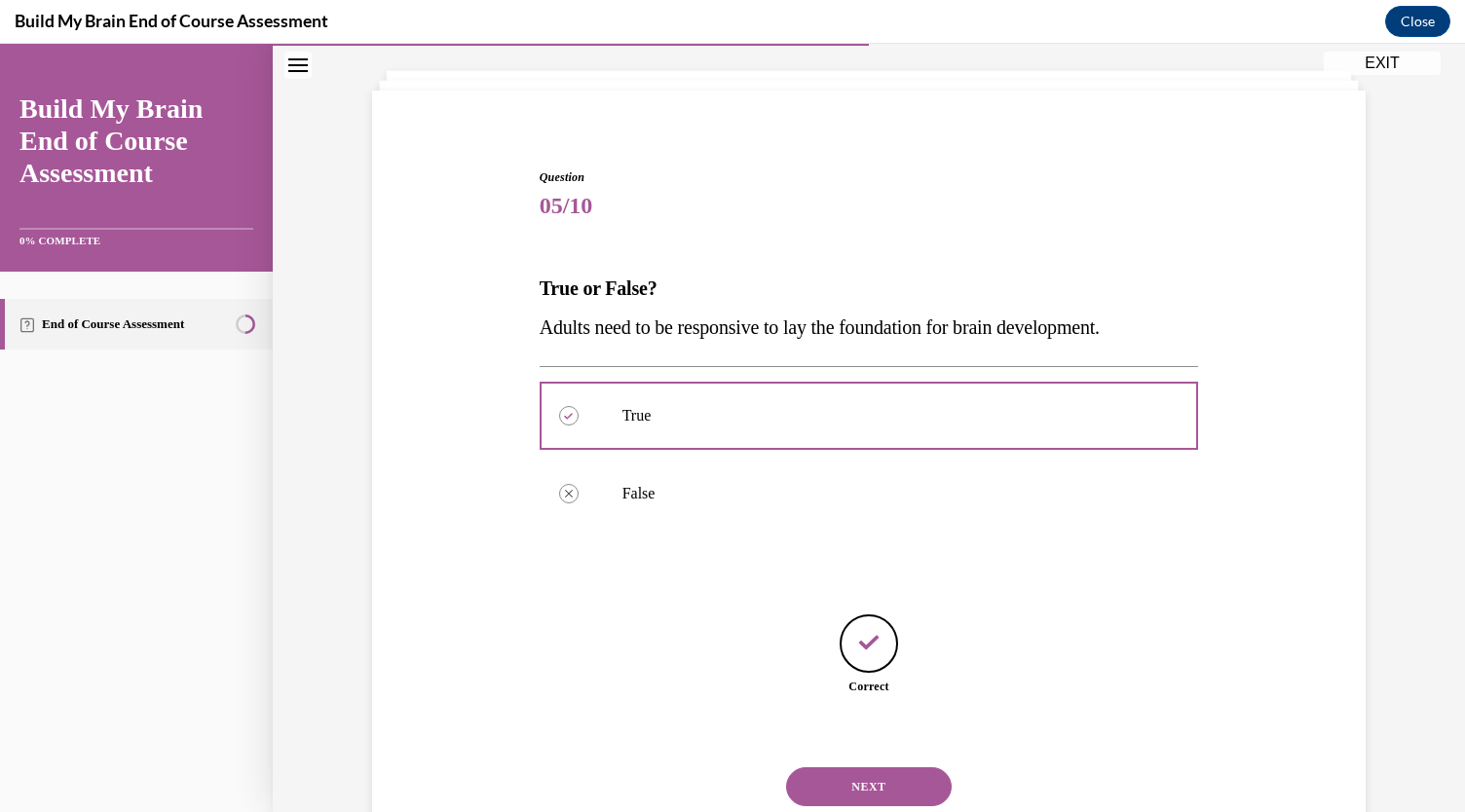
scroll to position [163, 0]
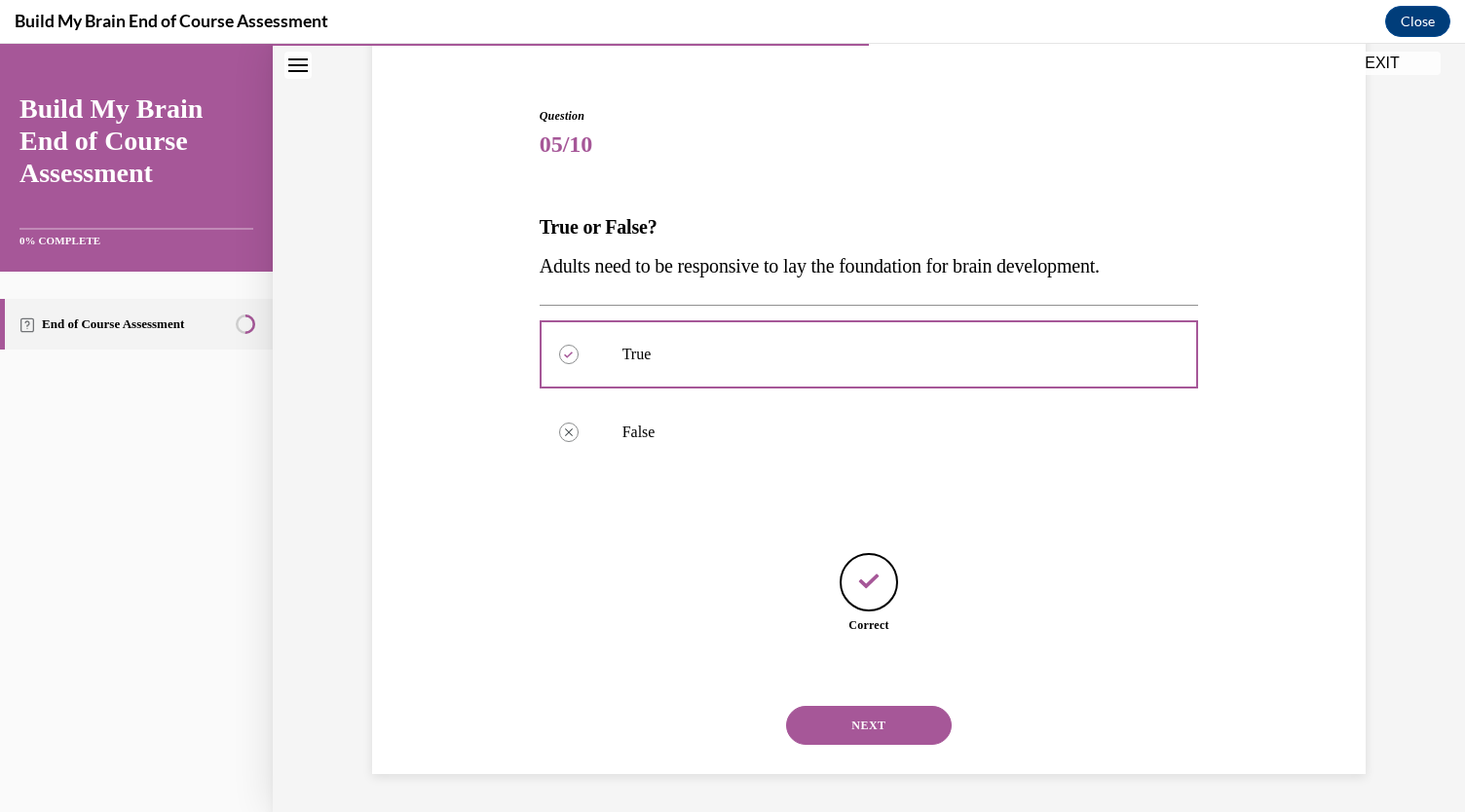
click at [829, 710] on button "NEXT" at bounding box center [869, 725] width 165 height 39
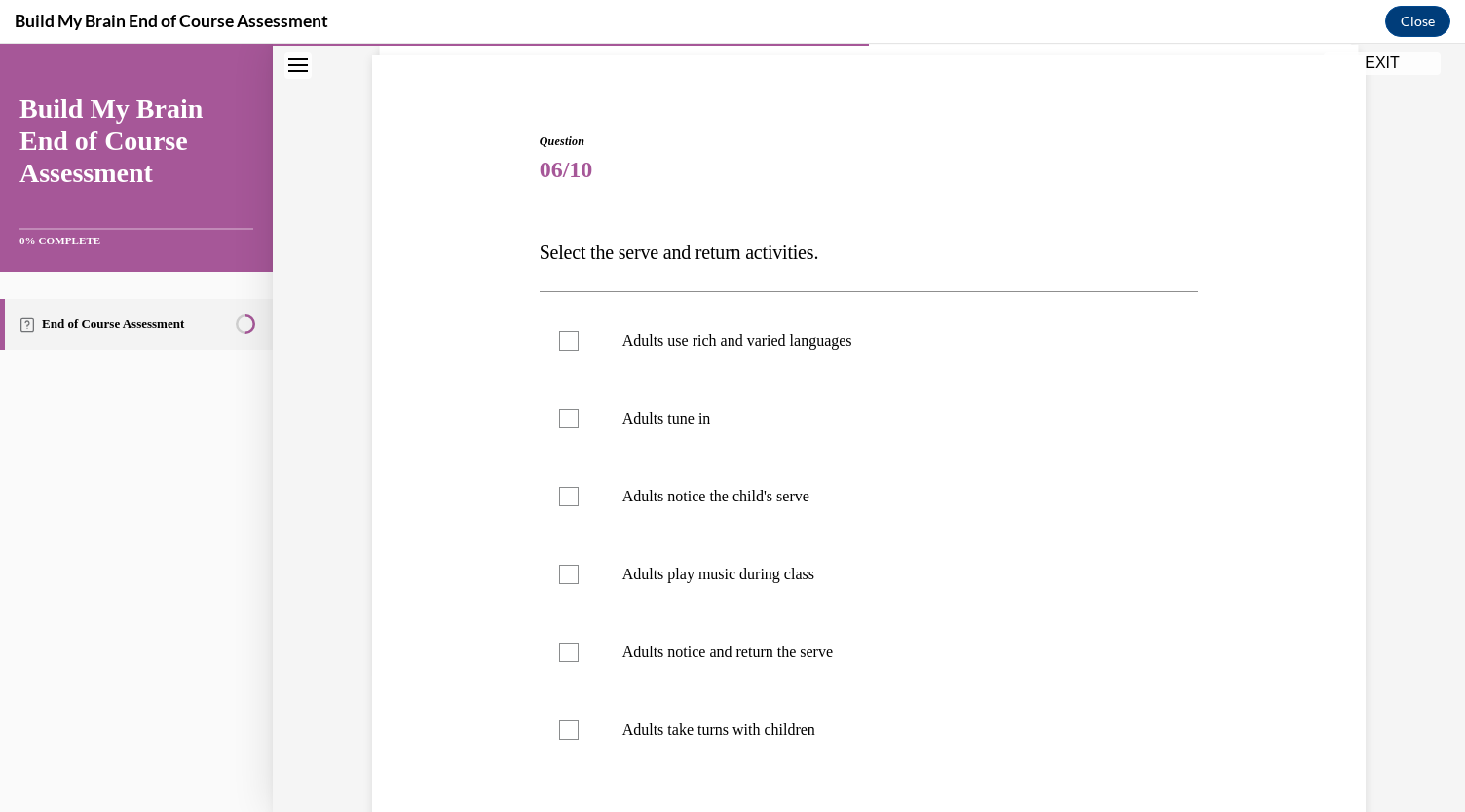
scroll to position [143, 0]
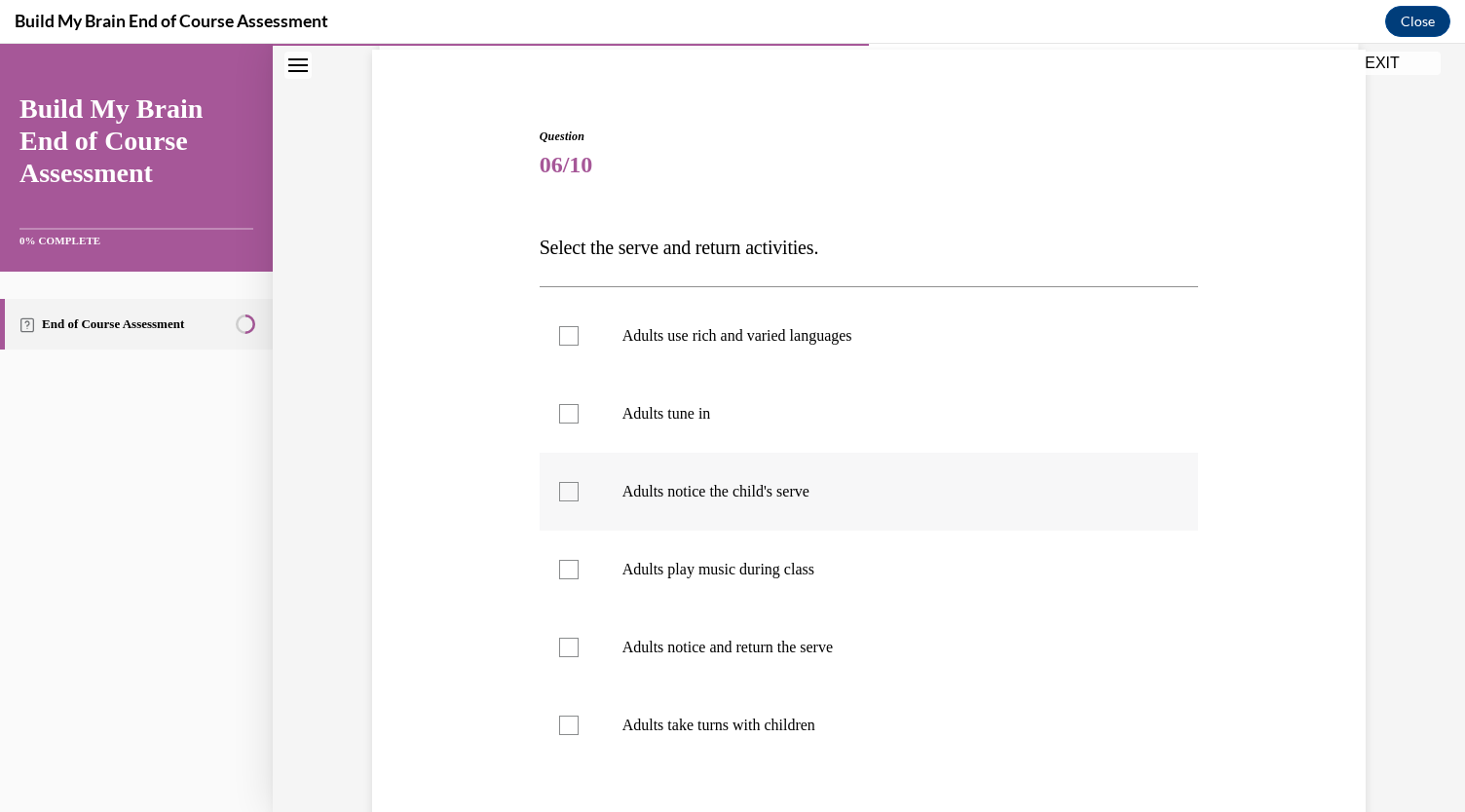
click at [559, 484] on div at bounding box center [569, 492] width 20 height 20
click at [559, 484] on input "Adults notice the child's serve" at bounding box center [569, 492] width 20 height 20
checkbox input "true"
click at [559, 421] on div at bounding box center [569, 414] width 20 height 20
click at [559, 421] on input "Adults tune in" at bounding box center [569, 414] width 20 height 20
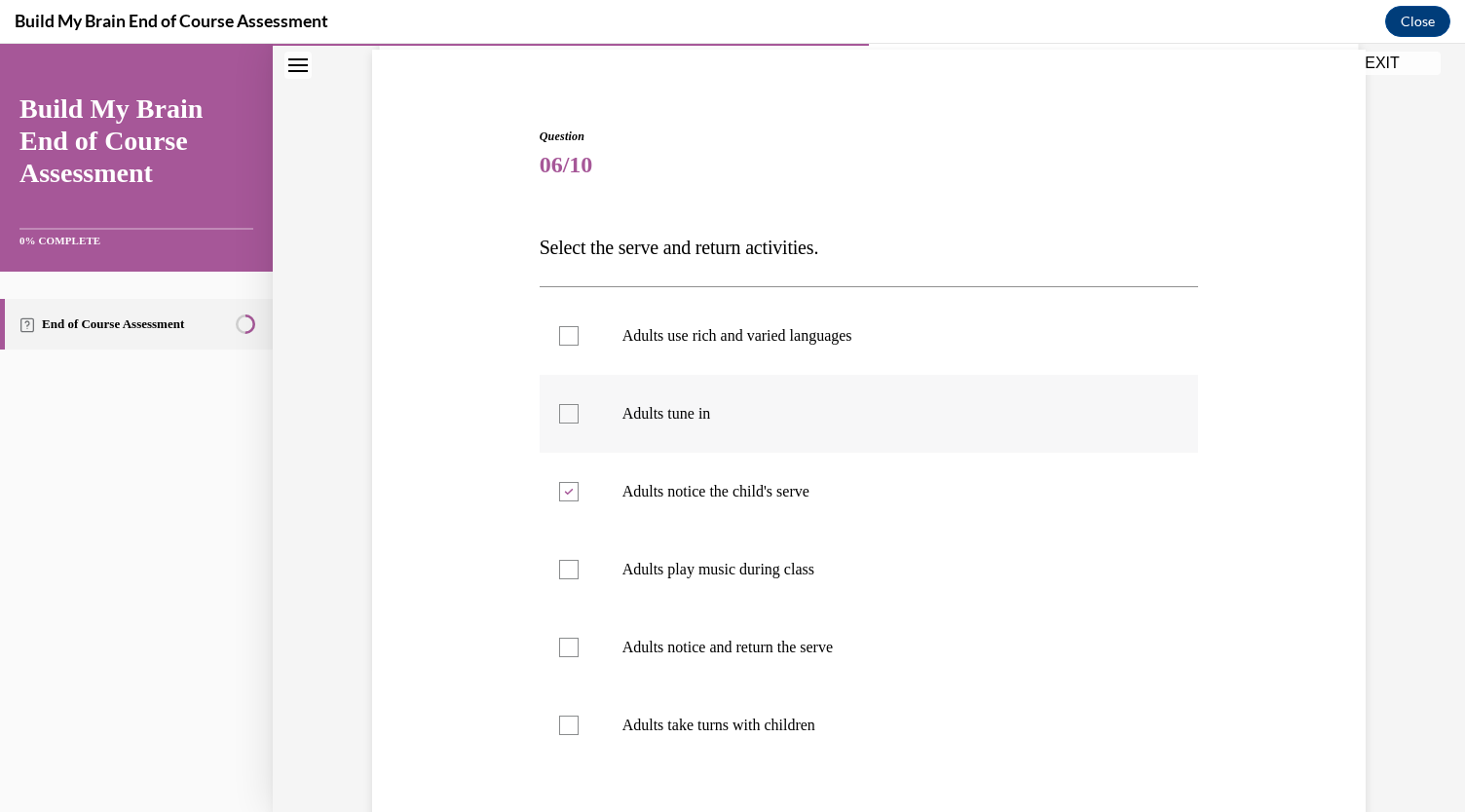
checkbox input "true"
click at [545, 640] on label "Adults notice and return the serve" at bounding box center [870, 648] width 660 height 78
click at [559, 640] on input "Adults notice and return the serve" at bounding box center [569, 648] width 20 height 20
checkbox input "true"
click at [560, 735] on label "Adults take turns with children" at bounding box center [870, 725] width 660 height 78
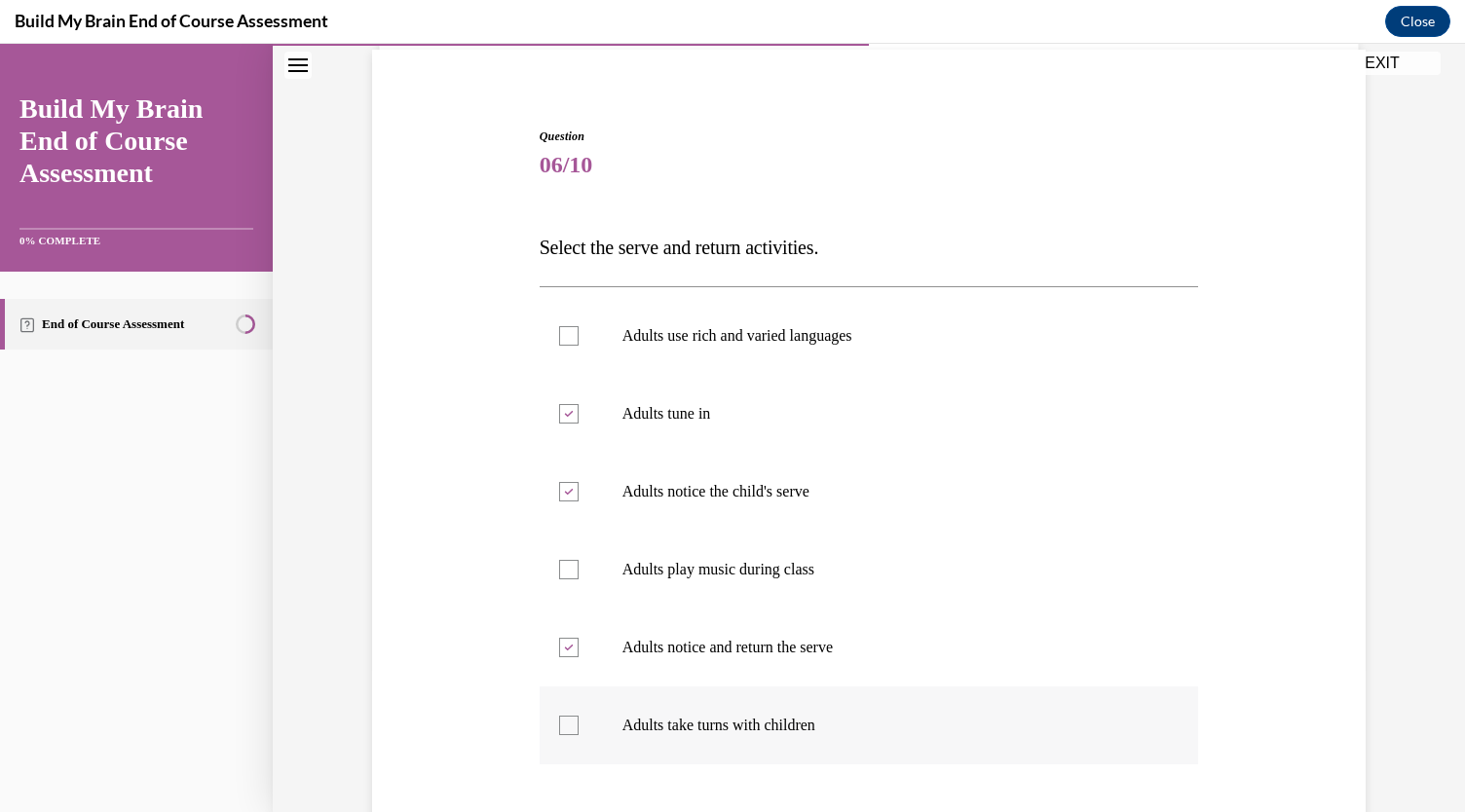
click at [560, 735] on input "Adults take turns with children" at bounding box center [569, 725] width 20 height 20
checkbox input "true"
click at [630, 357] on label "Adults use rich and varied languages" at bounding box center [870, 336] width 660 height 78
click at [579, 346] on input "Adults use rich and varied languages" at bounding box center [569, 336] width 20 height 20
checkbox input "true"
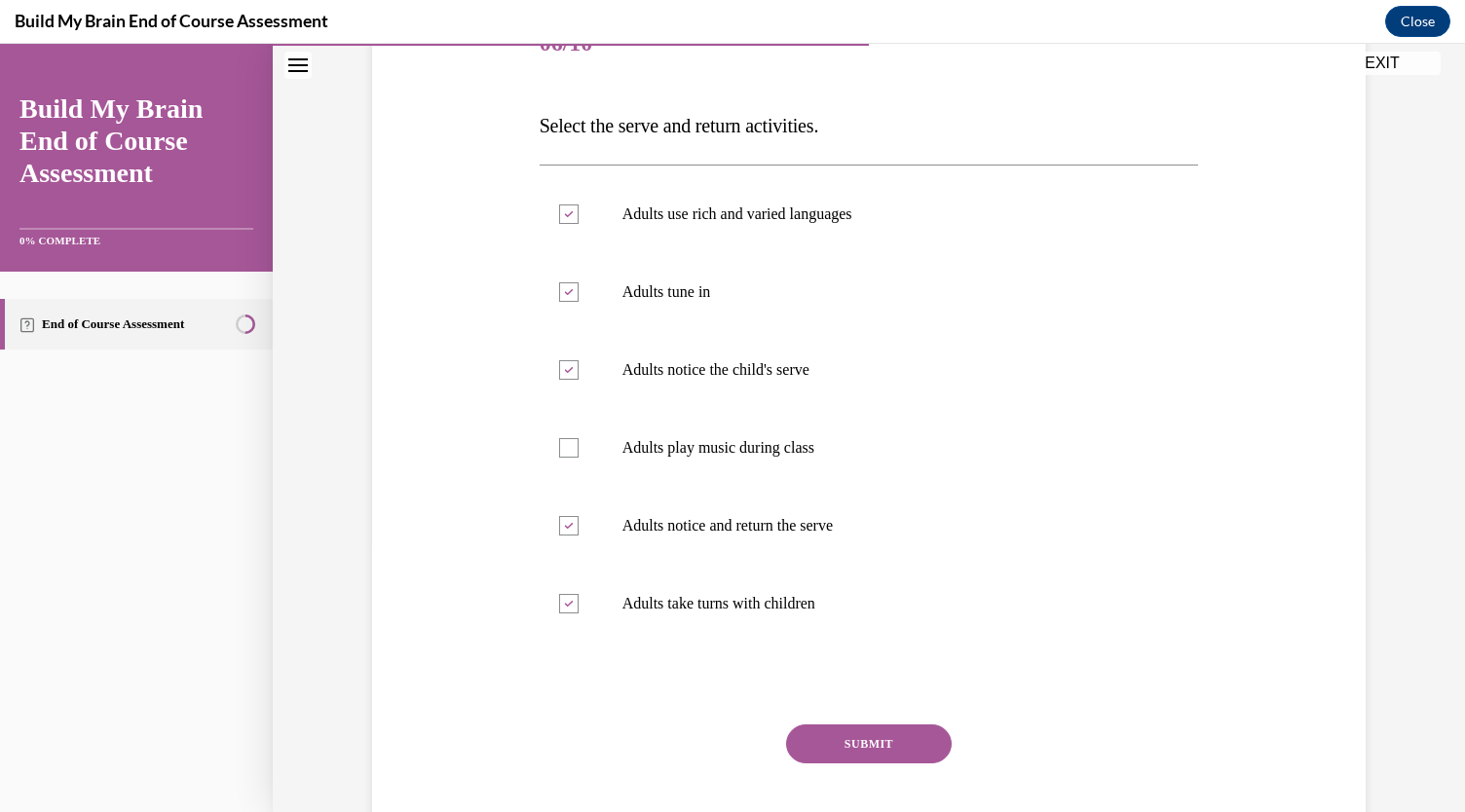
scroll to position [266, 0]
click at [816, 747] on button "SUBMIT" at bounding box center [869, 742] width 165 height 39
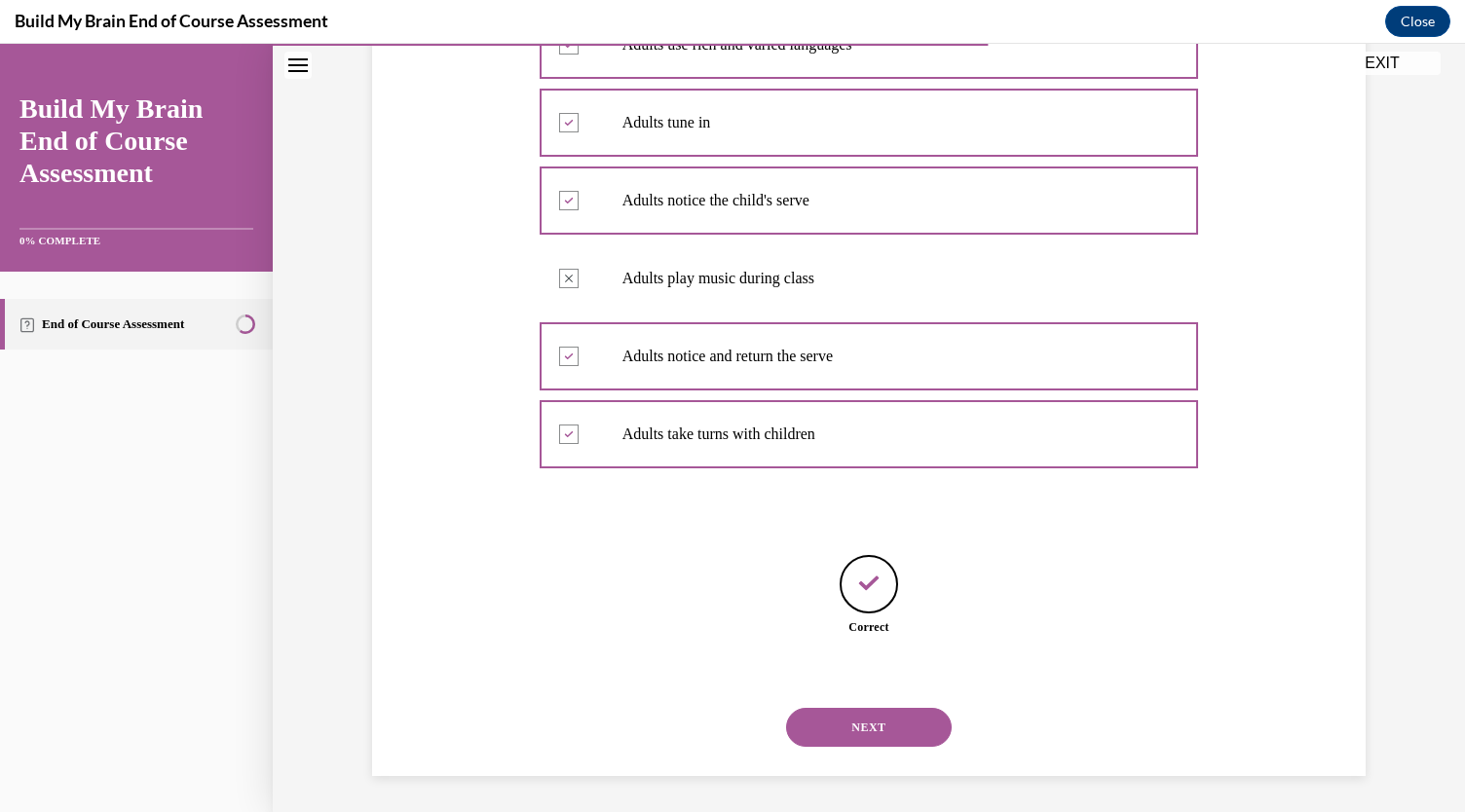
scroll to position [436, 0]
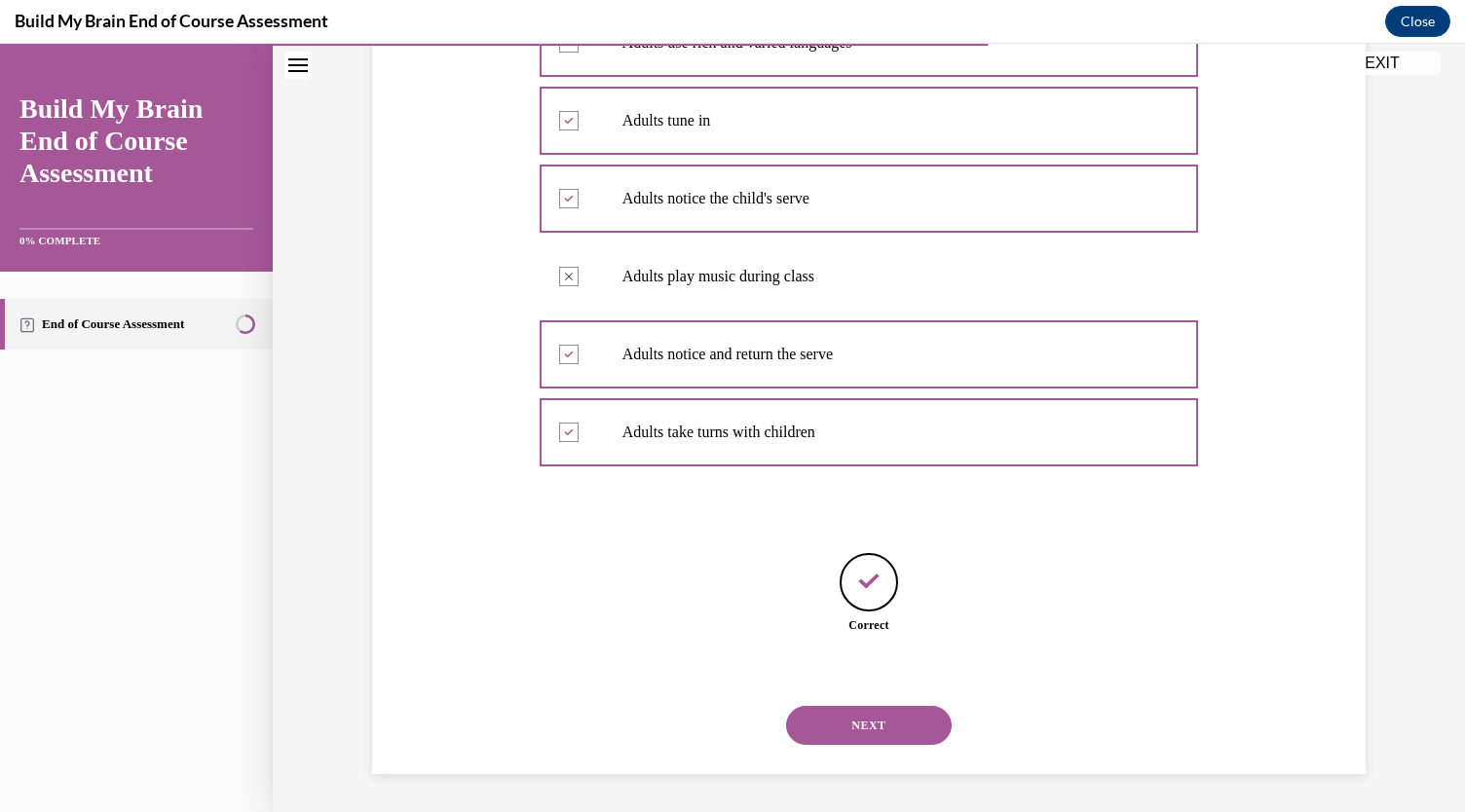
click at [822, 723] on button "NEXT" at bounding box center [869, 725] width 165 height 39
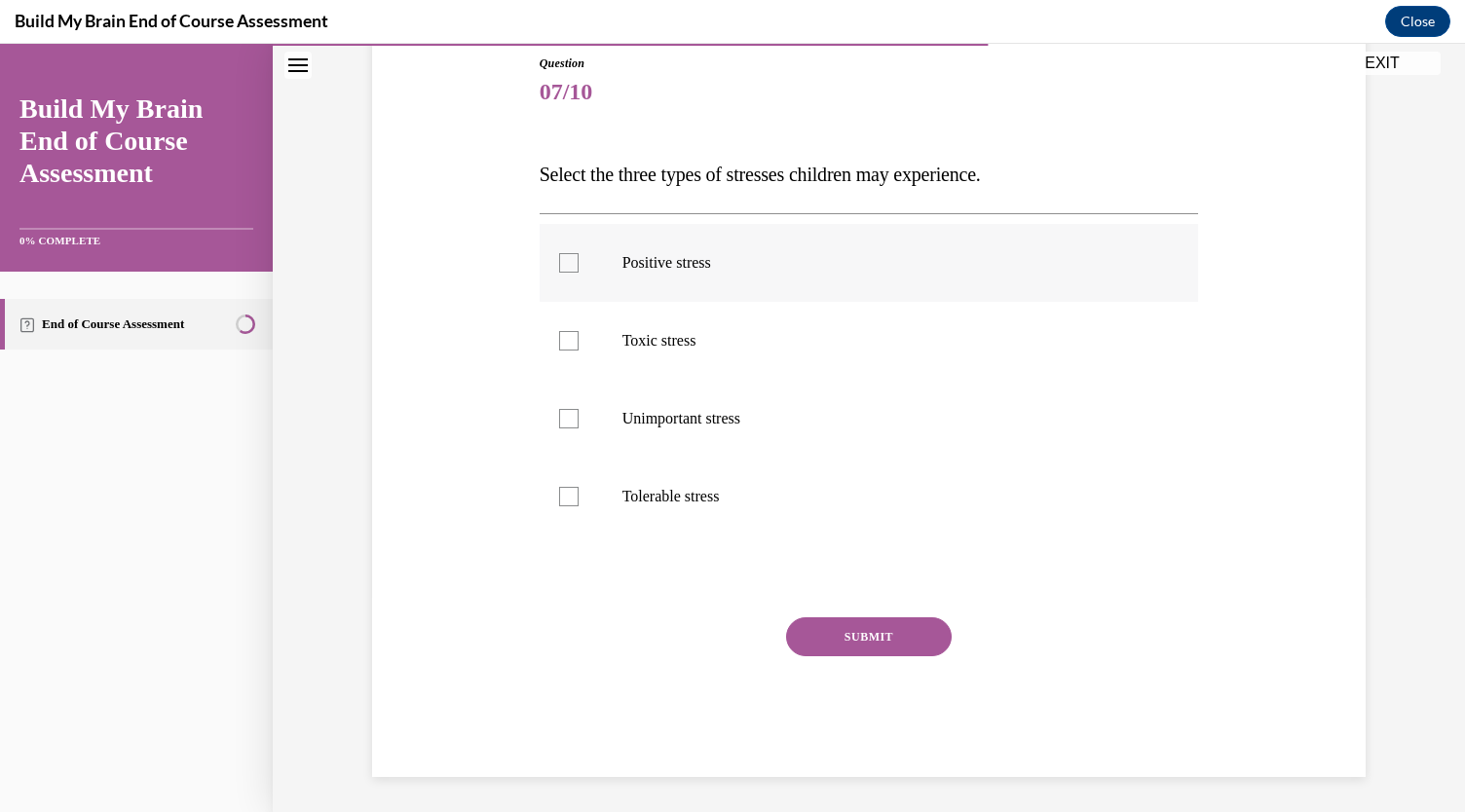
click at [565, 254] on div at bounding box center [569, 263] width 20 height 20
click at [565, 254] on input "Positive stress" at bounding box center [569, 263] width 20 height 20
checkbox input "true"
click at [559, 341] on div at bounding box center [569, 341] width 20 height 20
click at [559, 341] on input "Toxic stress" at bounding box center [569, 341] width 20 height 20
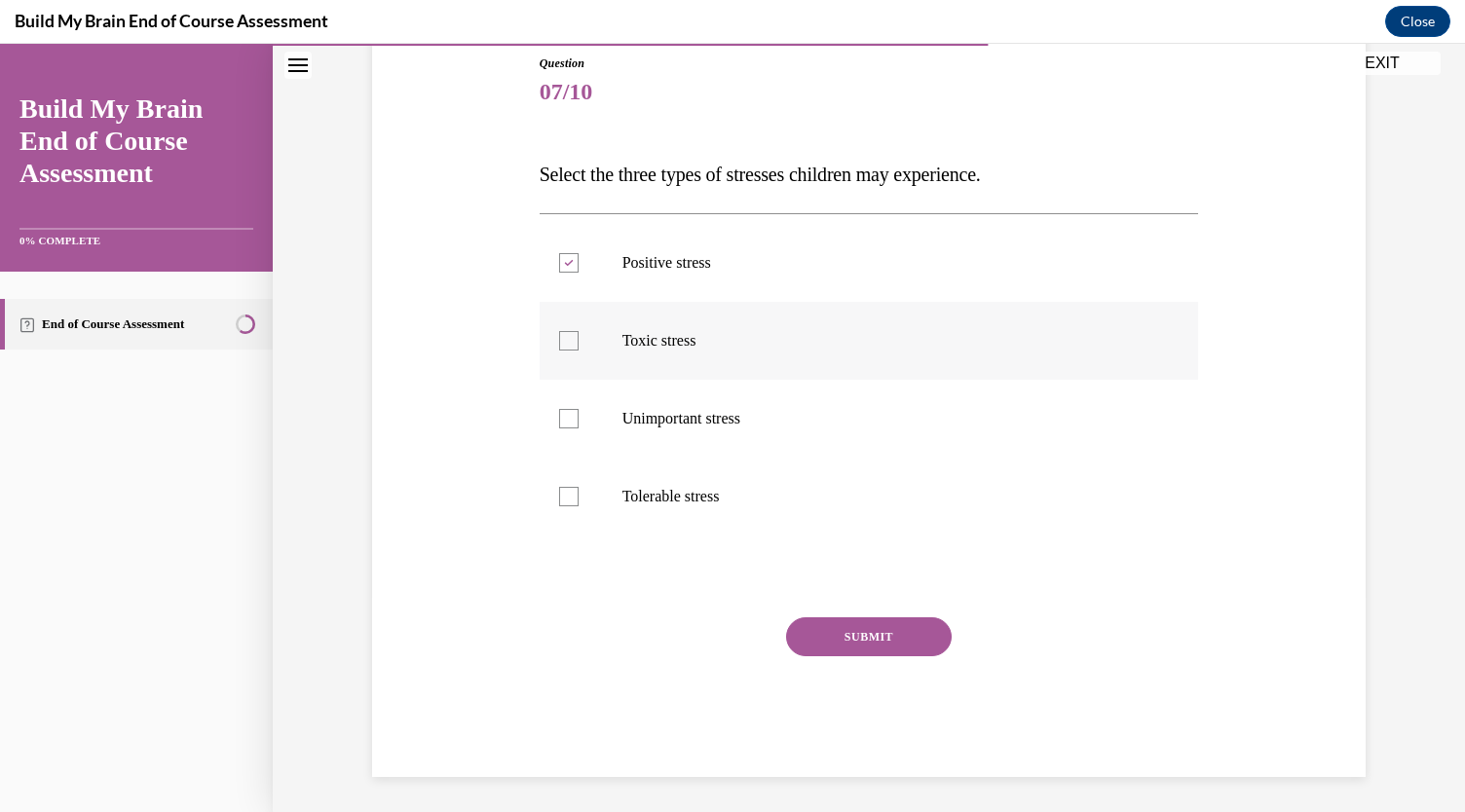
checkbox input "true"
click at [565, 492] on div at bounding box center [569, 497] width 20 height 20
click at [565, 492] on input "Tolerable stress" at bounding box center [569, 497] width 20 height 20
checkbox input "true"
click at [828, 638] on button "SUBMIT" at bounding box center [869, 637] width 165 height 39
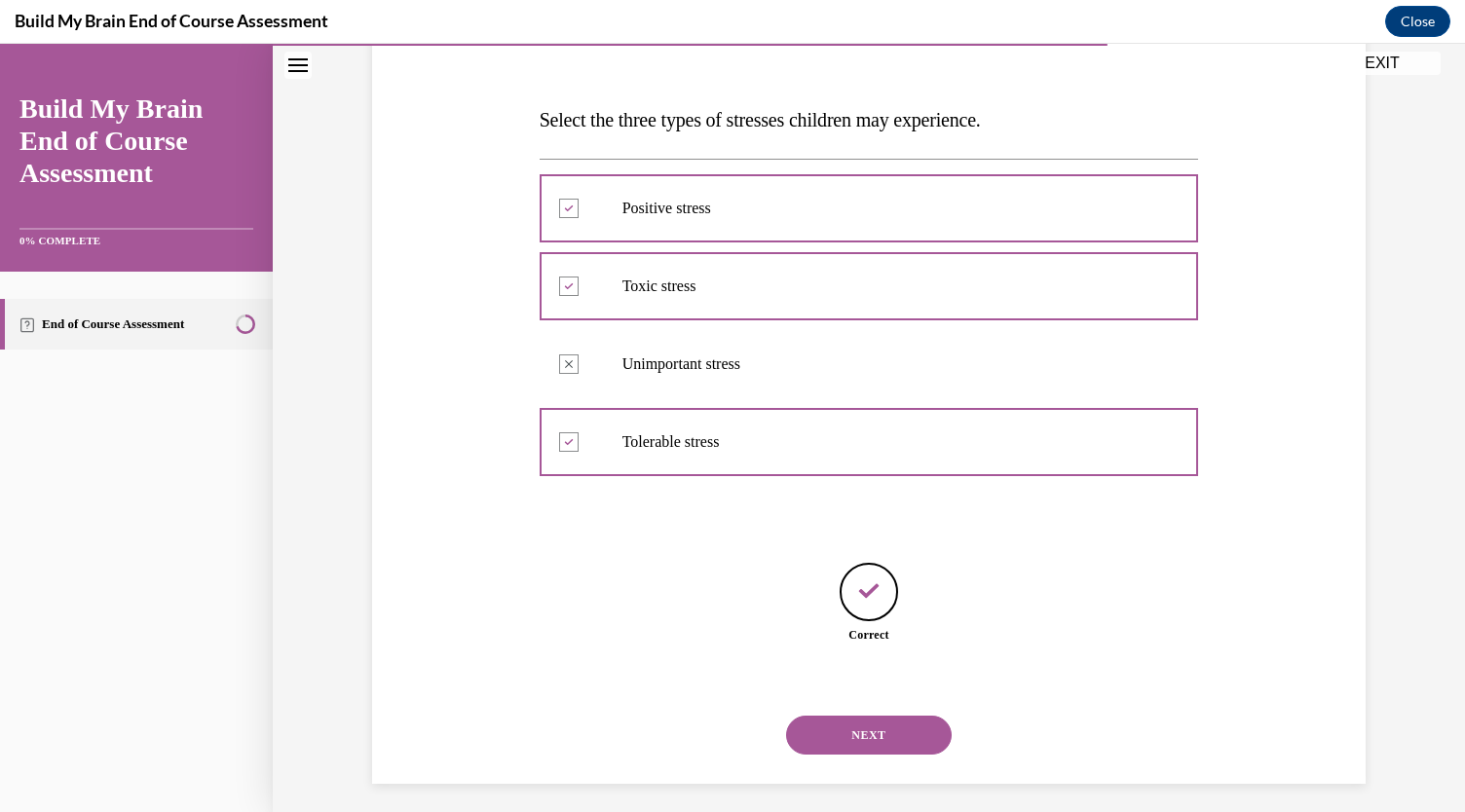
scroll to position [281, 0]
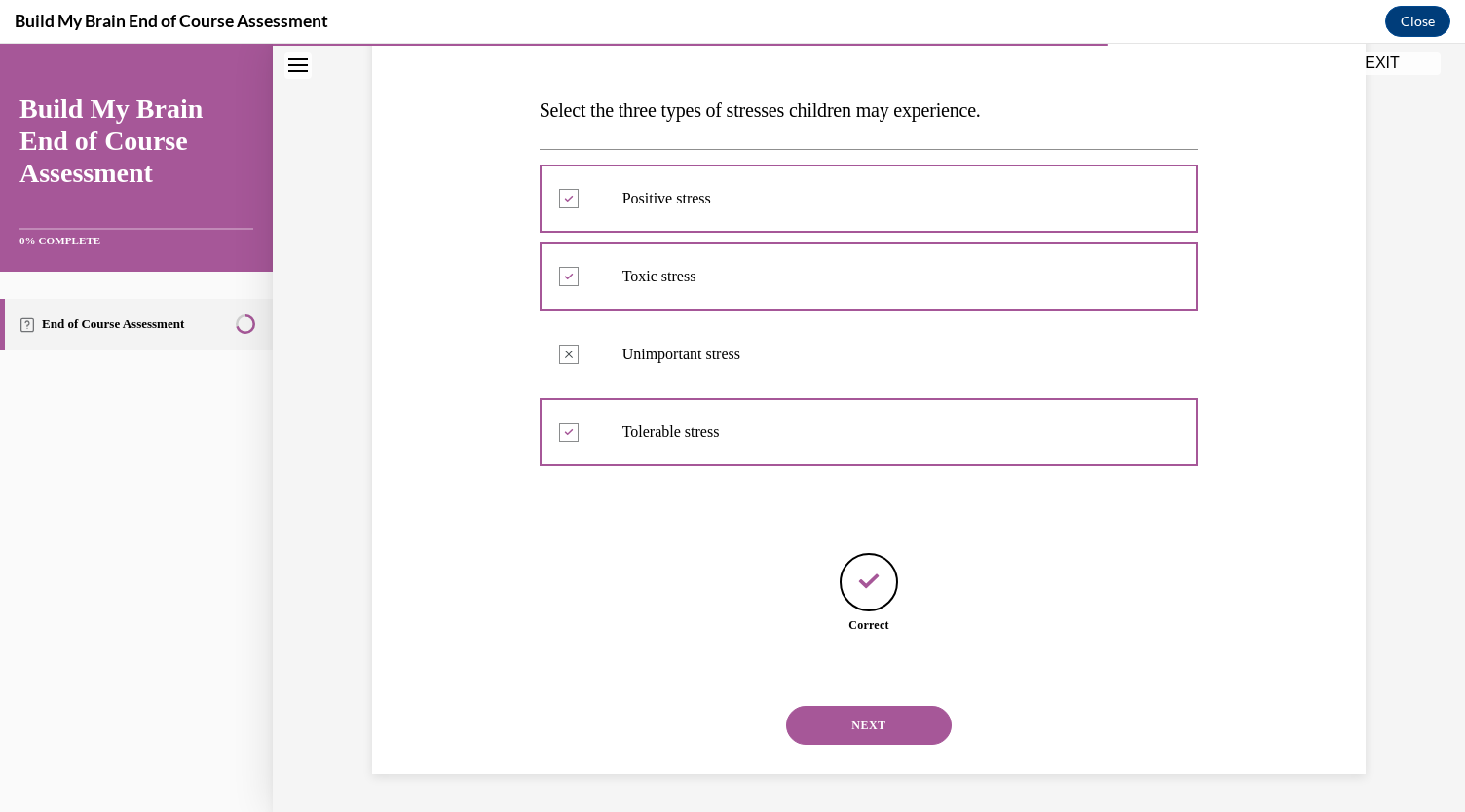
click at [831, 717] on button "NEXT" at bounding box center [869, 725] width 165 height 39
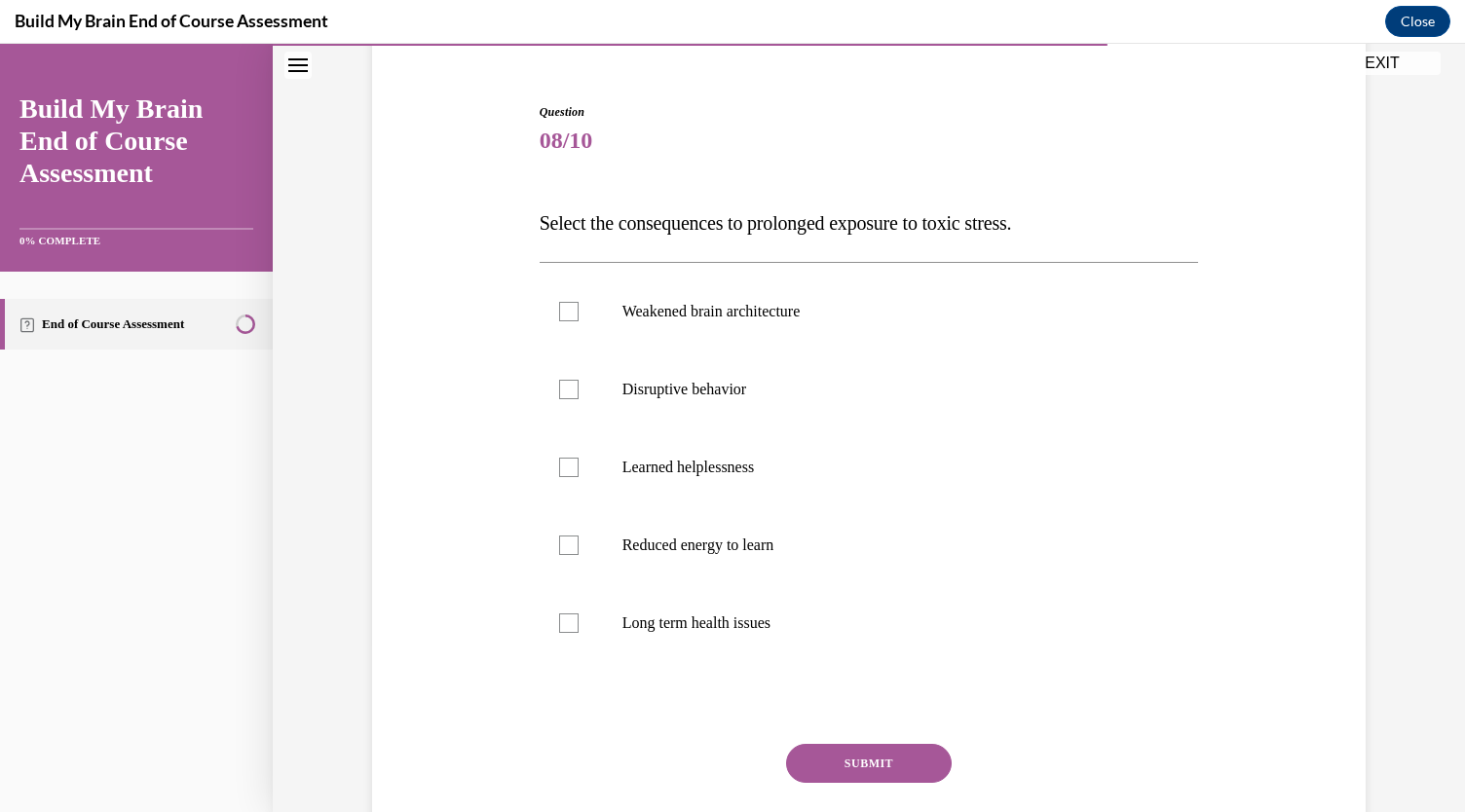
scroll to position [168, 0]
click at [820, 289] on label "Weakened brain architecture" at bounding box center [870, 311] width 660 height 78
click at [579, 301] on input "Weakened brain architecture" at bounding box center [569, 311] width 20 height 20
checkbox input "true"
click at [747, 379] on p "Disruptive behavior" at bounding box center [887, 389] width 528 height 20
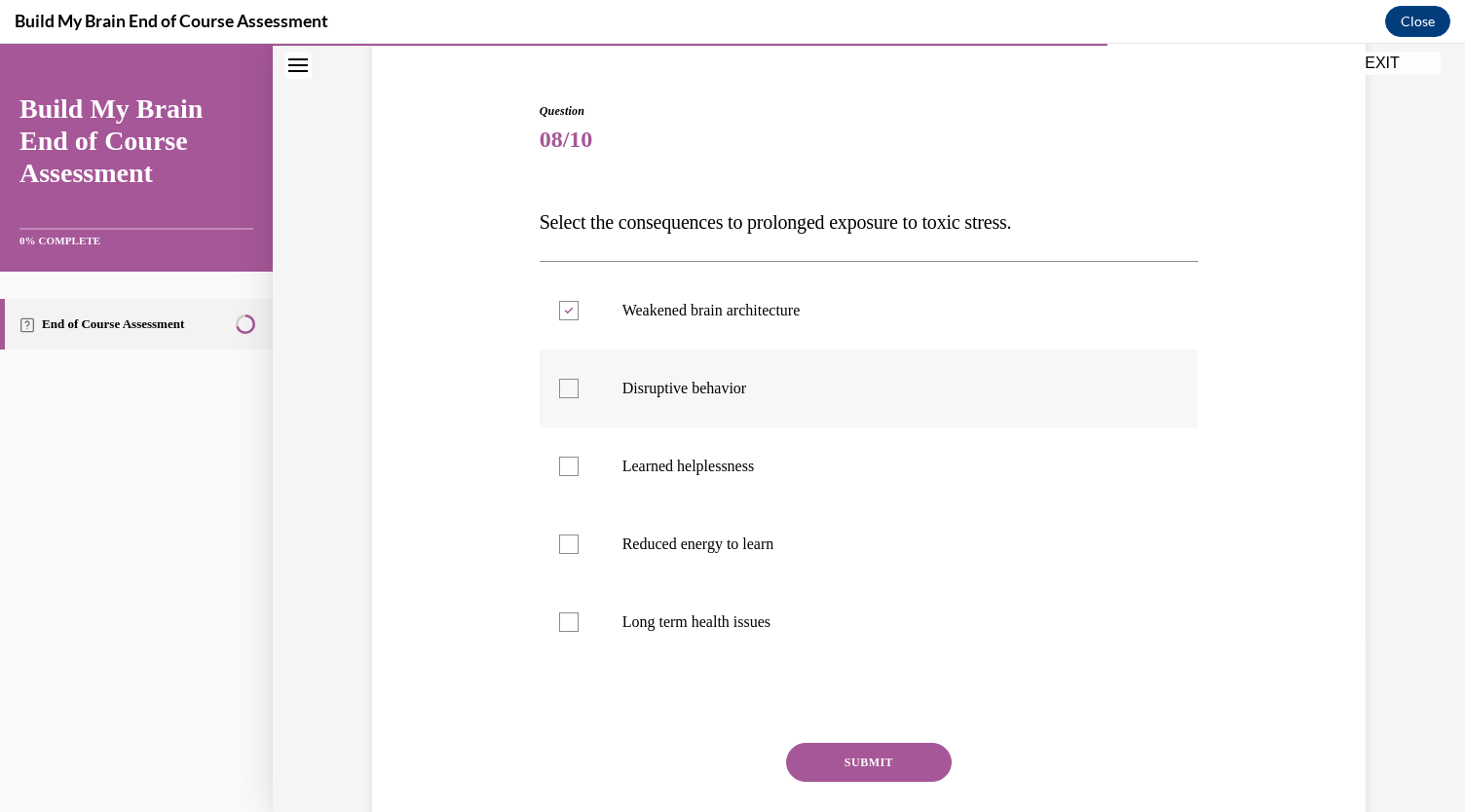
click at [579, 379] on input "Disruptive behavior" at bounding box center [569, 389] width 20 height 20
checkbox input "true"
click at [707, 462] on p "Learned helplessness" at bounding box center [887, 466] width 528 height 20
click at [579, 462] on input "Learned helplessness" at bounding box center [569, 466] width 20 height 20
checkbox input "true"
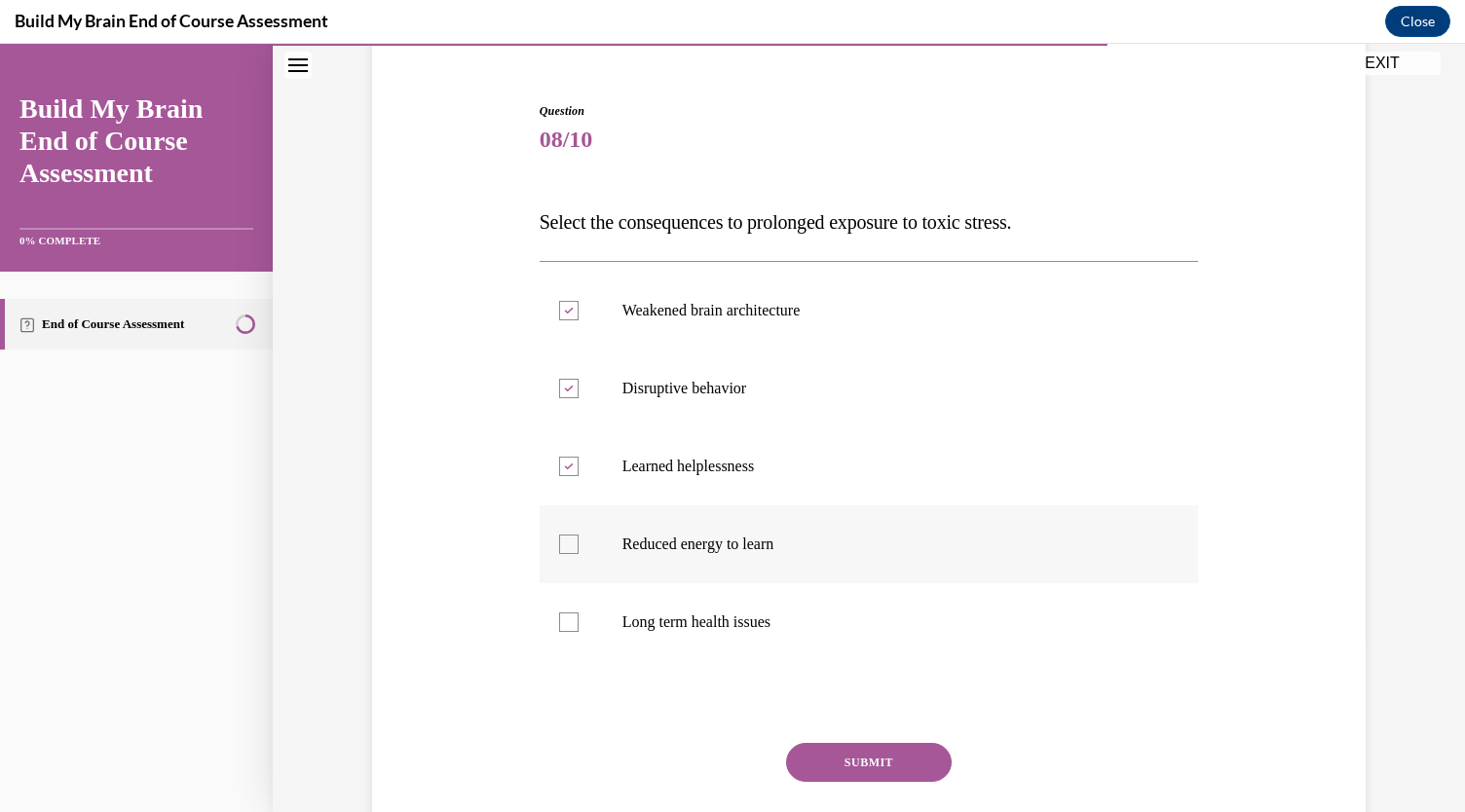
click at [682, 532] on label "Reduced energy to learn" at bounding box center [870, 544] width 660 height 78
click at [579, 535] on input "Reduced energy to learn" at bounding box center [569, 545] width 20 height 20
checkbox input "true"
click at [656, 624] on p "Long term health issues" at bounding box center [887, 623] width 528 height 20
click at [579, 624] on input "Long term health issues" at bounding box center [569, 623] width 20 height 20
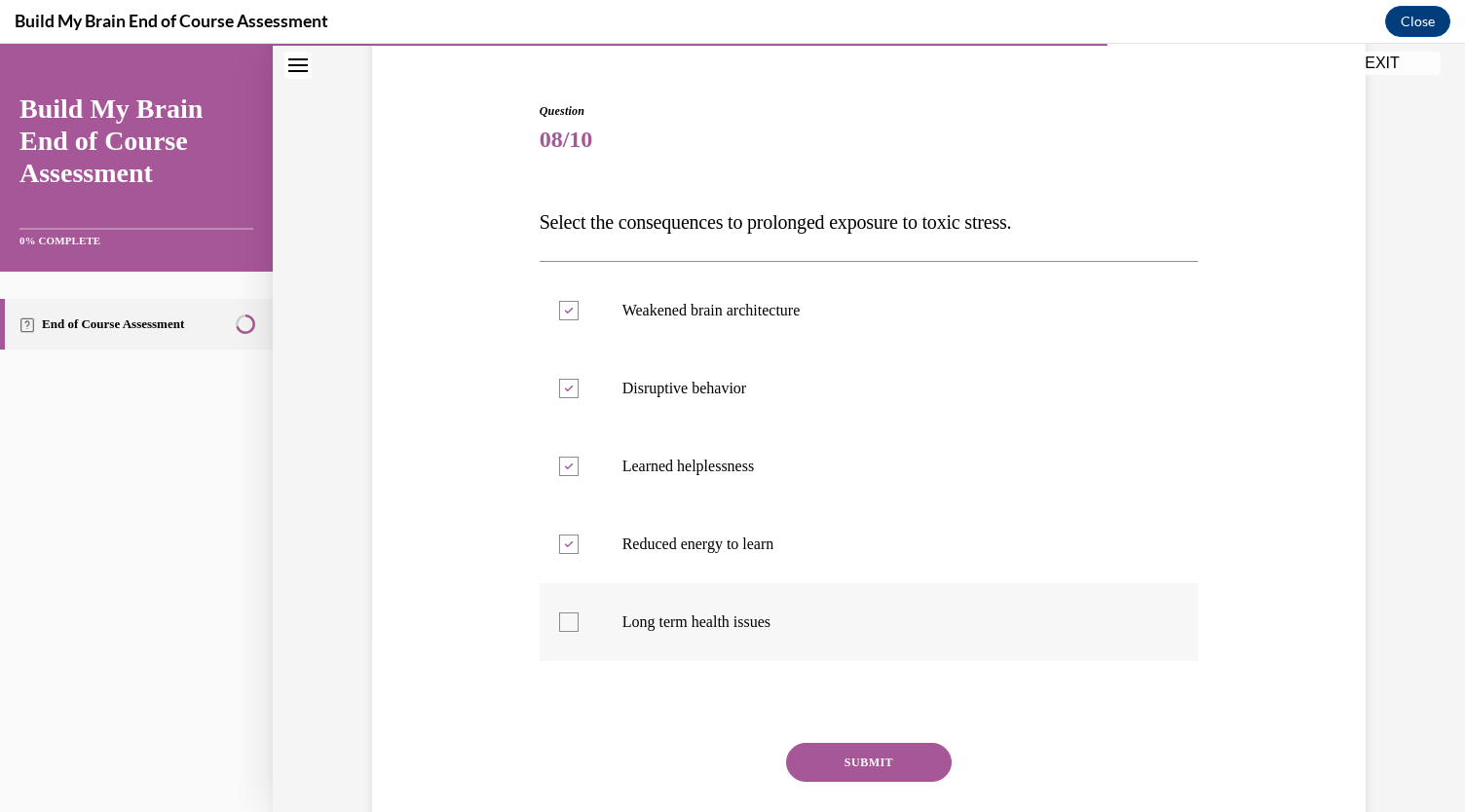
checkbox input "true"
click at [824, 758] on button "SUBMIT" at bounding box center [869, 762] width 165 height 39
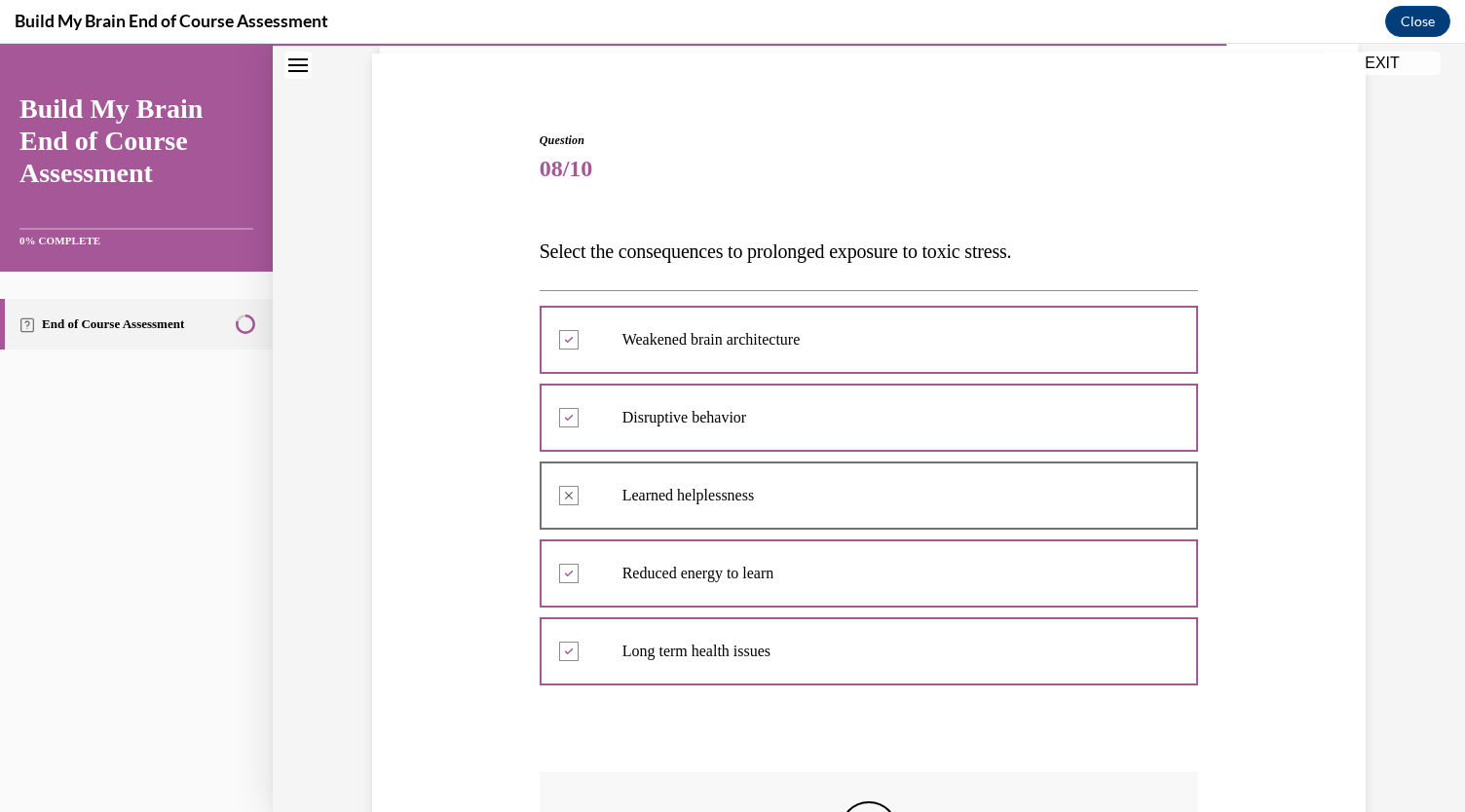
scroll to position [318, 0]
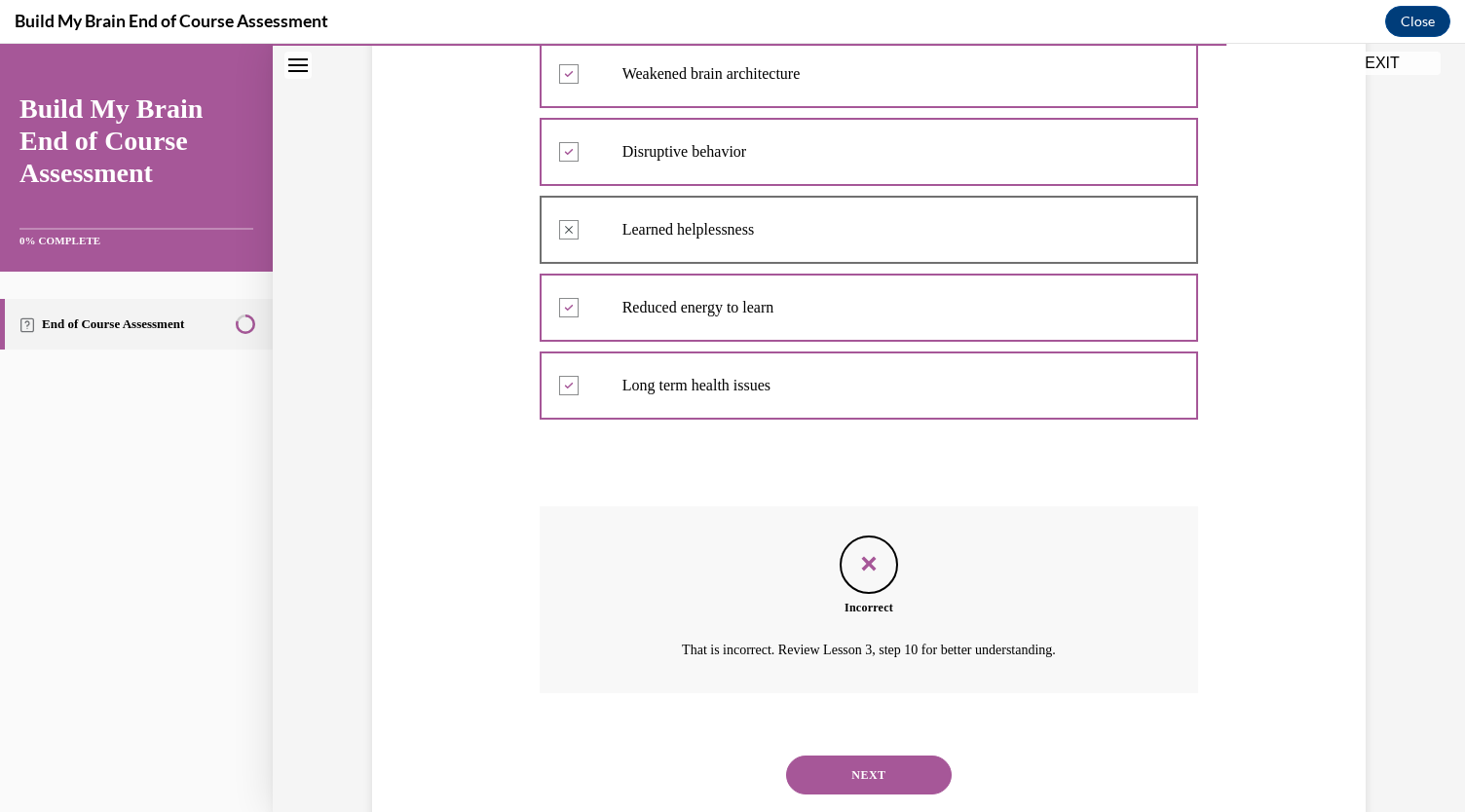
click at [826, 774] on button "NEXT" at bounding box center [869, 775] width 165 height 39
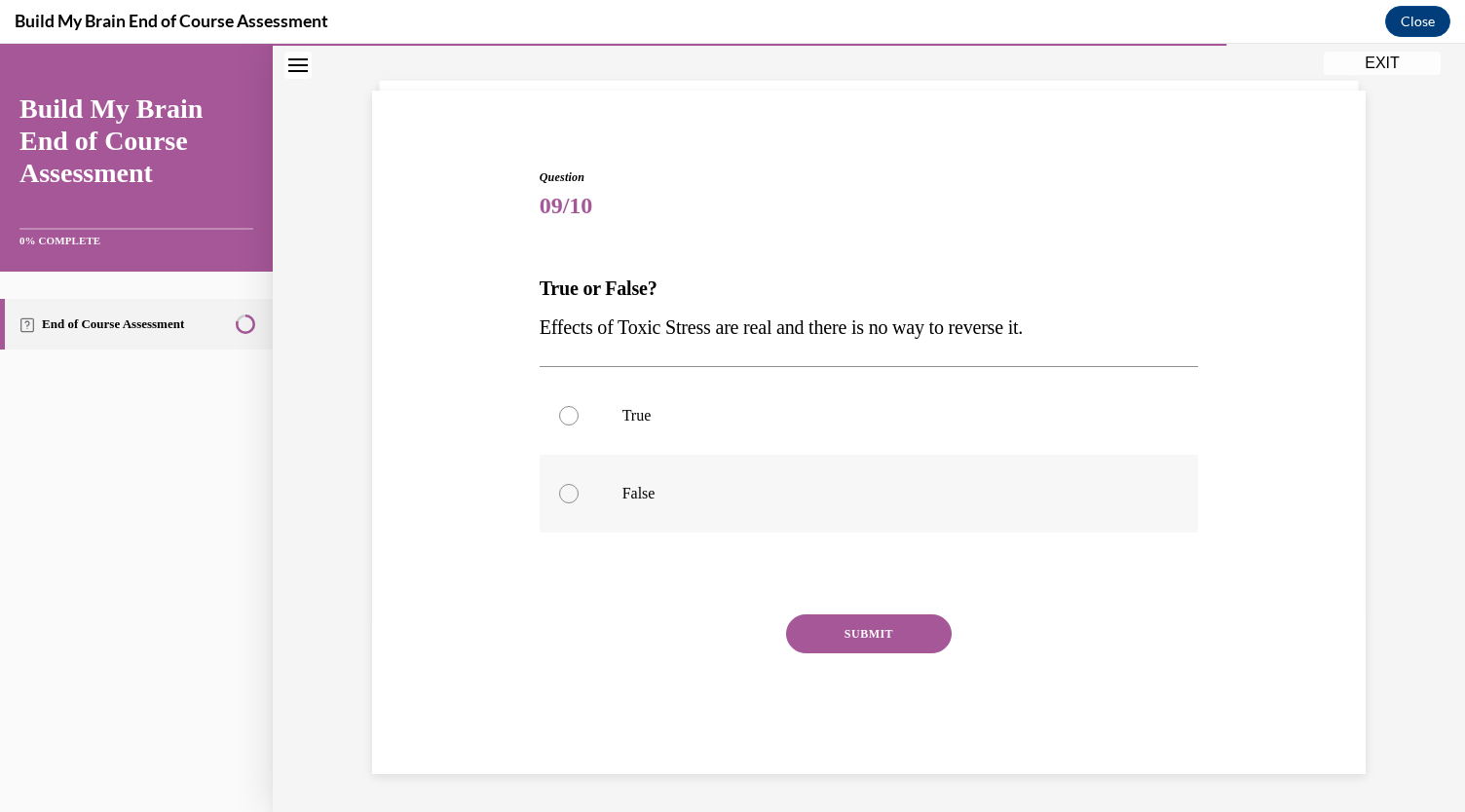
click at [564, 499] on div at bounding box center [569, 494] width 20 height 20
click at [564, 499] on input "False" at bounding box center [569, 494] width 20 height 20
radio input "true"
click at [860, 621] on button "SUBMIT" at bounding box center [869, 634] width 165 height 39
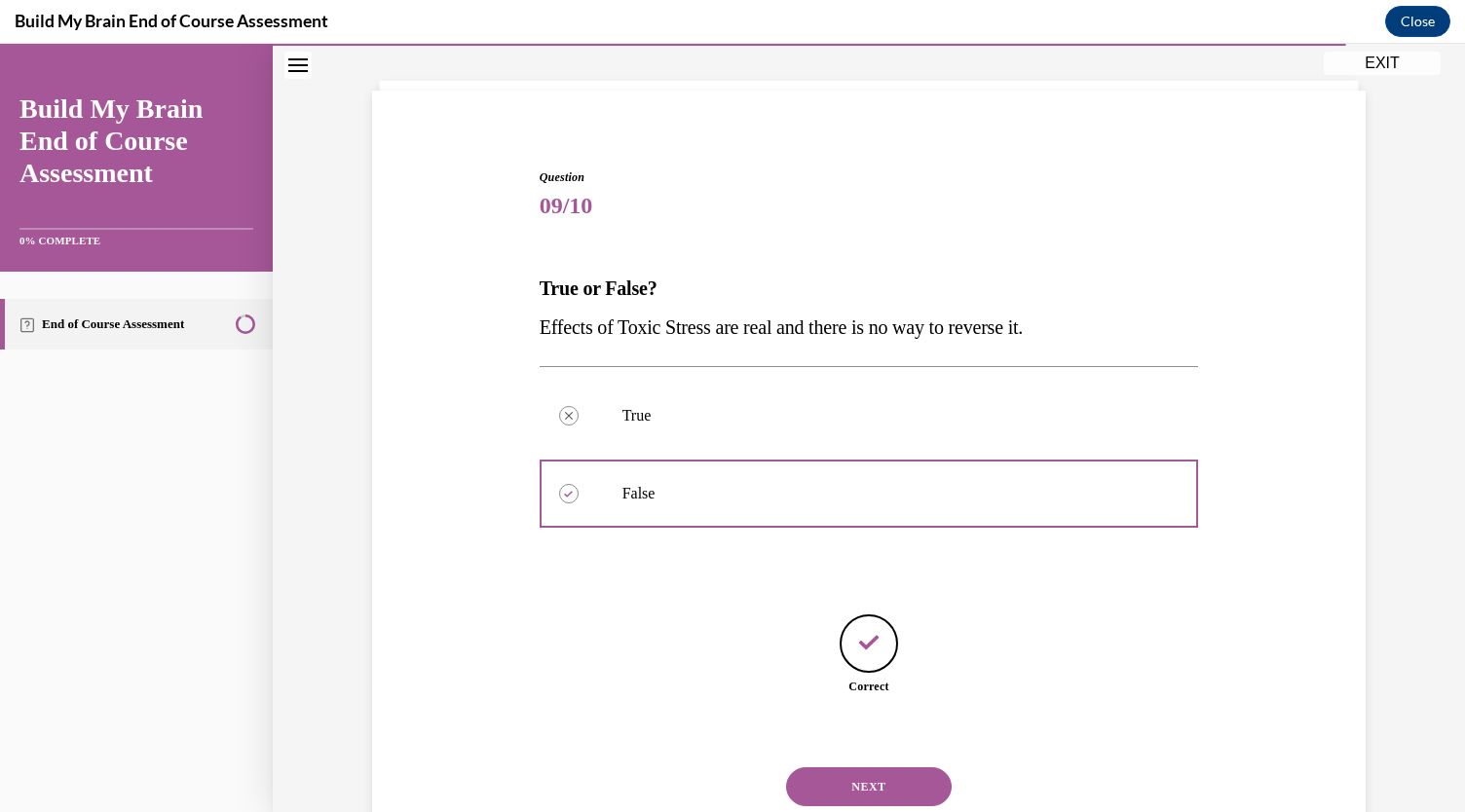
scroll to position [163, 0]
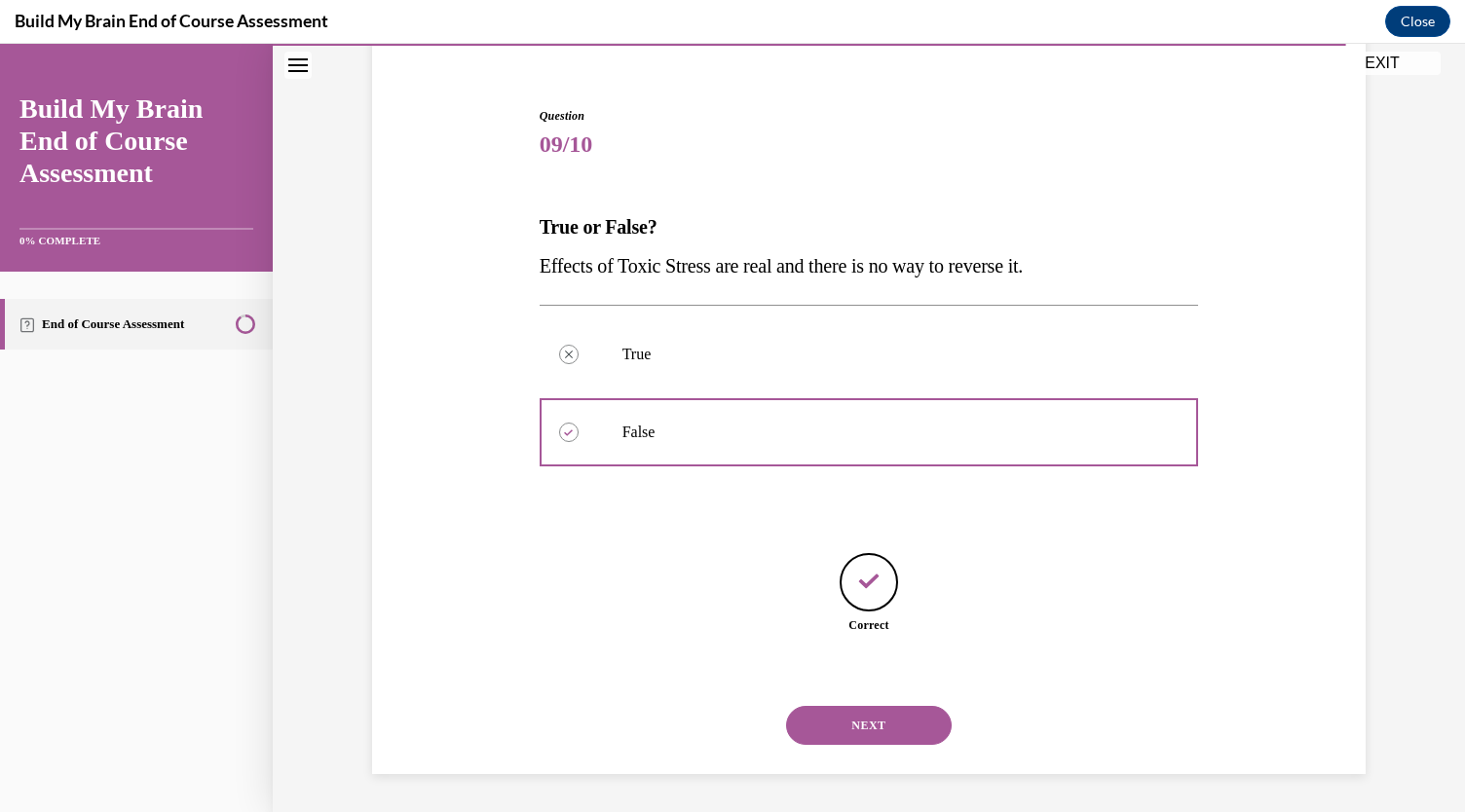
click at [839, 720] on button "NEXT" at bounding box center [869, 725] width 165 height 39
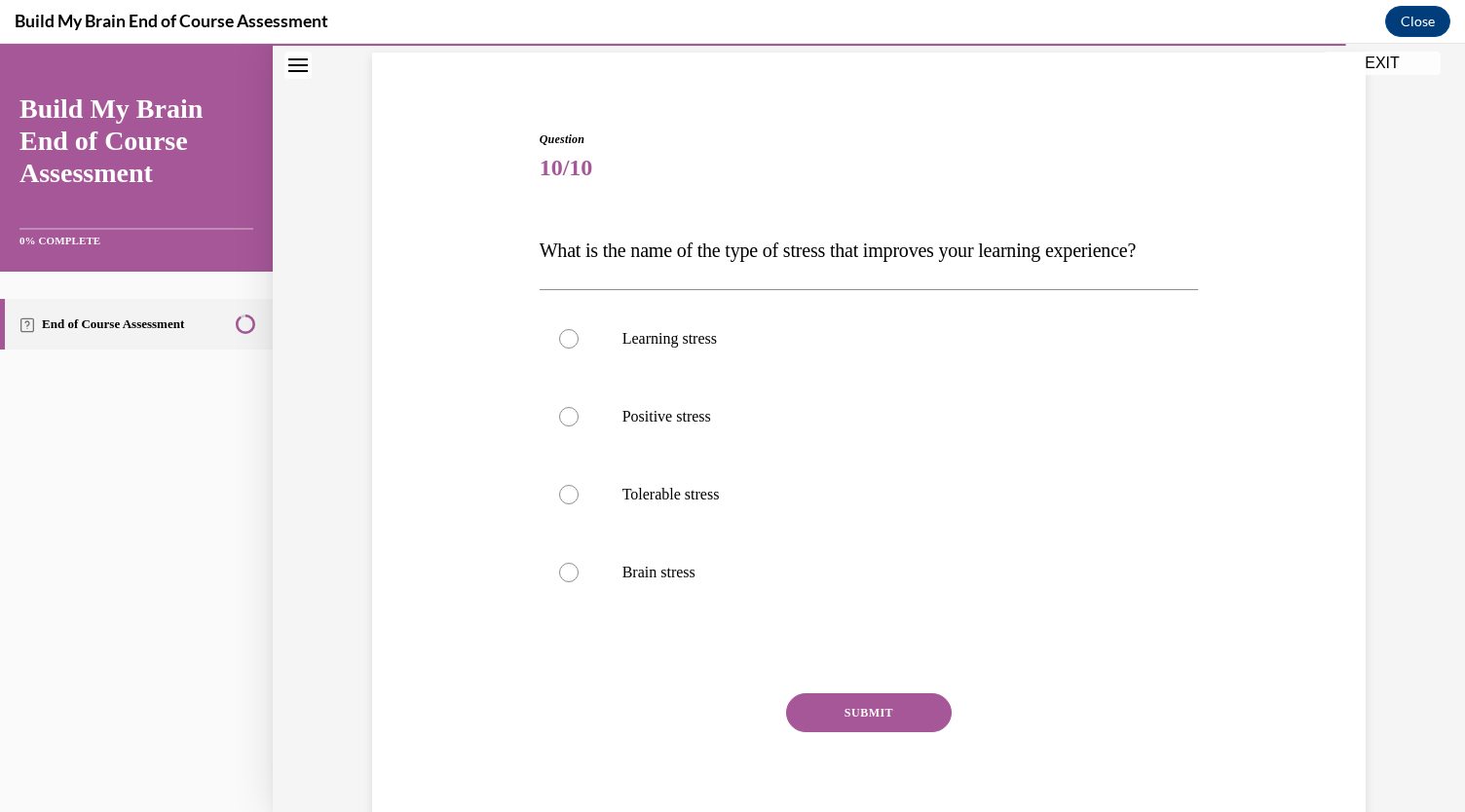
scroll to position [143, 0]
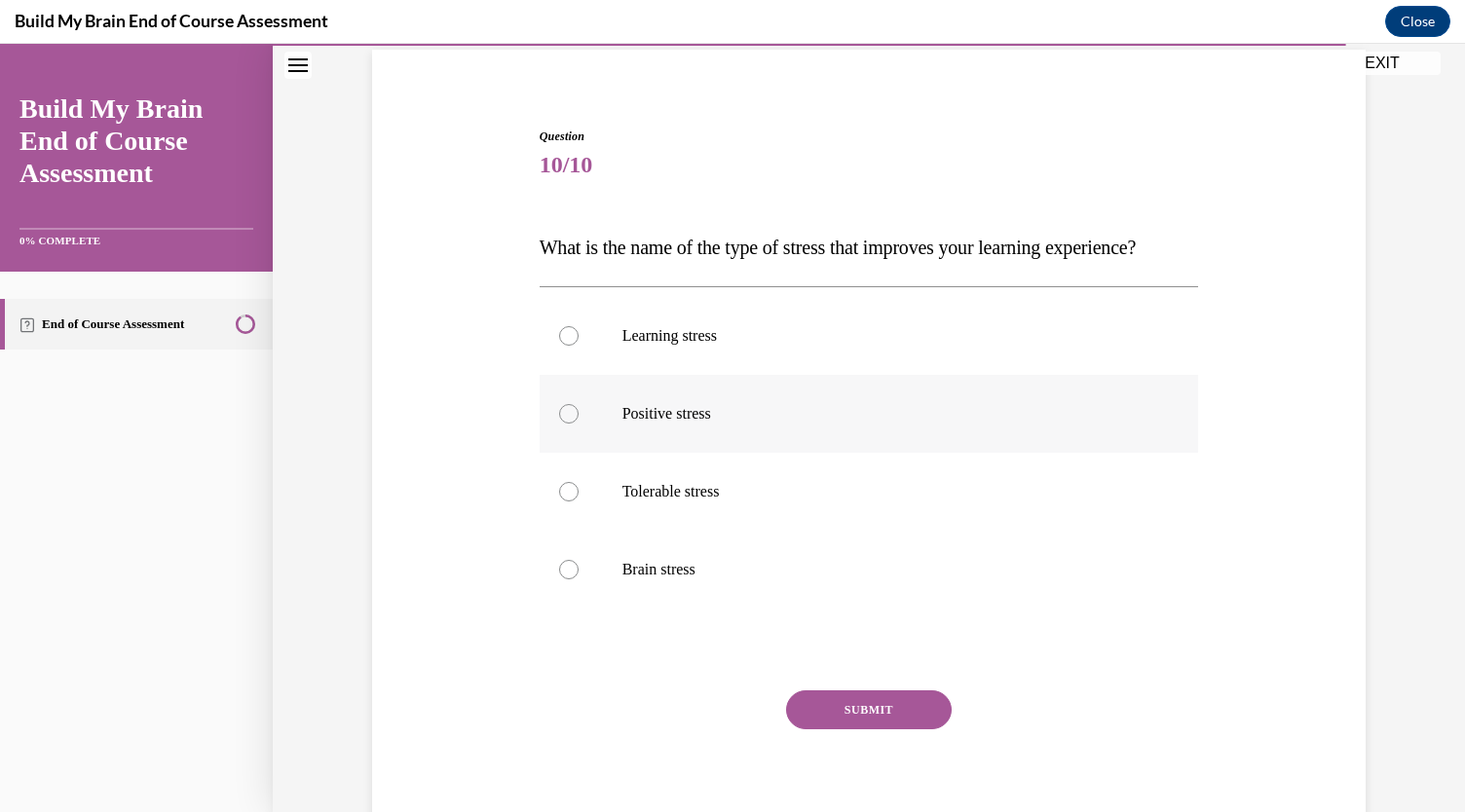
click at [641, 437] on label "Positive stress" at bounding box center [870, 413] width 660 height 78
click at [579, 423] on input "Positive stress" at bounding box center [569, 414] width 20 height 20
radio input "true"
click at [840, 729] on button "SUBMIT" at bounding box center [869, 709] width 165 height 39
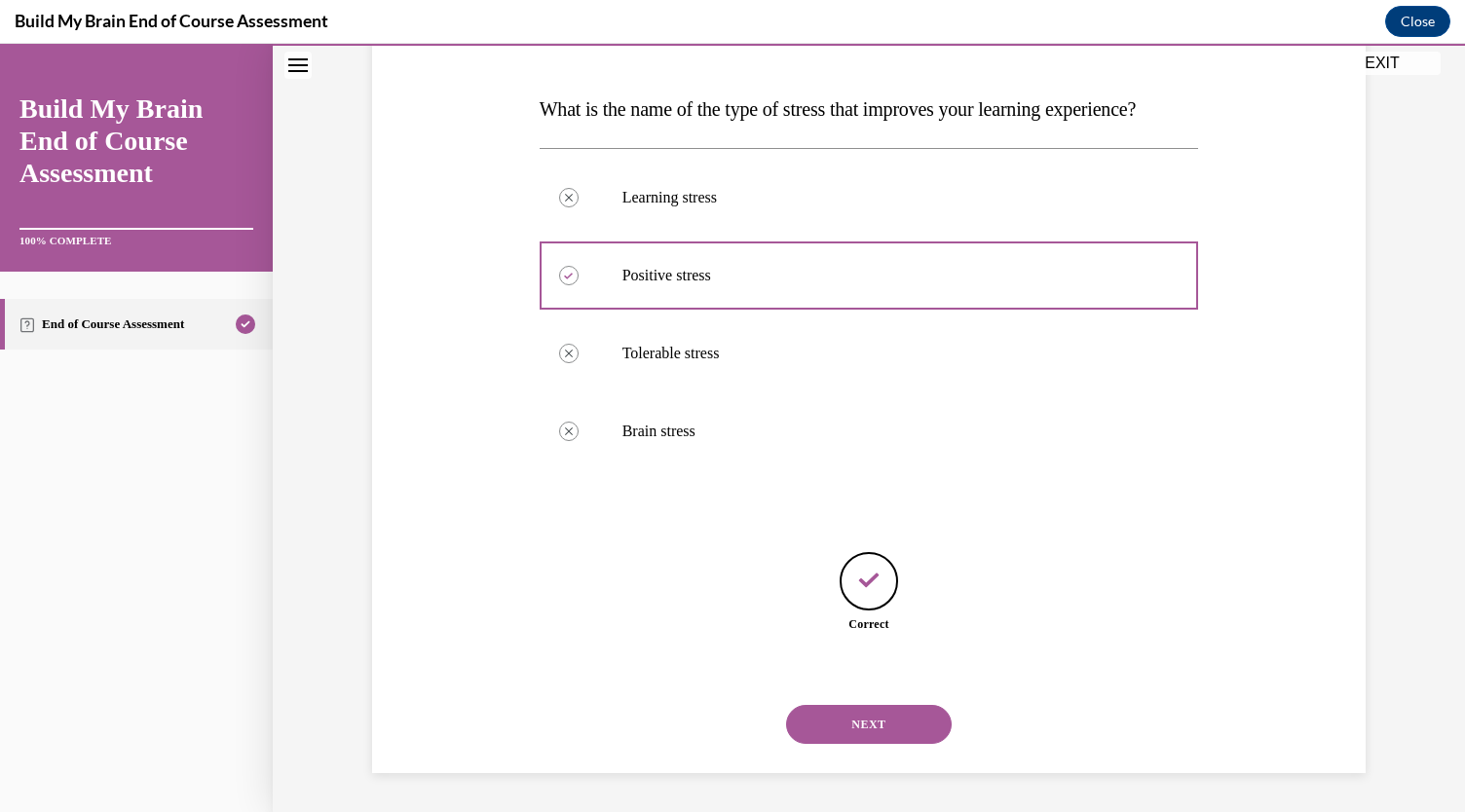
scroll to position [320, 0]
click at [840, 733] on button "NEXT" at bounding box center [869, 724] width 165 height 39
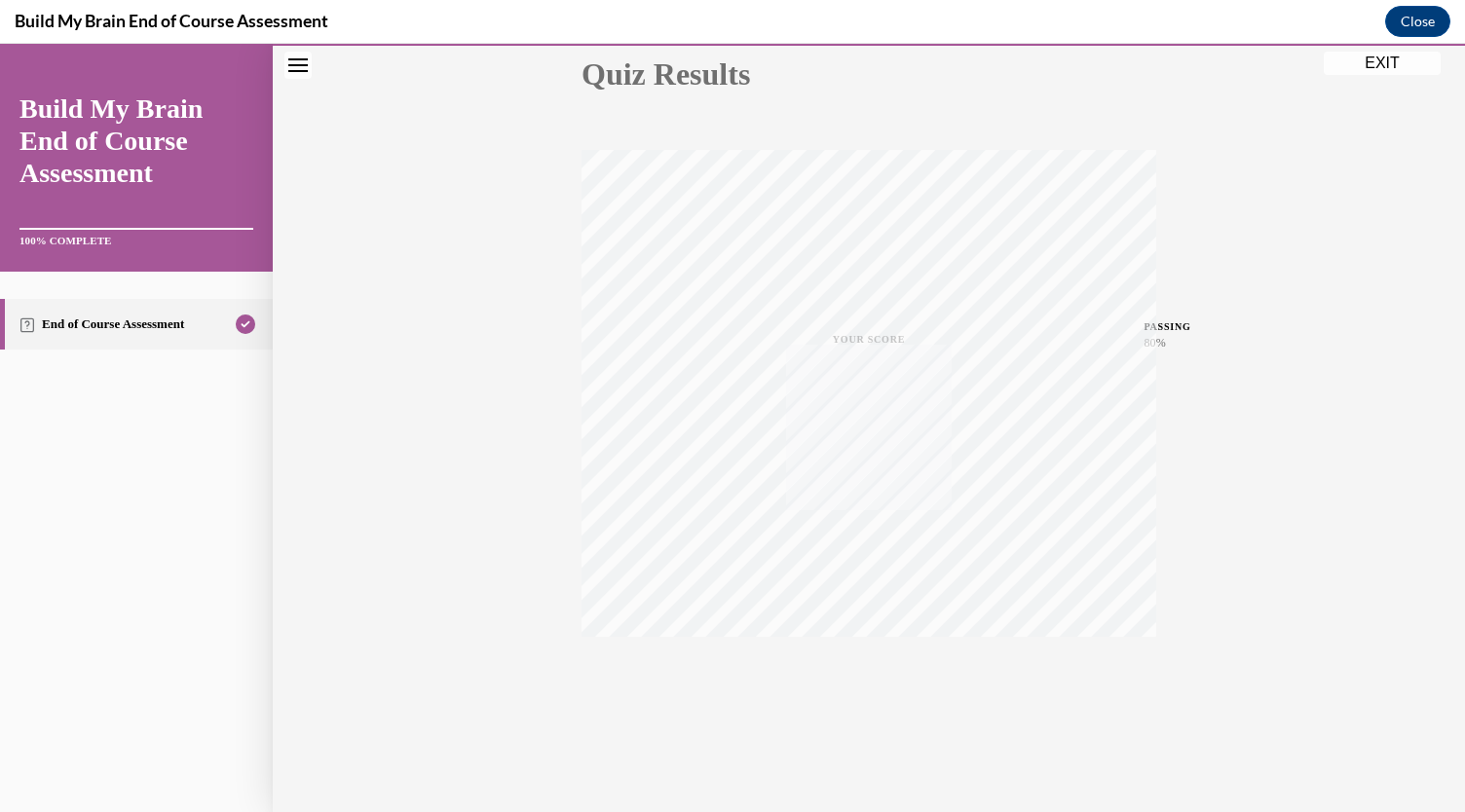
scroll to position [229, 0]
click at [1385, 72] on button "EXIT" at bounding box center [1381, 63] width 117 height 23
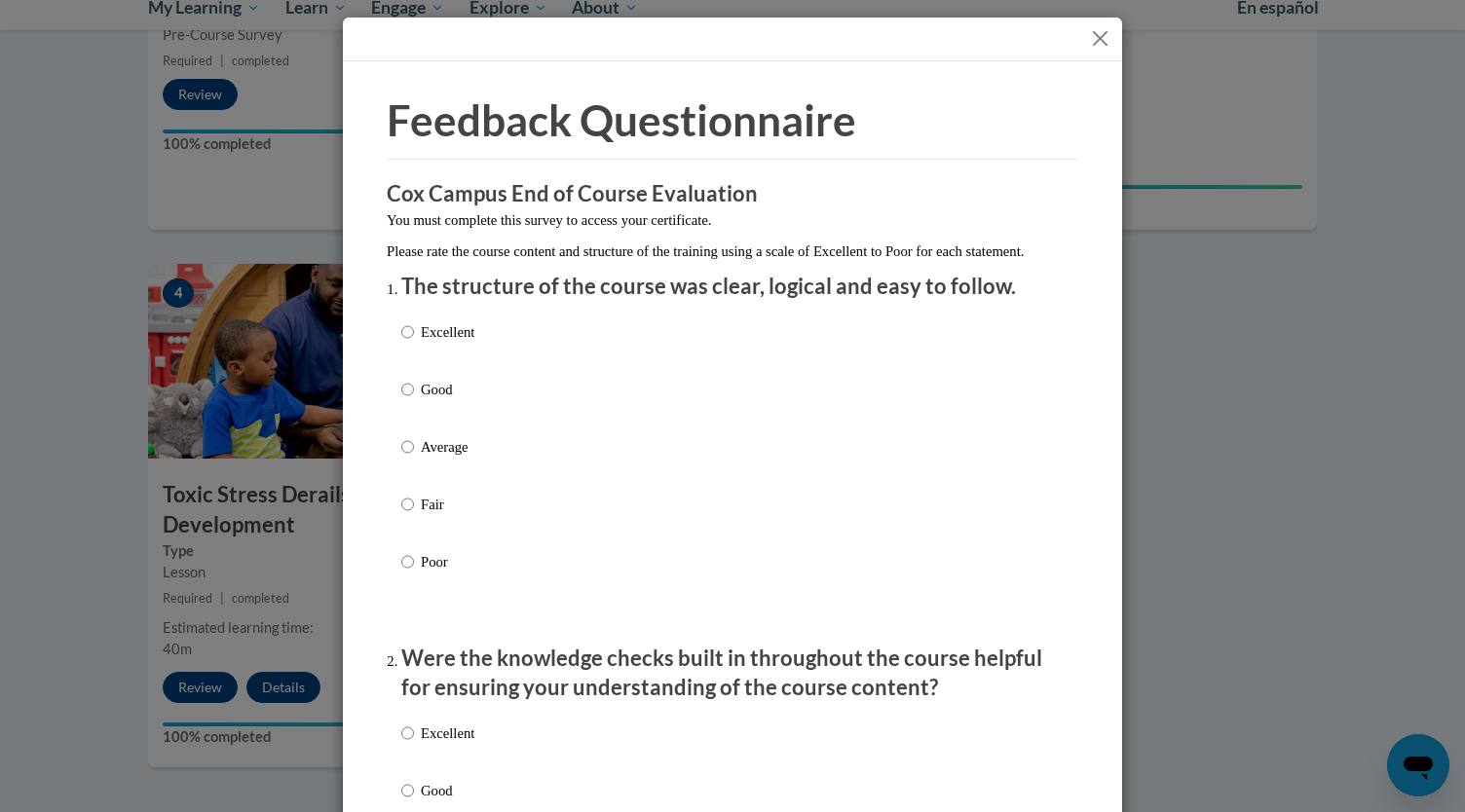
click at [411, 411] on label "Good" at bounding box center [438, 405] width 73 height 53
click at [411, 401] on input "Good" at bounding box center [408, 390] width 13 height 22
radio input "true"
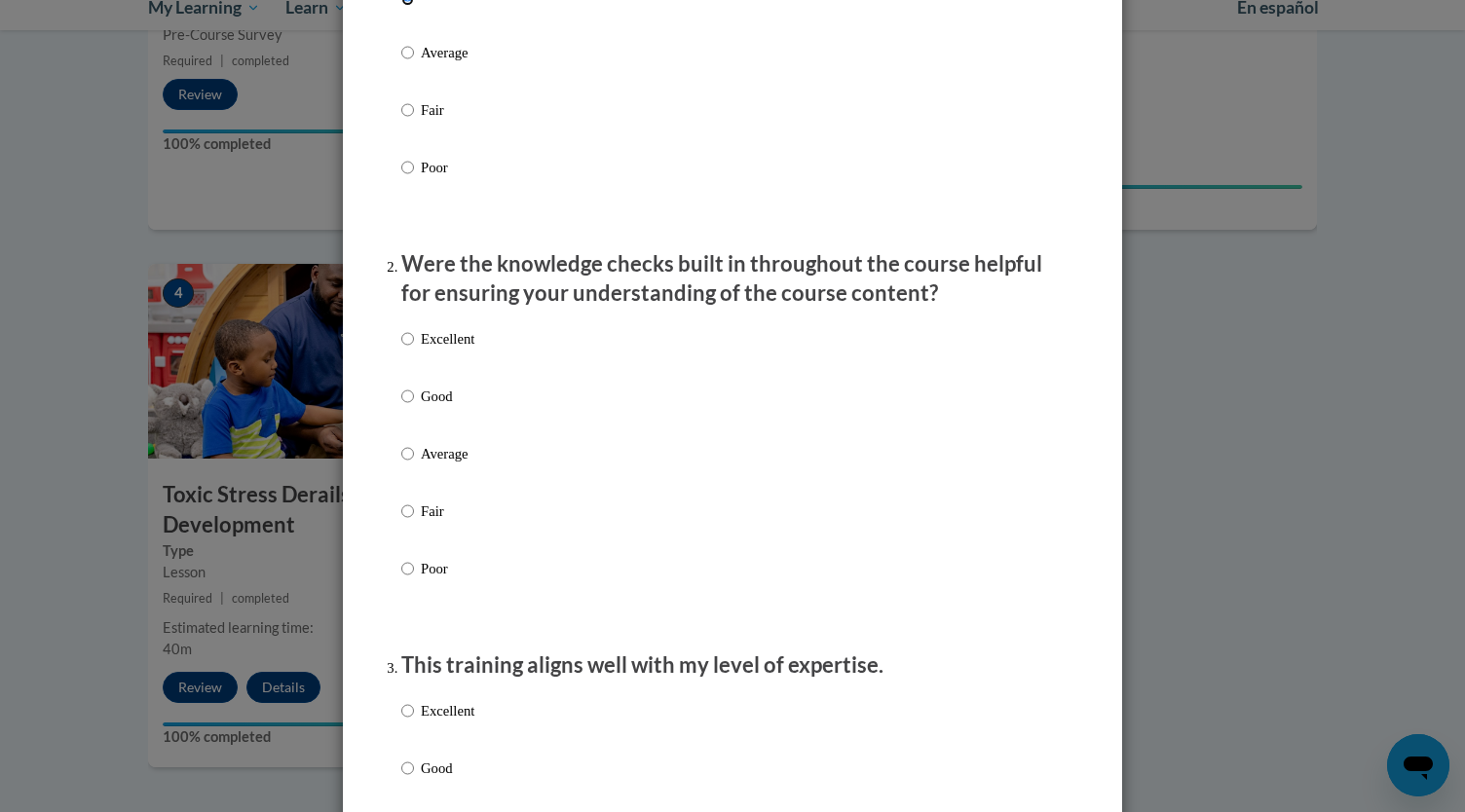
scroll to position [396, 0]
click at [411, 411] on label "Good" at bounding box center [438, 410] width 73 height 53
click at [411, 406] on input "Good" at bounding box center [408, 396] width 13 height 22
radio input "true"
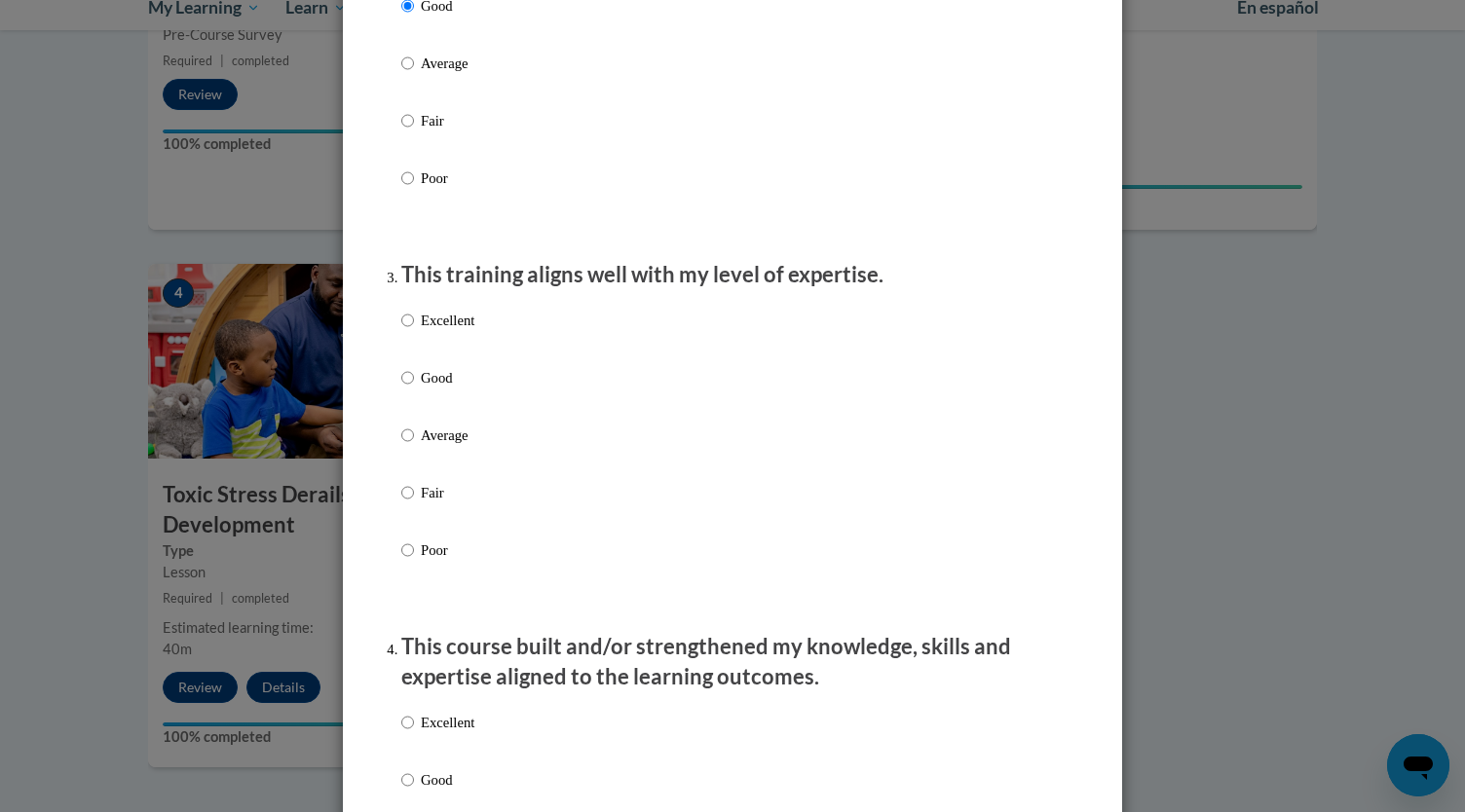
click at [411, 411] on label "Good" at bounding box center [438, 394] width 73 height 53
click at [411, 389] on input "Good" at bounding box center [408, 379] width 13 height 22
radio input "true"
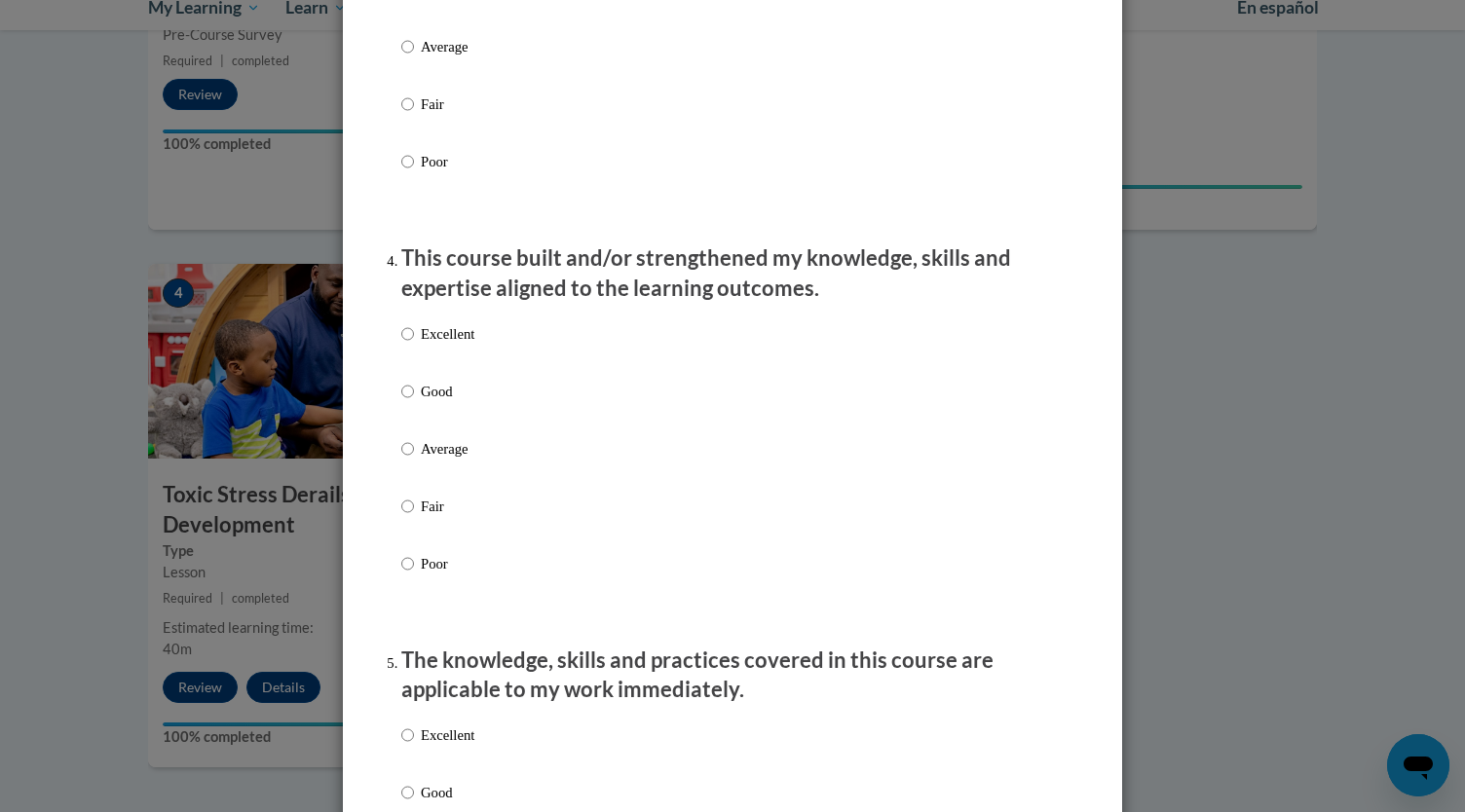
scroll to position [1175, 0]
click at [411, 411] on label "Good" at bounding box center [438, 406] width 73 height 53
click at [411, 402] on input "Good" at bounding box center [408, 391] width 13 height 22
radio input "true"
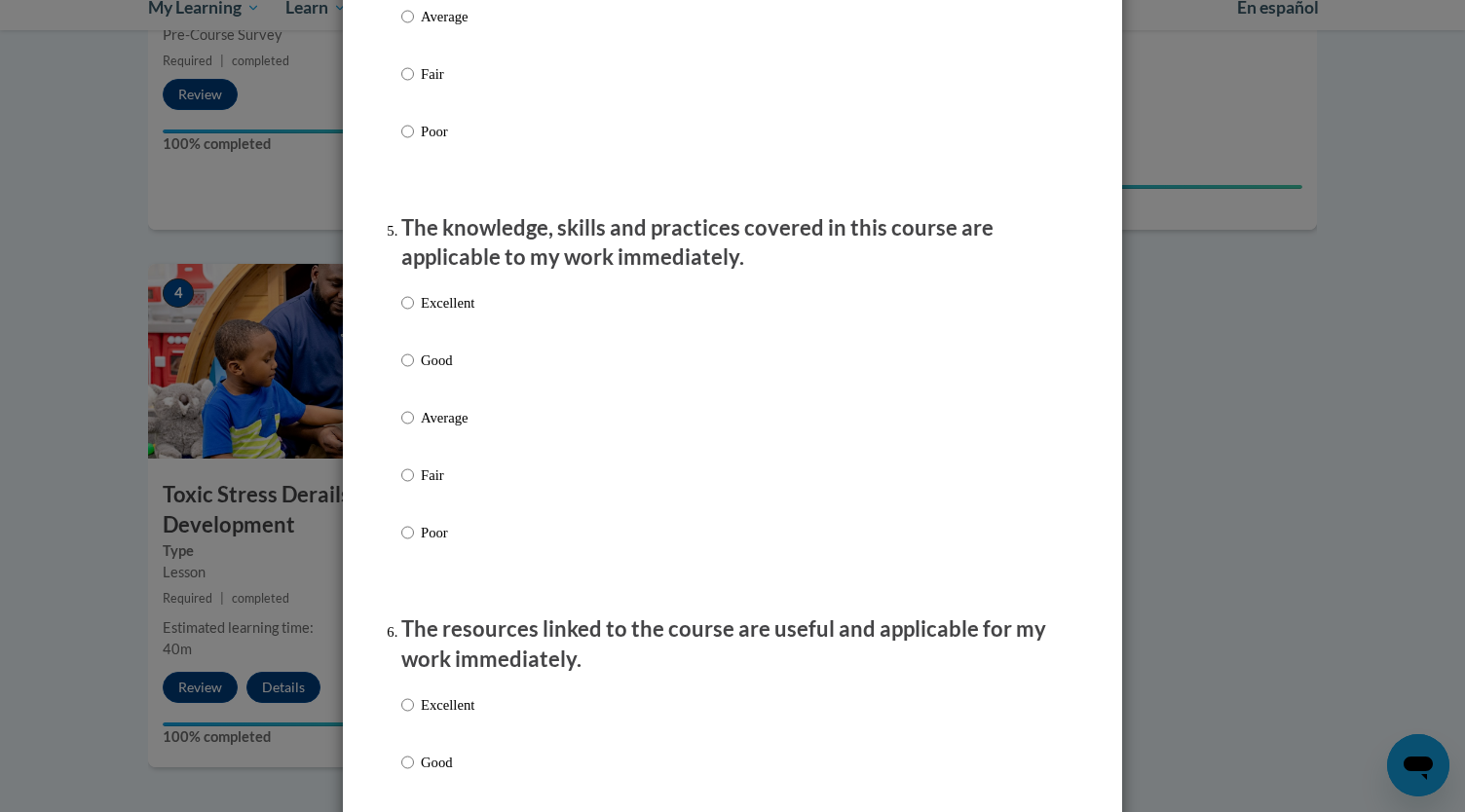
scroll to position [1607, 0]
click at [411, 402] on label "Good" at bounding box center [438, 375] width 73 height 53
click at [411, 370] on input "Good" at bounding box center [408, 360] width 13 height 22
radio input "true"
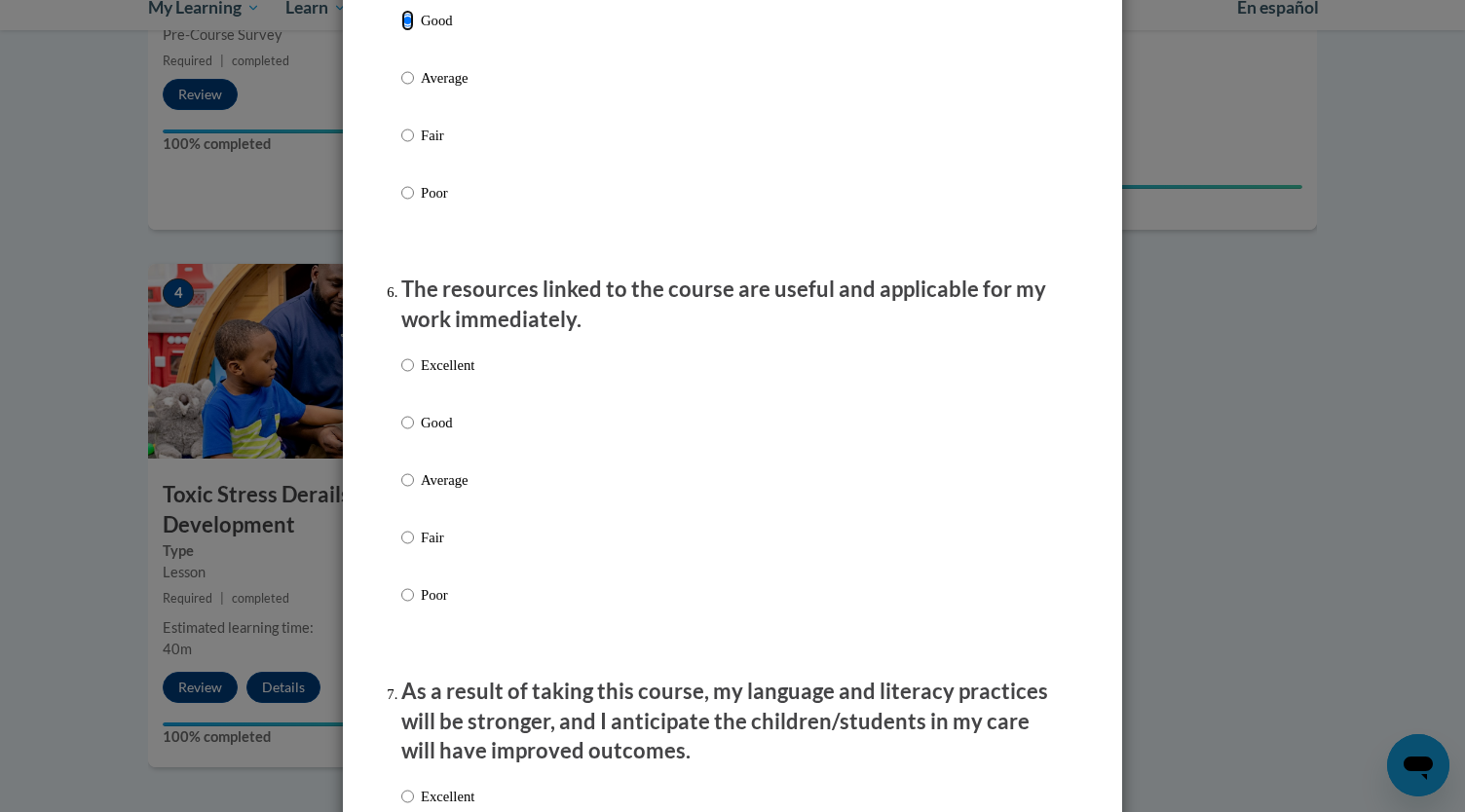
scroll to position [1949, 0]
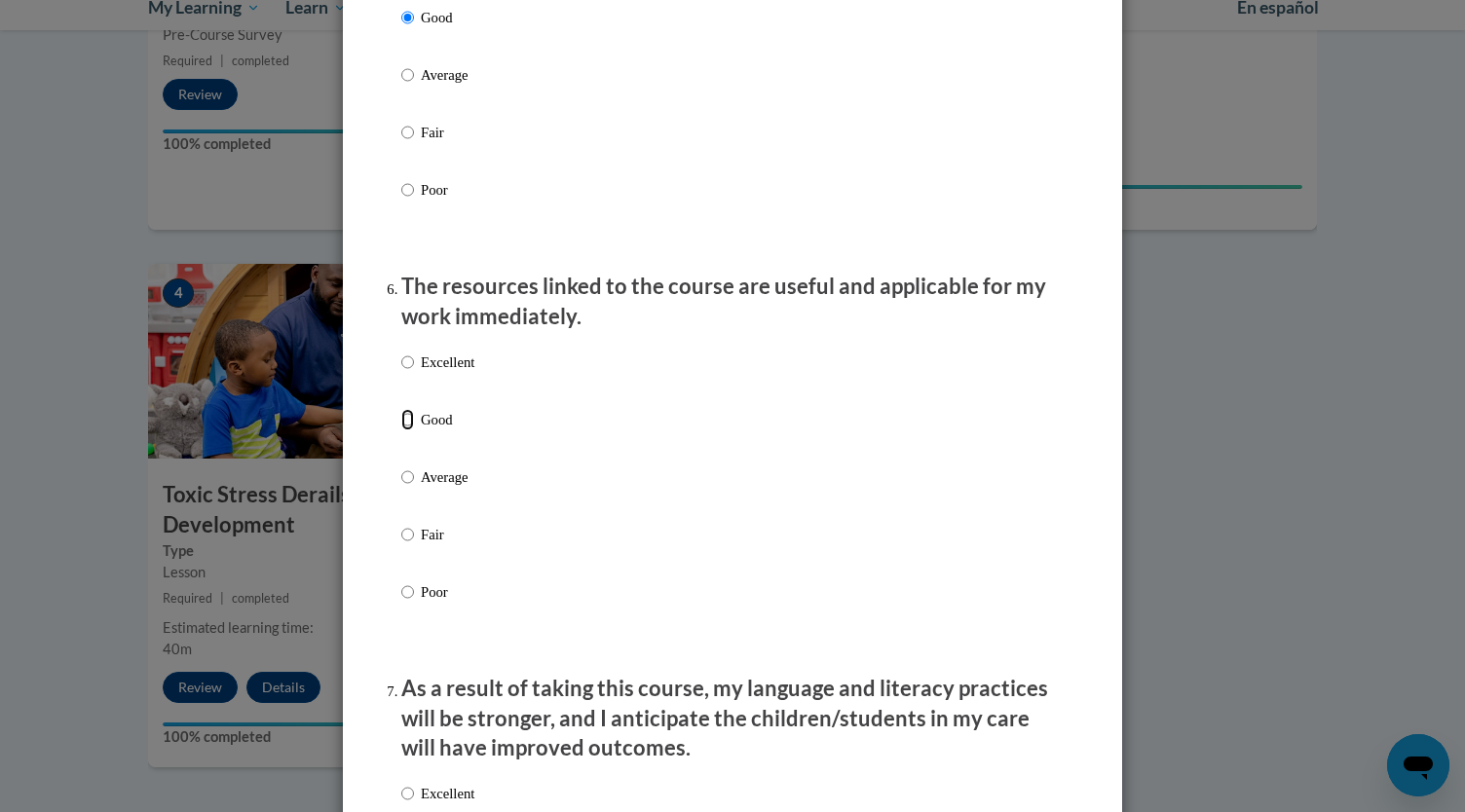
click at [406, 430] on input "Good" at bounding box center [408, 420] width 13 height 22
radio input "true"
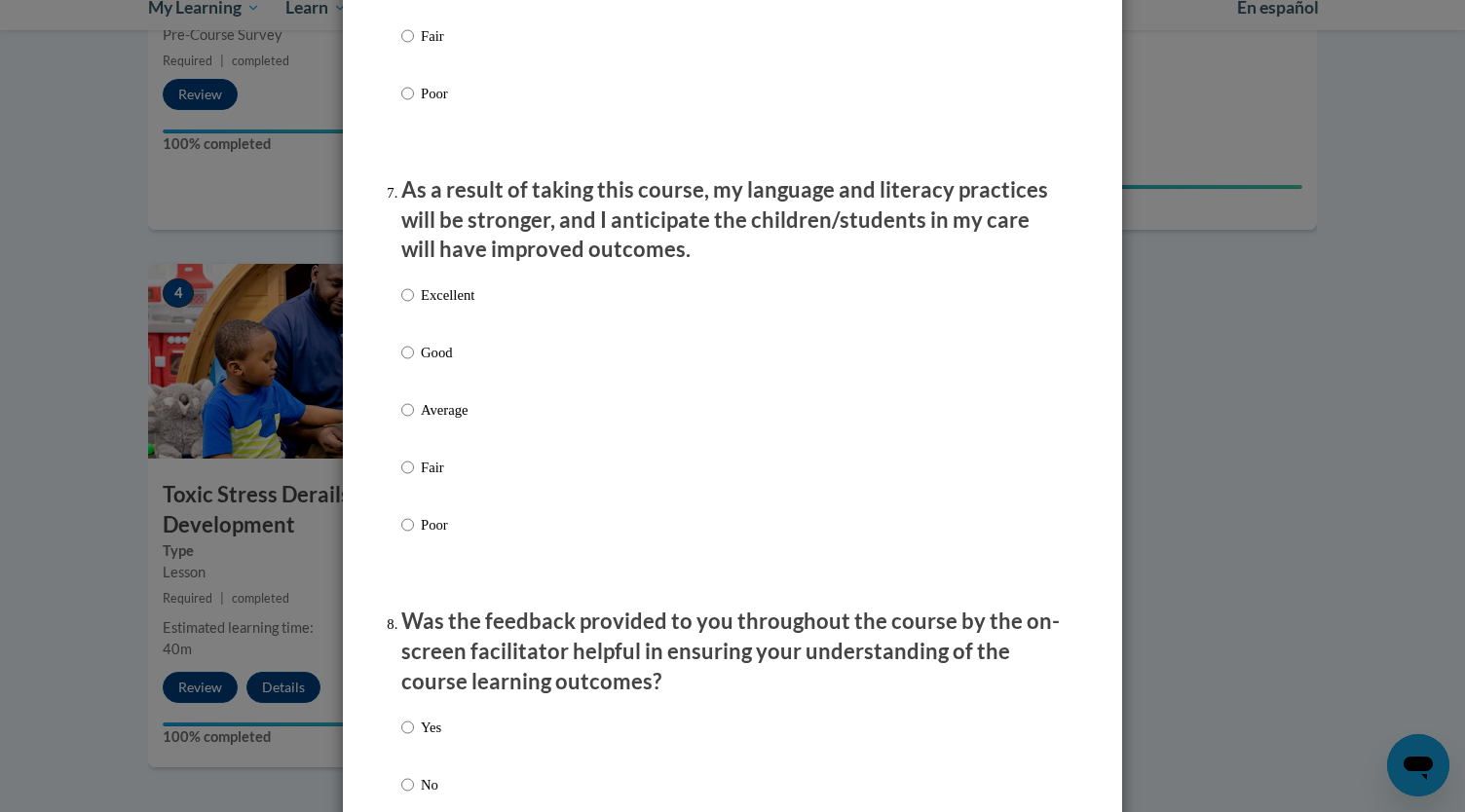
scroll to position [2450, 0]
click at [421, 361] on p "Good" at bounding box center [447, 350] width 54 height 22
click at [414, 361] on input "Good" at bounding box center [408, 350] width 13 height 22
radio input "true"
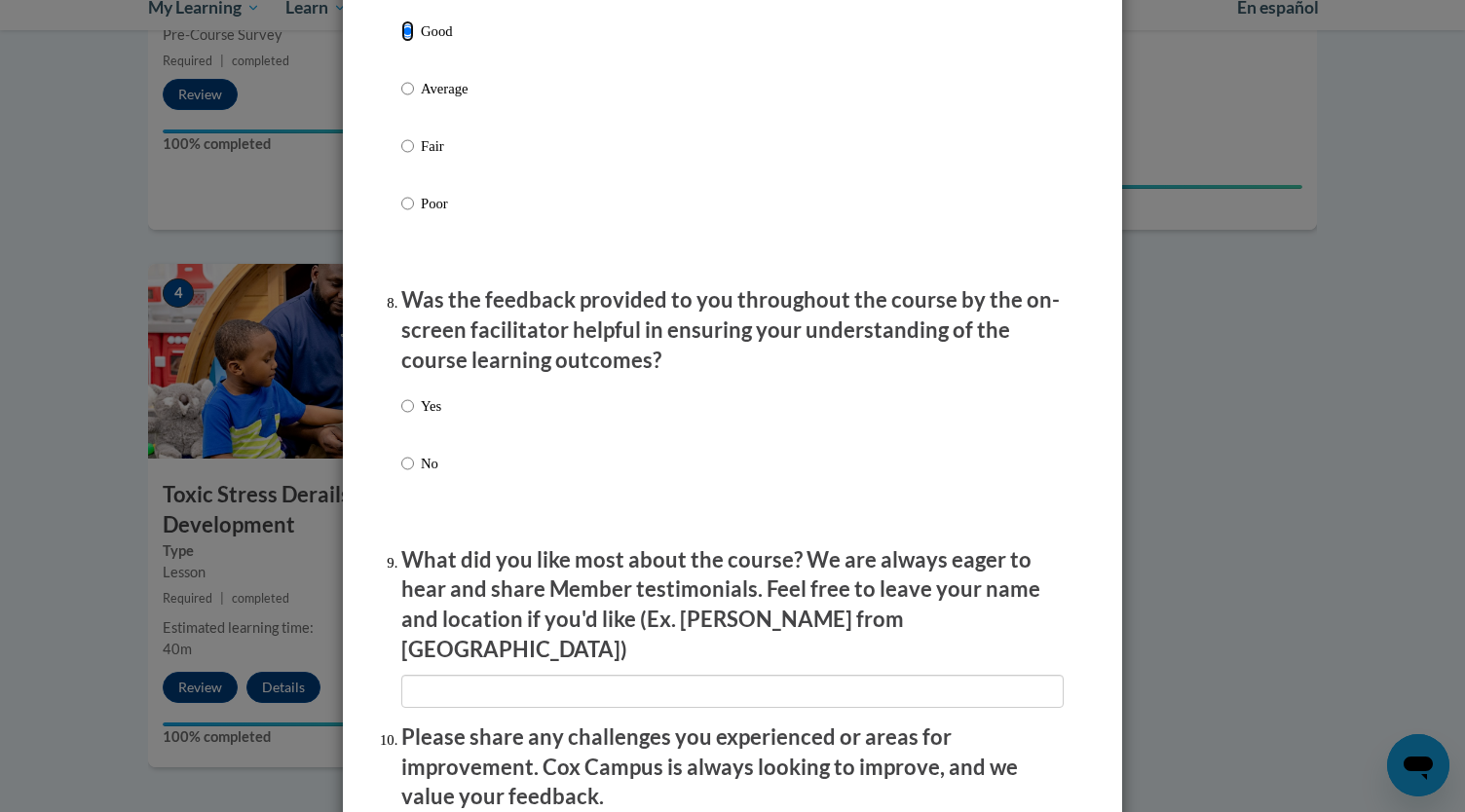
scroll to position [2770, 0]
click at [408, 415] on label "Yes" at bounding box center [422, 420] width 40 height 53
click at [408, 415] on input "Yes" at bounding box center [408, 406] width 13 height 22
radio input "true"
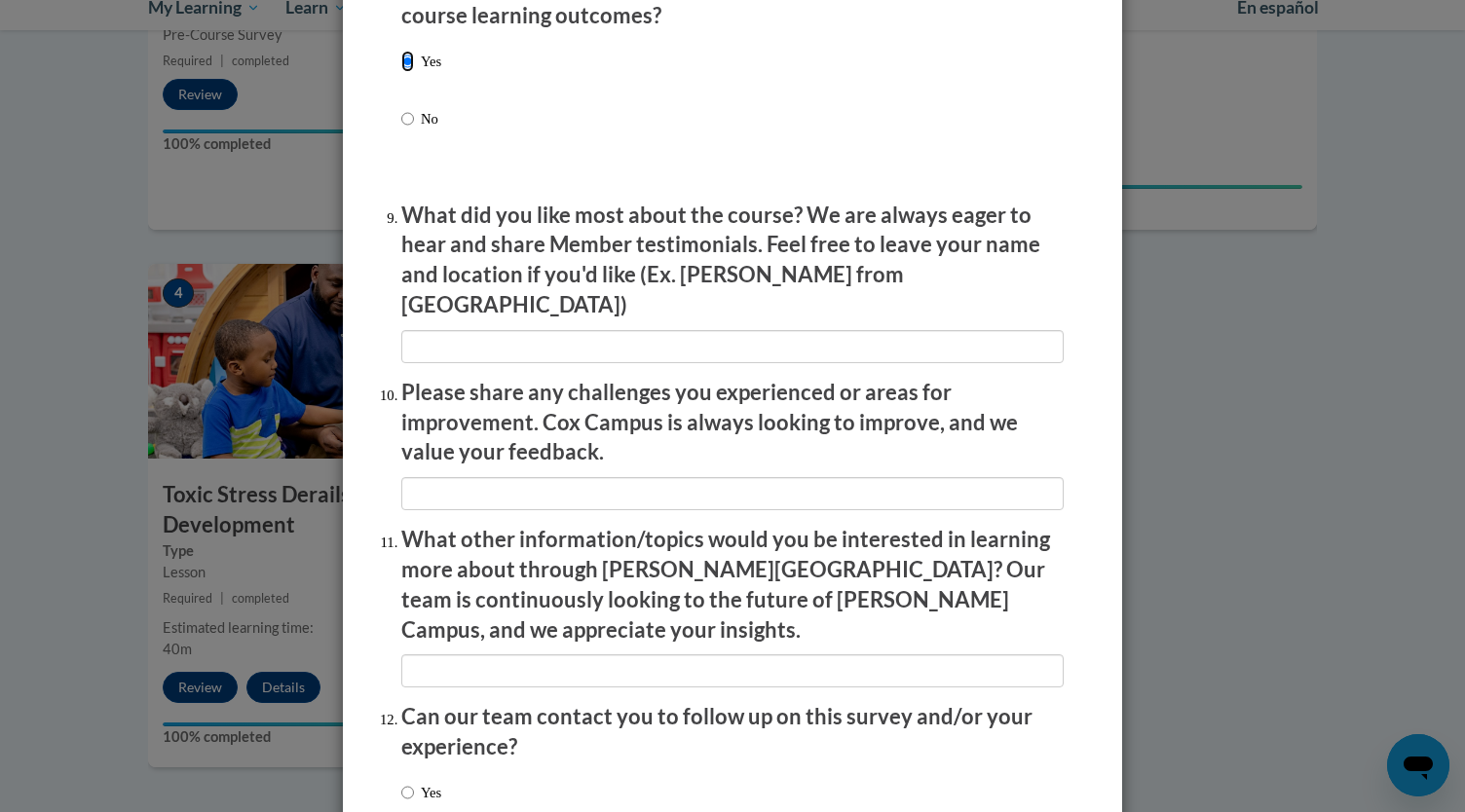
scroll to position [3237, 0]
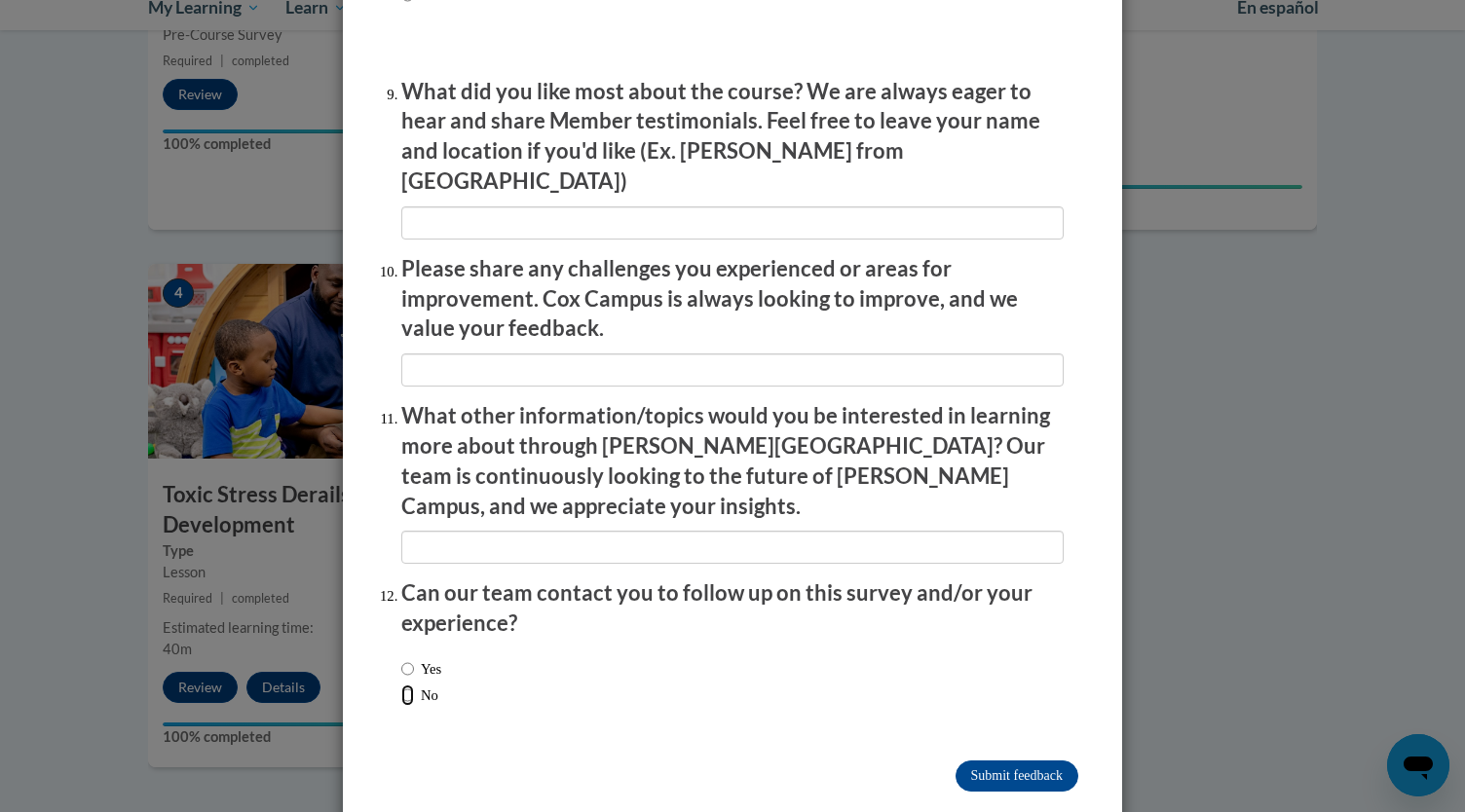
click at [403, 684] on input "No" at bounding box center [408, 695] width 13 height 22
radio input "true"
click at [1018, 760] on input "Submit feedback" at bounding box center [1017, 775] width 123 height 31
